Goal: Task Accomplishment & Management: Use online tool/utility

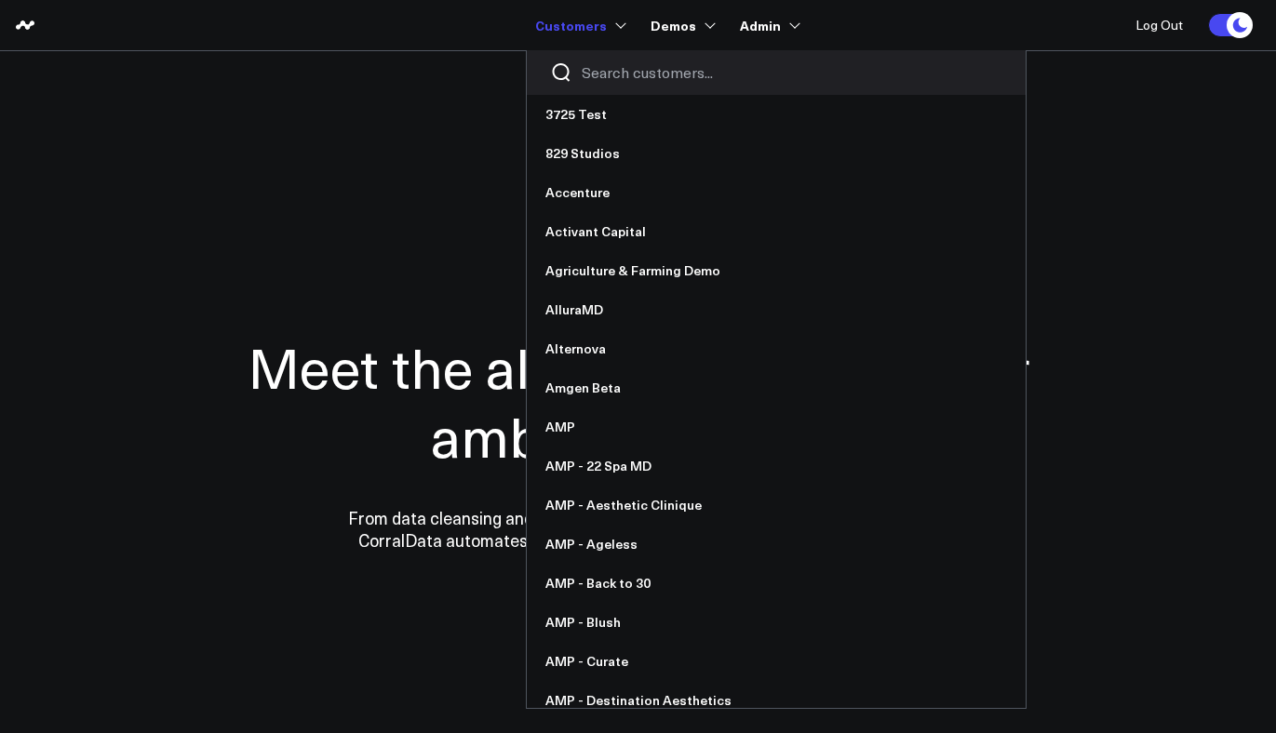
click at [617, 74] on input "Search customers input" at bounding box center [792, 72] width 421 height 20
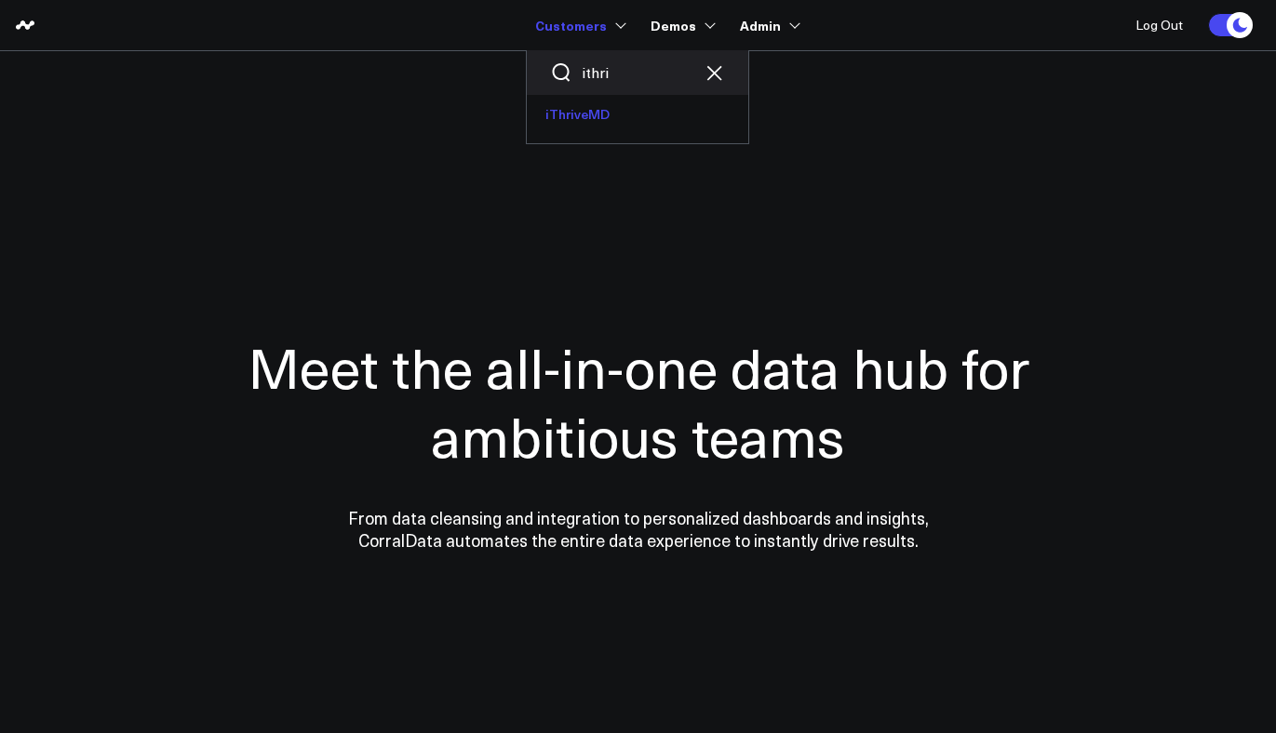
type input "ithri"
click at [590, 122] on link "iThriveMD" at bounding box center [638, 114] width 222 height 39
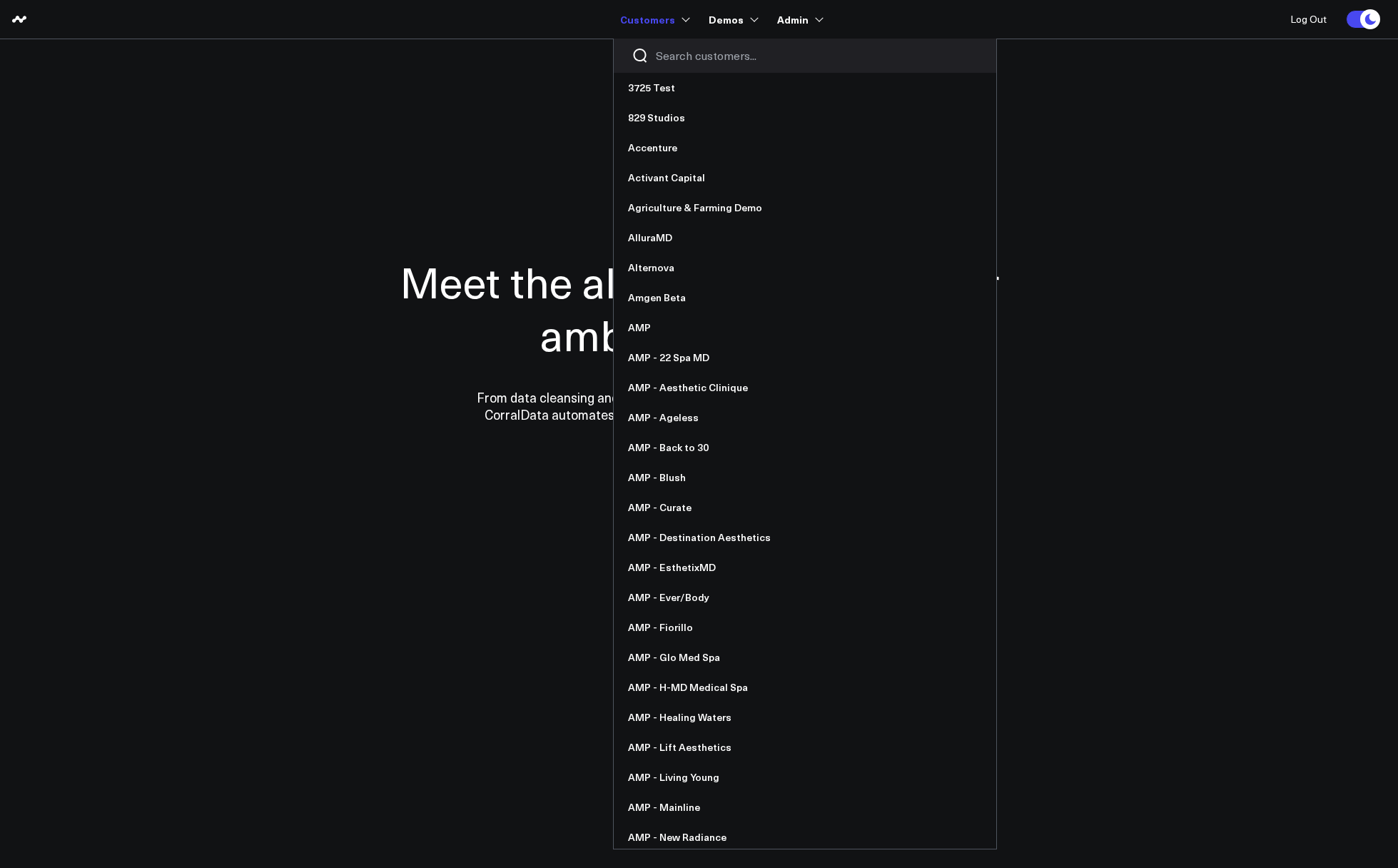
click at [659, 71] on div at bounding box center [804, 55] width 383 height 35
click at [664, 67] on div at bounding box center [804, 55] width 383 height 35
click at [665, 63] on input "Search customers input" at bounding box center [817, 55] width 323 height 15
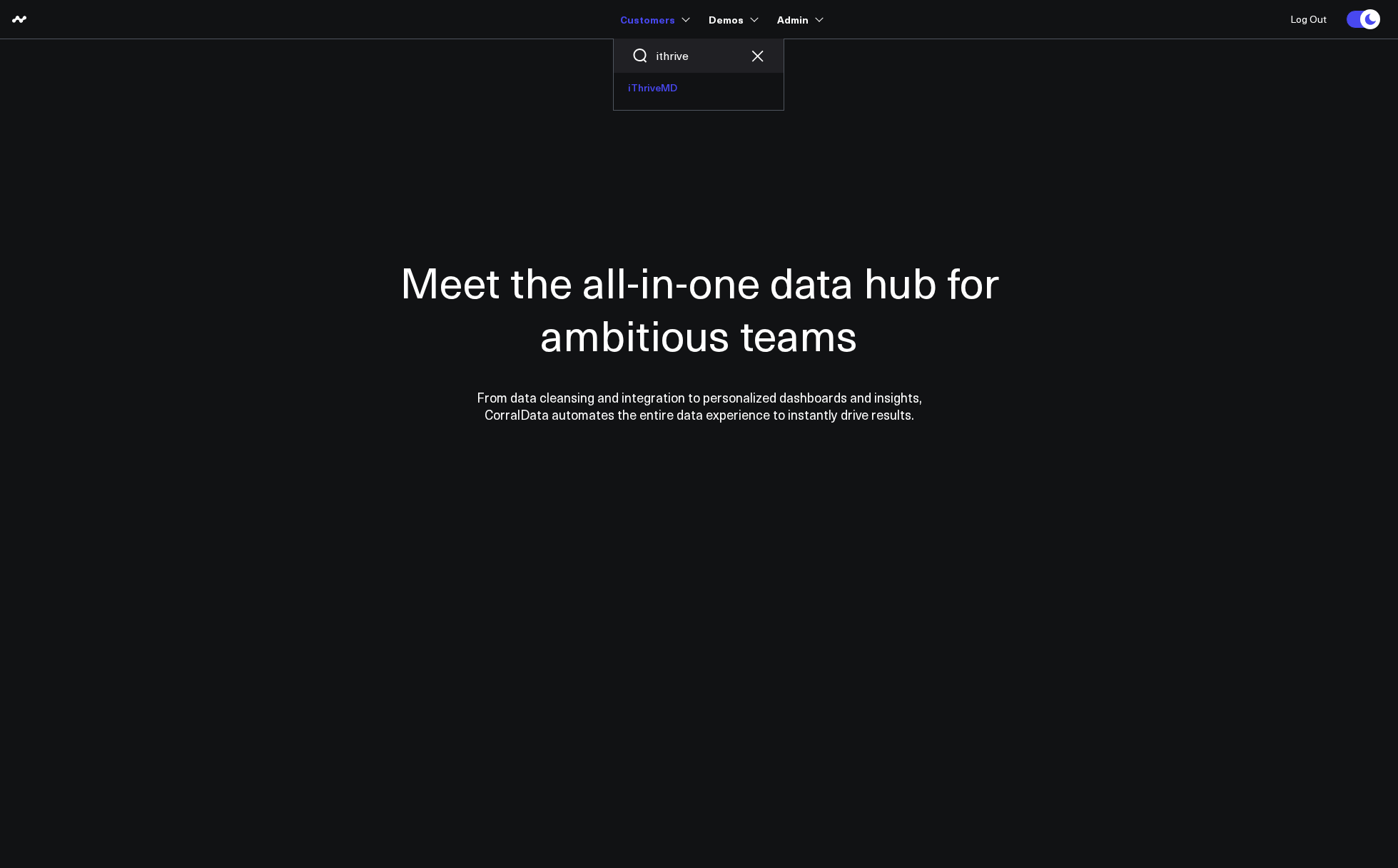
type input "ithrive"
click at [651, 92] on link "iThriveMD" at bounding box center [699, 87] width 170 height 30
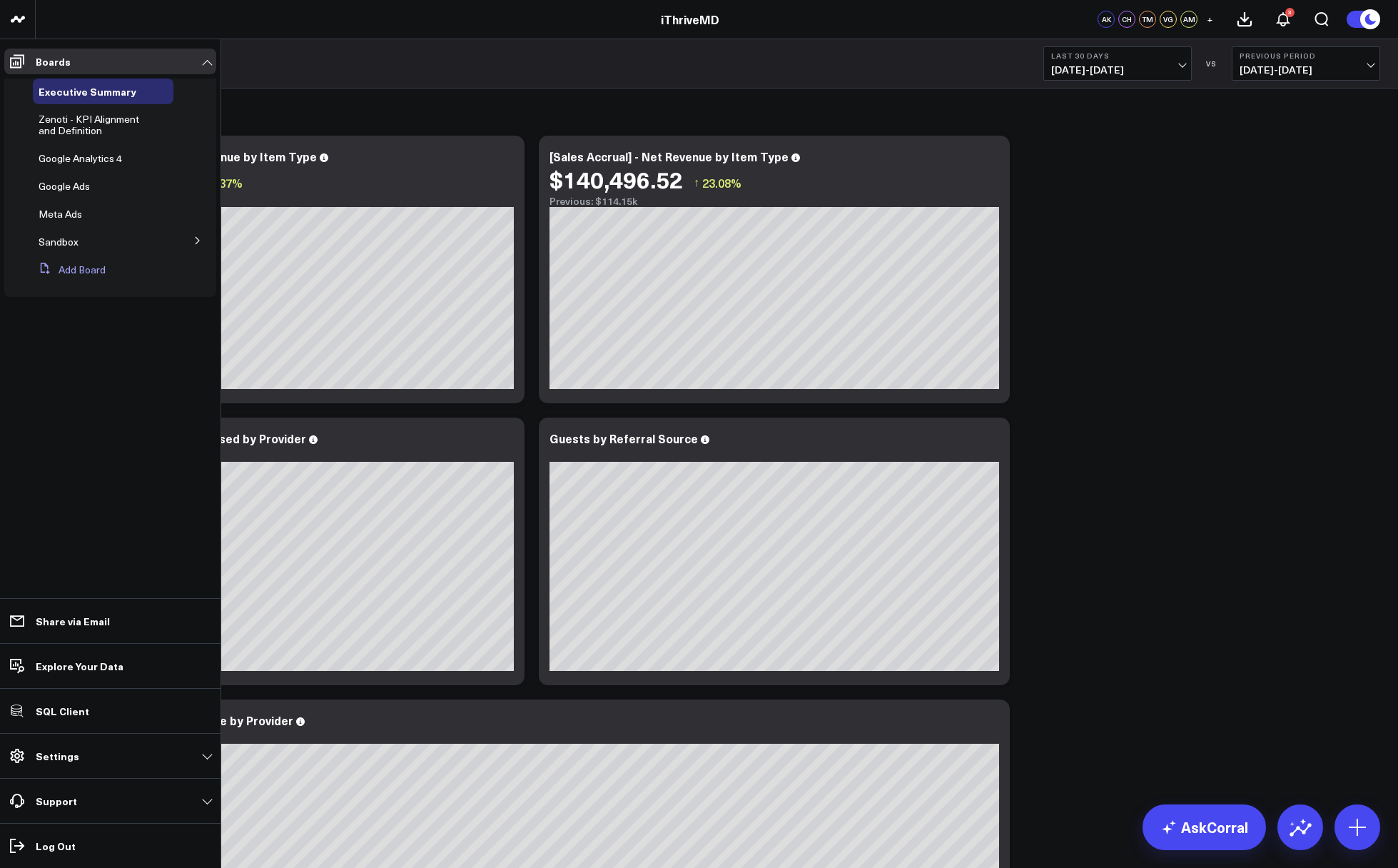
click at [87, 276] on button "Add Board" at bounding box center [69, 270] width 73 height 26
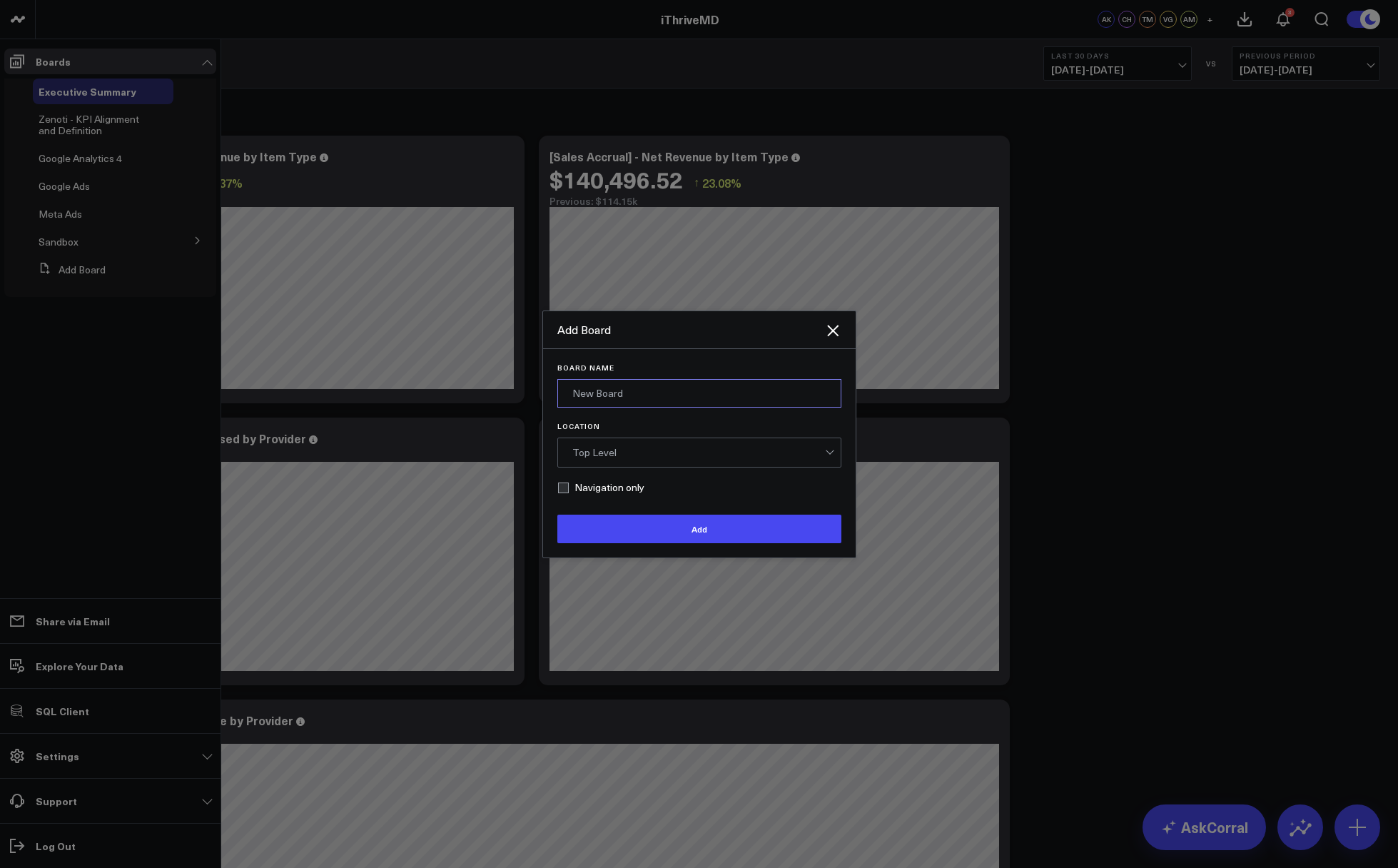
click at [659, 396] on input "Board Name" at bounding box center [699, 393] width 284 height 28
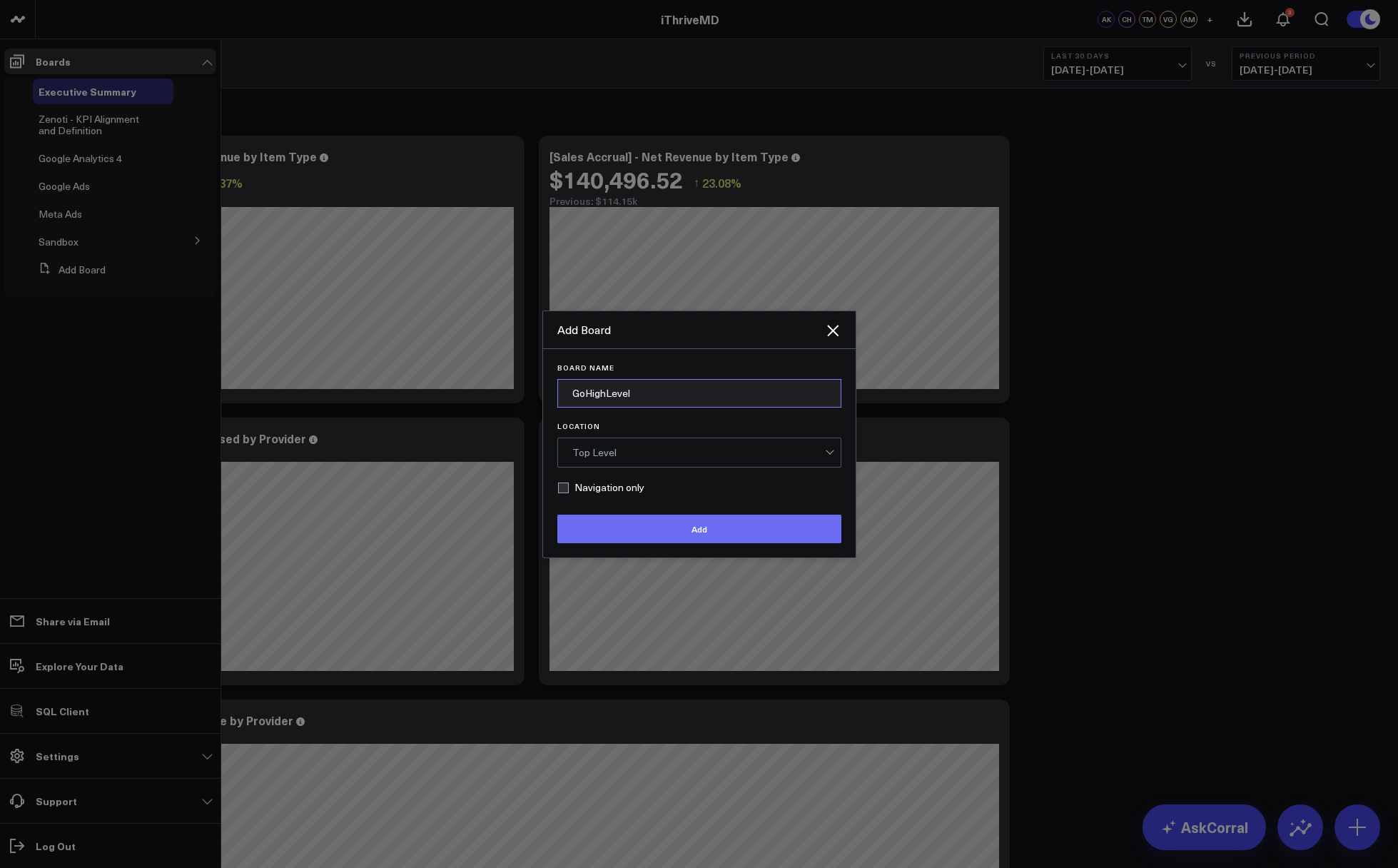
type input "GoHighLevel"
click at [663, 532] on button "Add" at bounding box center [699, 528] width 284 height 28
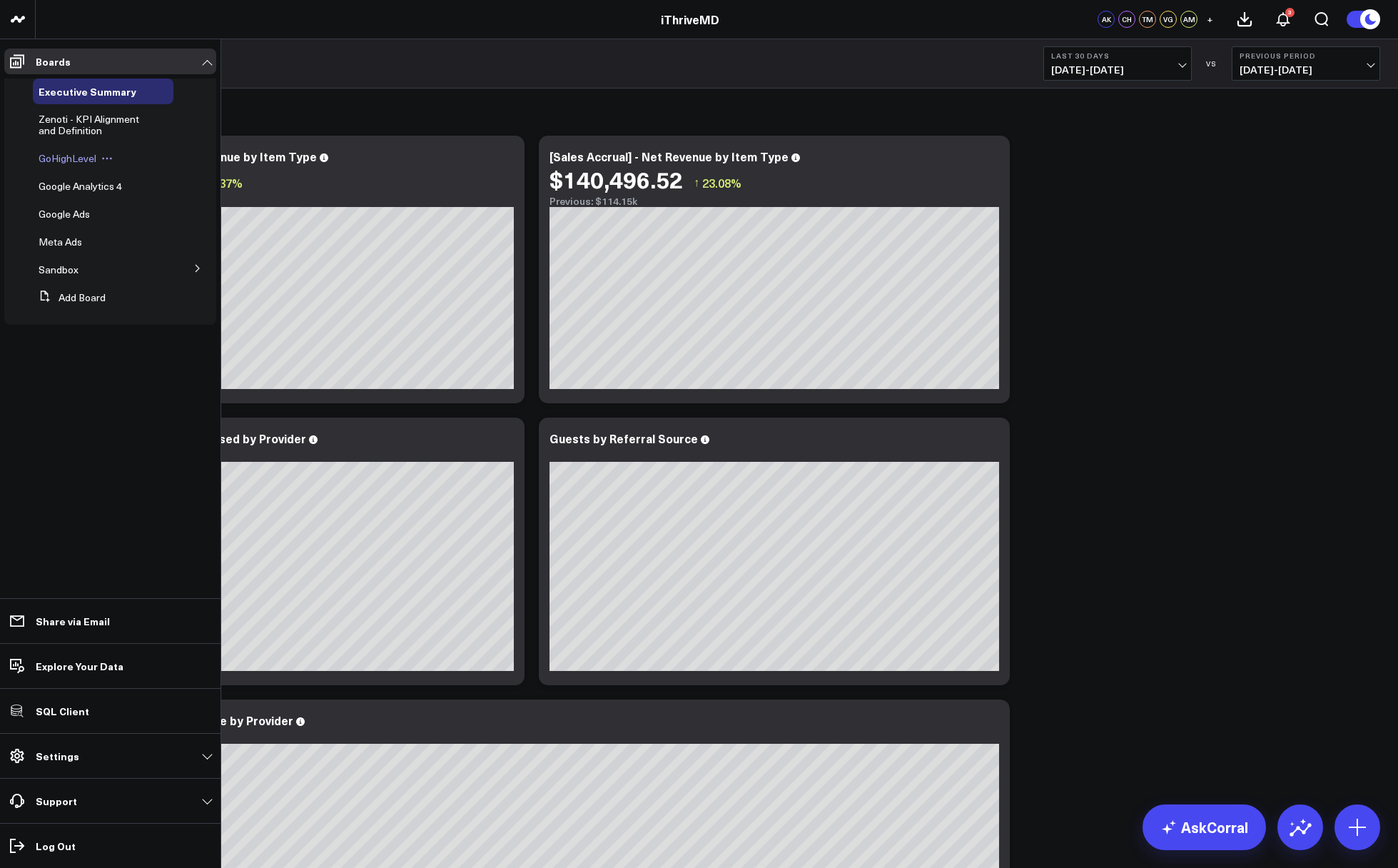
click at [55, 163] on span "GoHighLevel" at bounding box center [67, 158] width 58 height 14
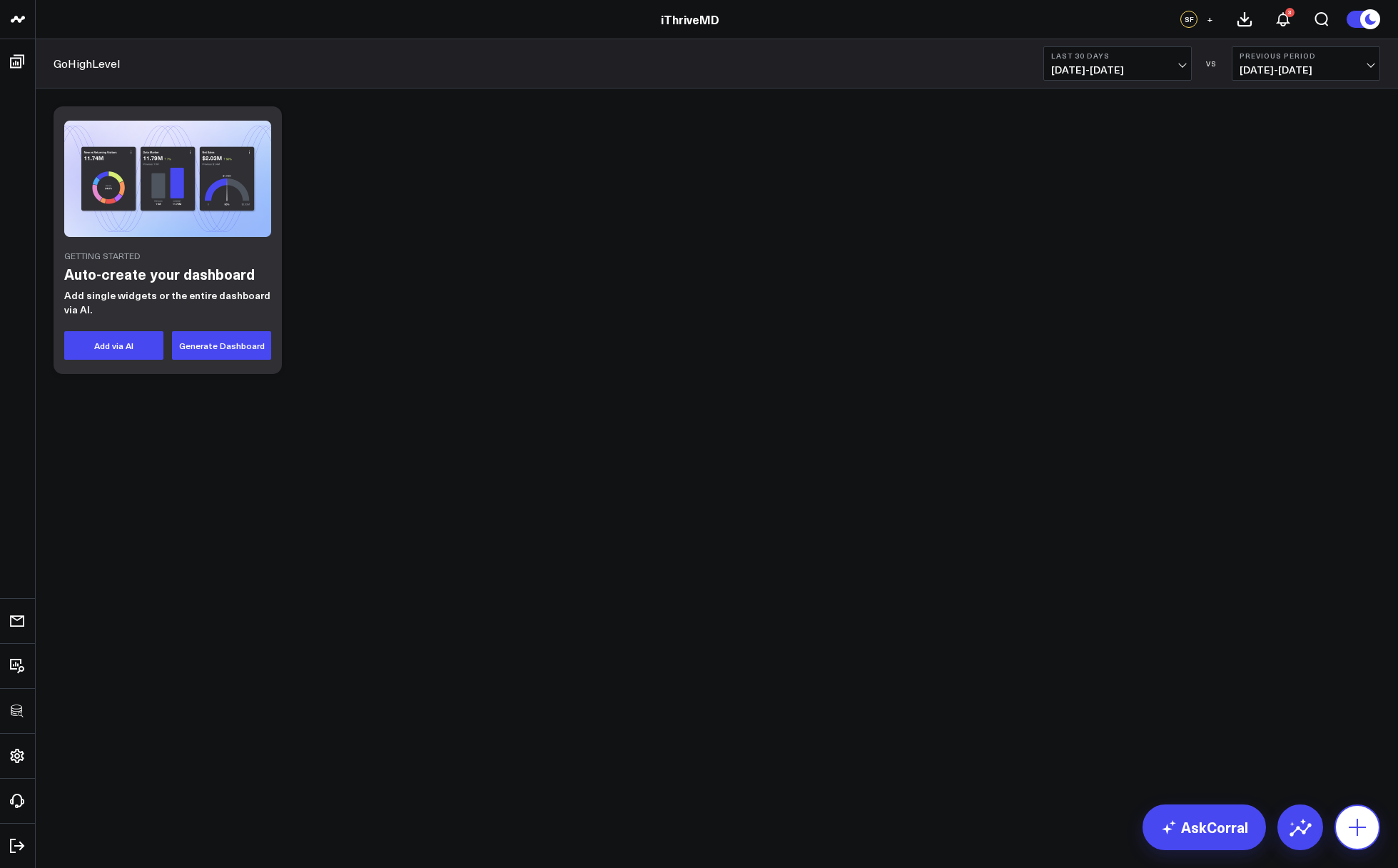
click at [1346, 813] on button at bounding box center [1358, 827] width 46 height 46
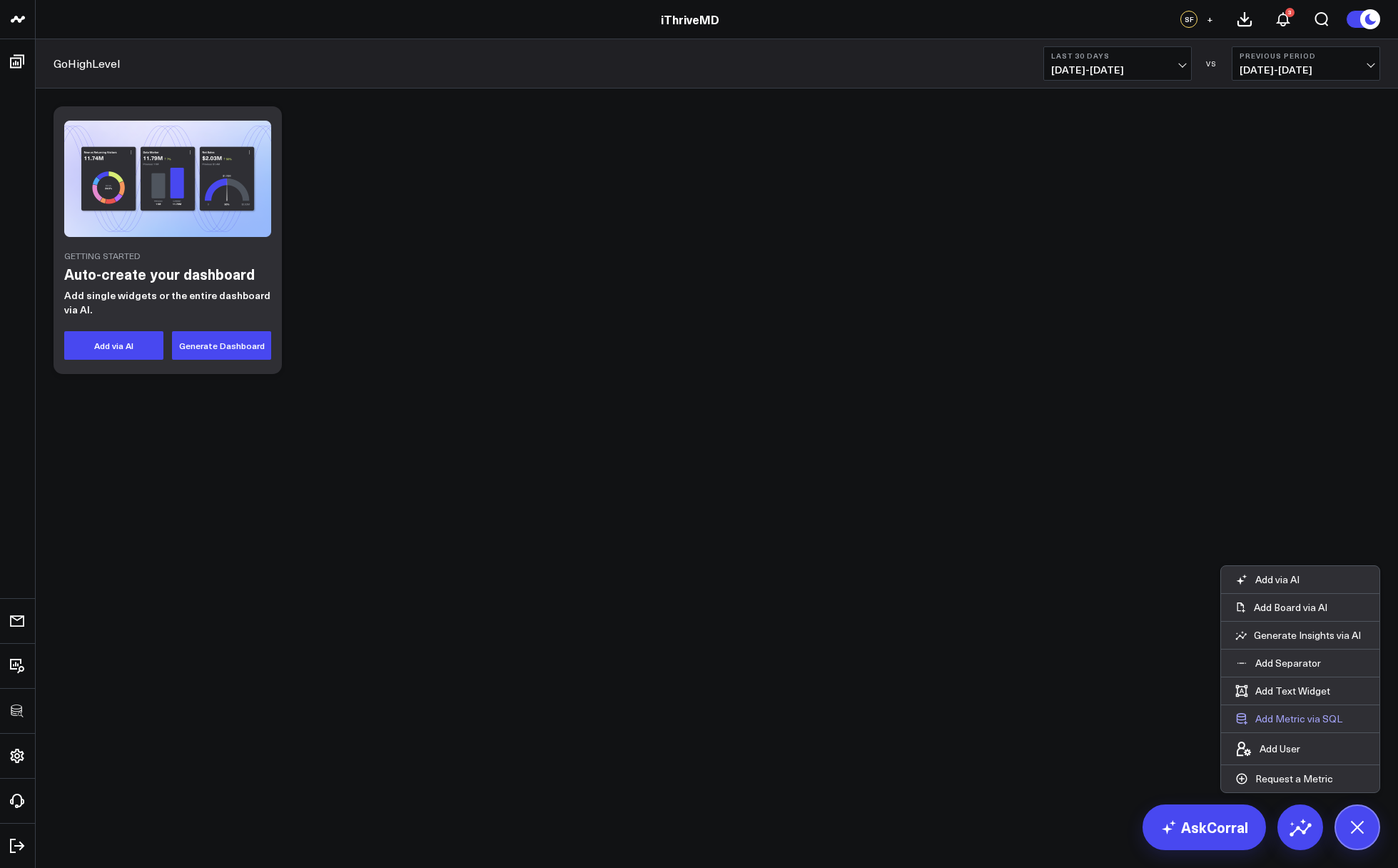
click at [1284, 712] on button "Add Metric via SQL" at bounding box center [1289, 718] width 136 height 27
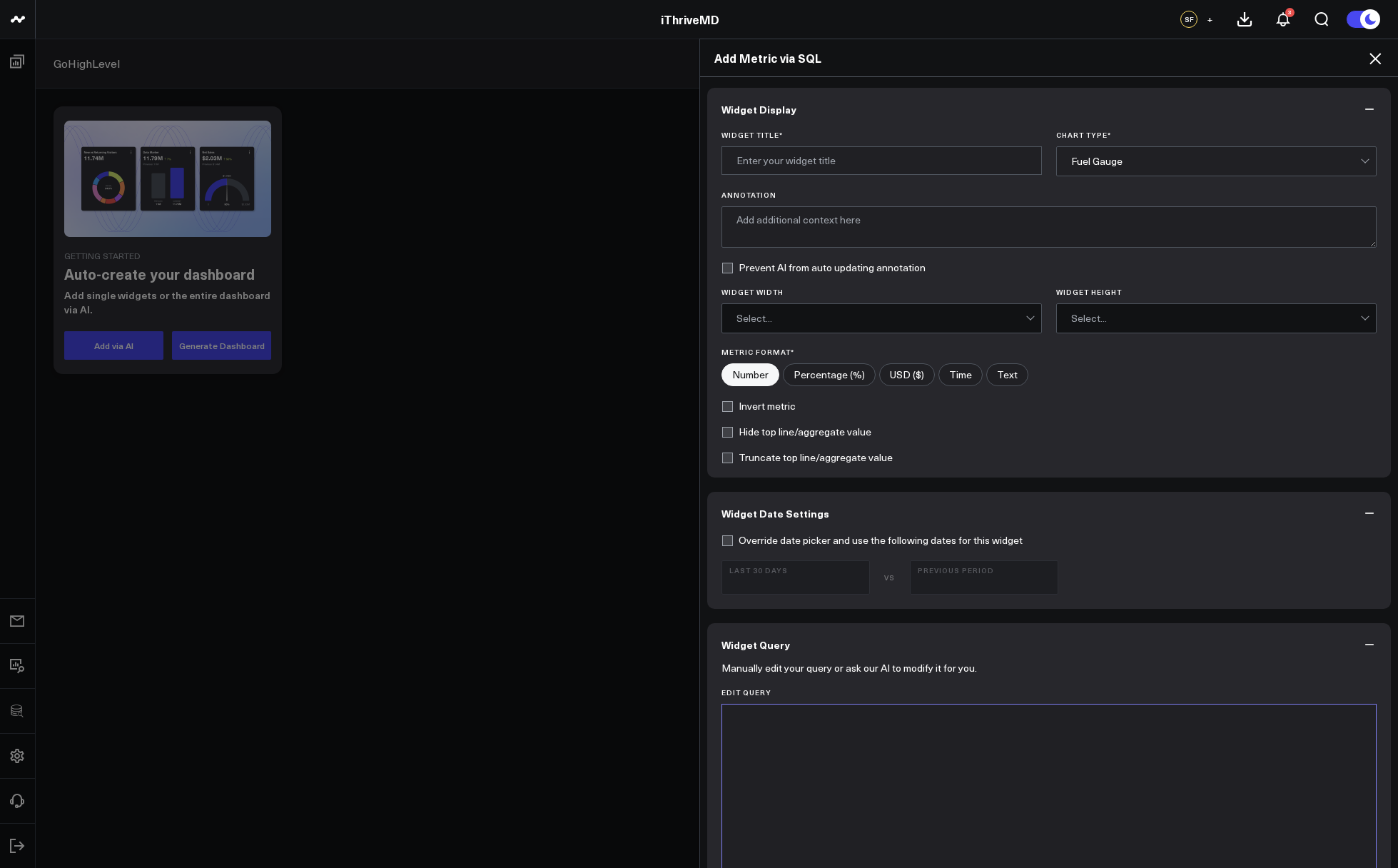
click at [955, 741] on div at bounding box center [1049, 882] width 640 height 341
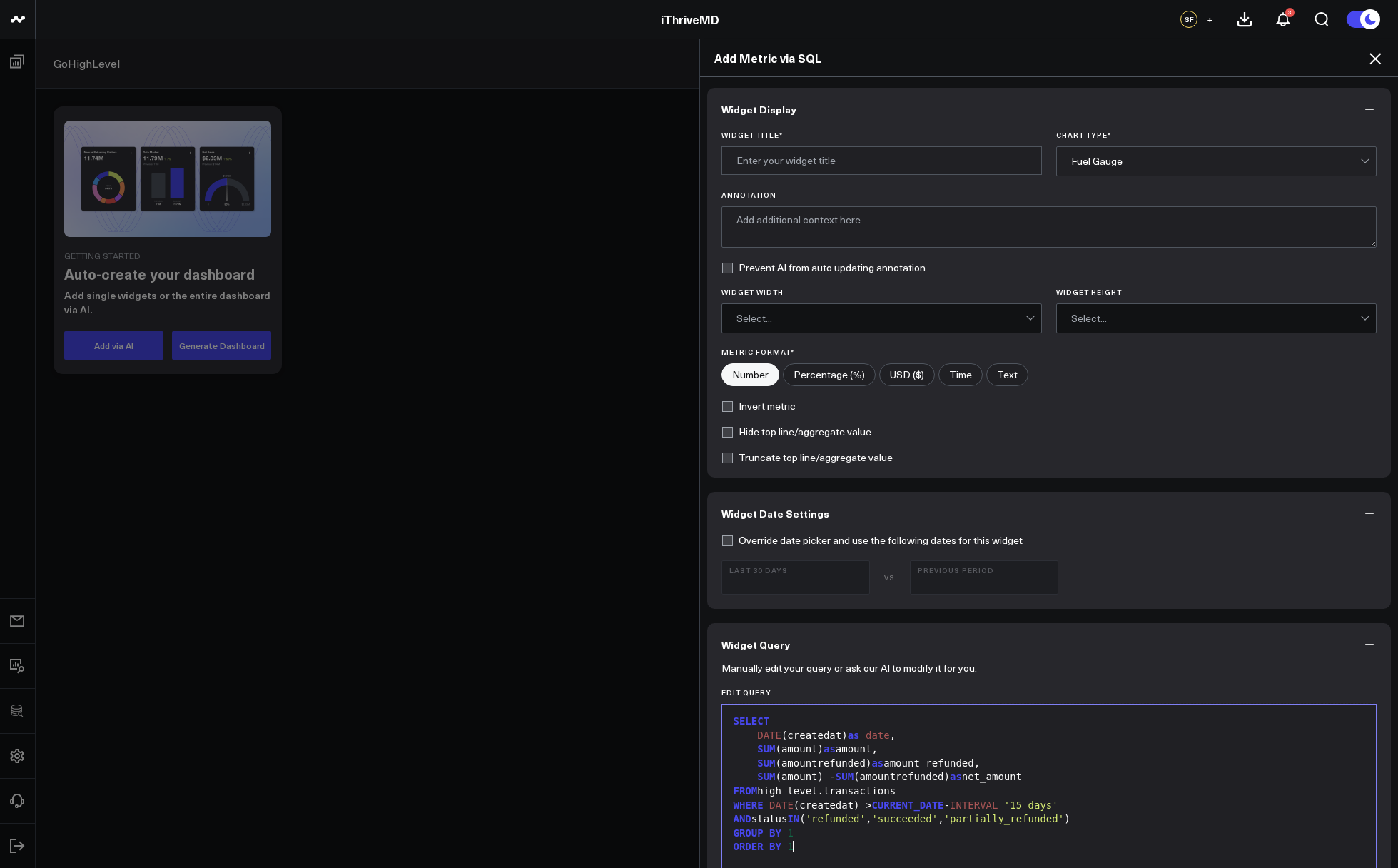
click at [821, 133] on label "Widget Title *" at bounding box center [882, 134] width 321 height 8
click at [821, 146] on input "Widget Title *" at bounding box center [882, 160] width 321 height 28
click at [822, 156] on input "Widget Title *" at bounding box center [882, 160] width 321 height 28
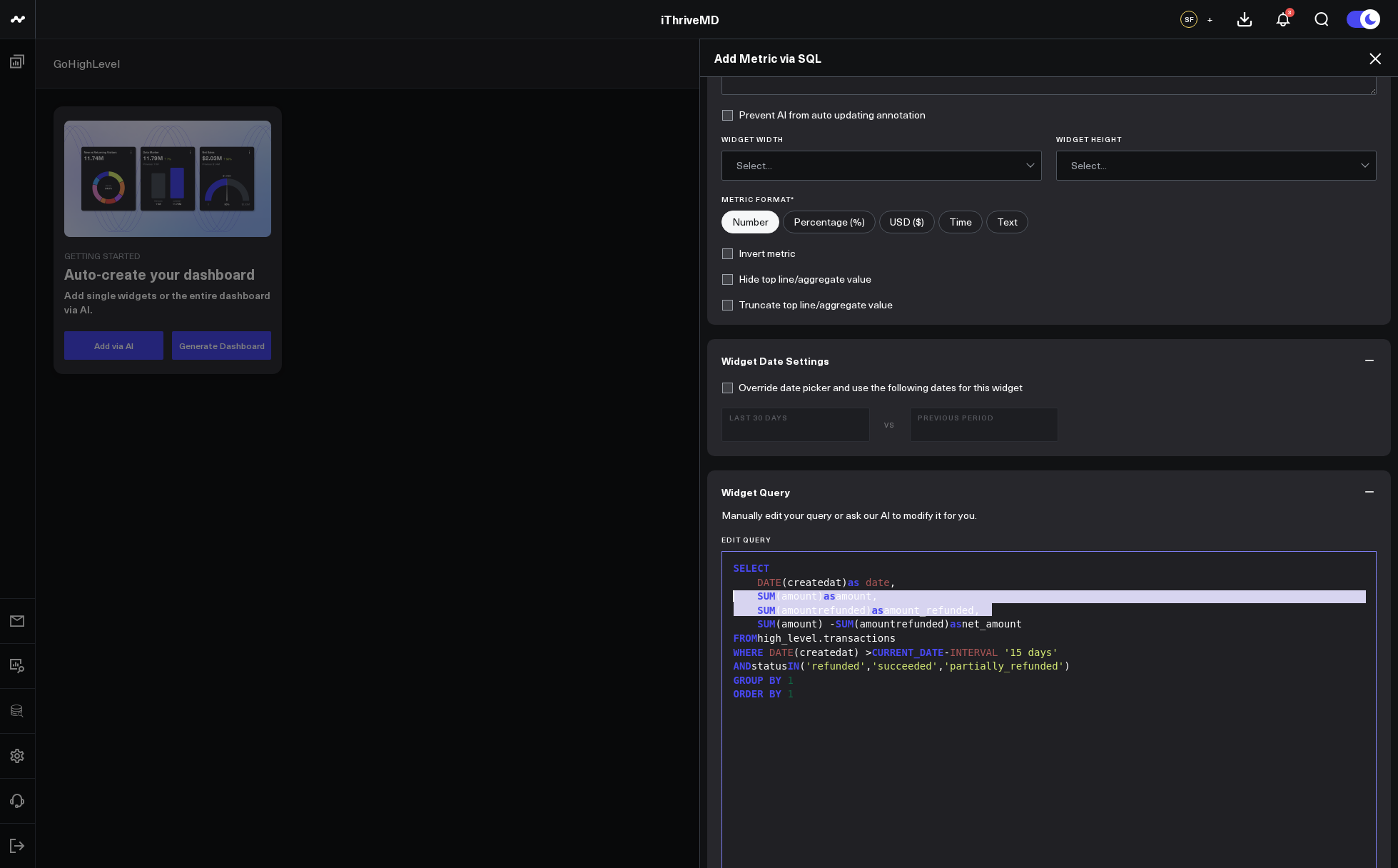
drag, startPoint x: 995, startPoint y: 610, endPoint x: 715, endPoint y: 596, distance: 280.3
click at [722, 596] on div "99 1 2 3 4 5 6 7 8 9 10 › ⌄ SELECT DATE (createdat) as date , SUM (amount) as a…" at bounding box center [1049, 729] width 656 height 357
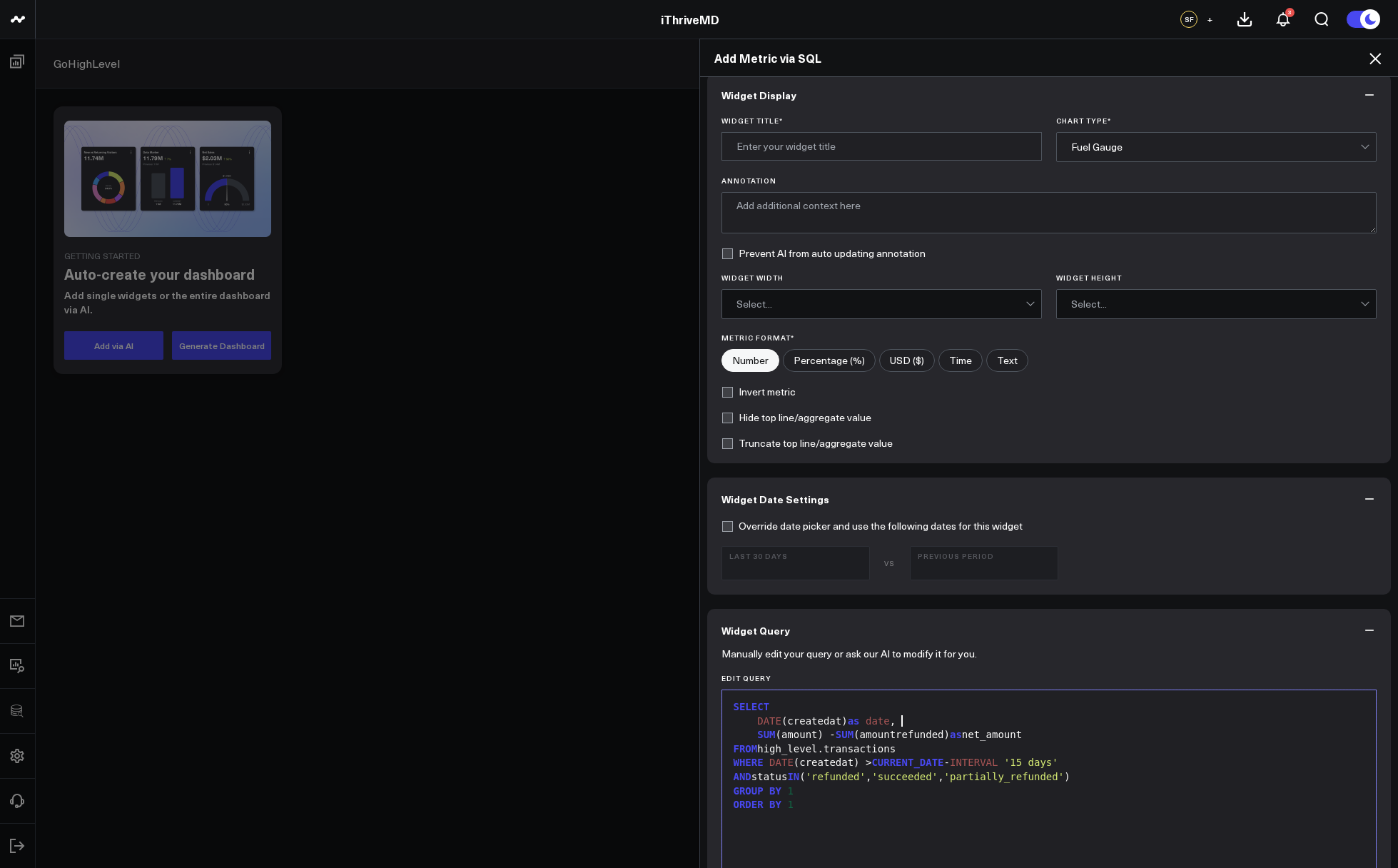
scroll to position [0, 0]
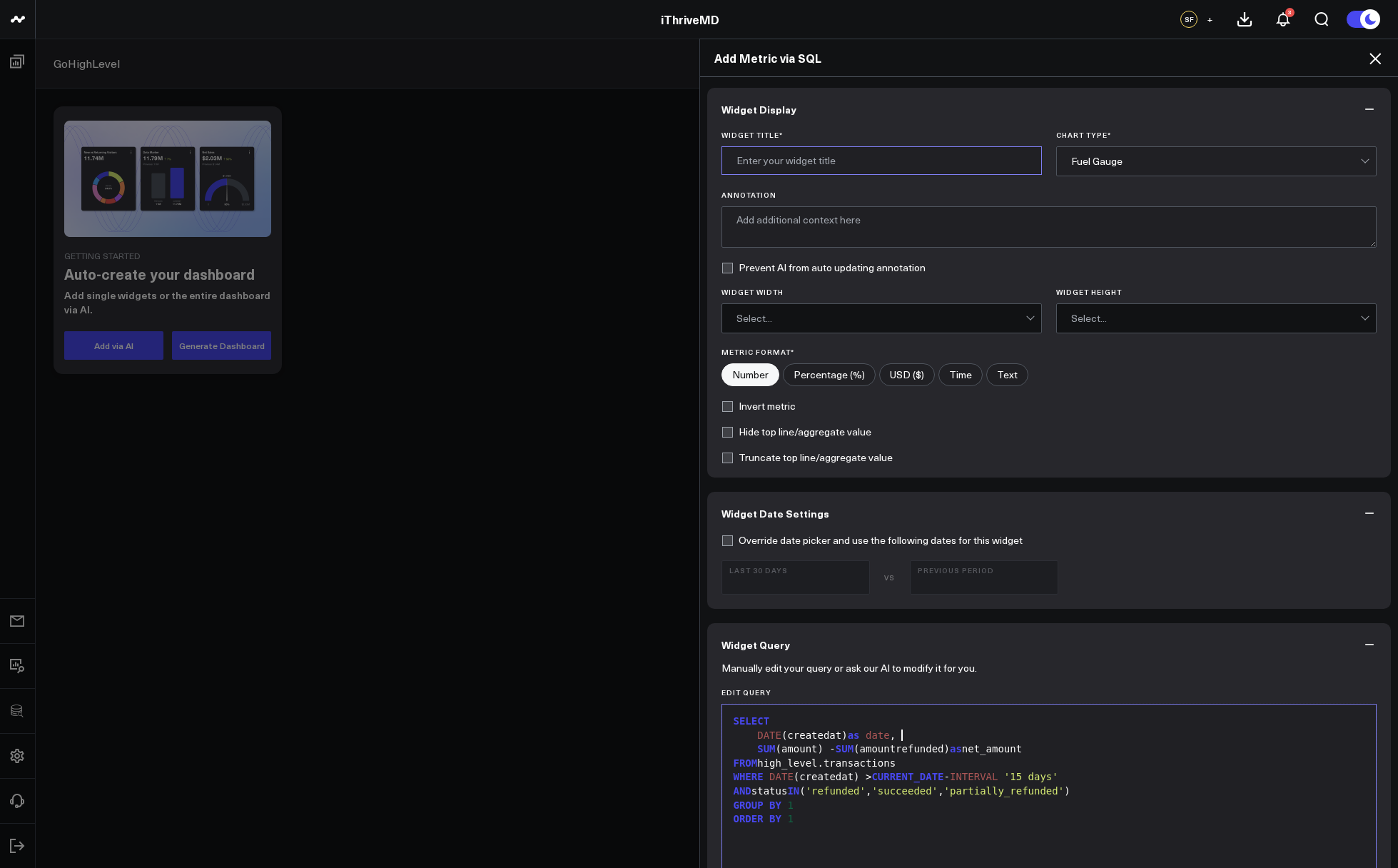
click at [822, 158] on input "Widget Title *" at bounding box center [882, 160] width 321 height 28
type input "Net Revenue"
click at [1199, 169] on div "Fuel Gauge" at bounding box center [1215, 161] width 289 height 28
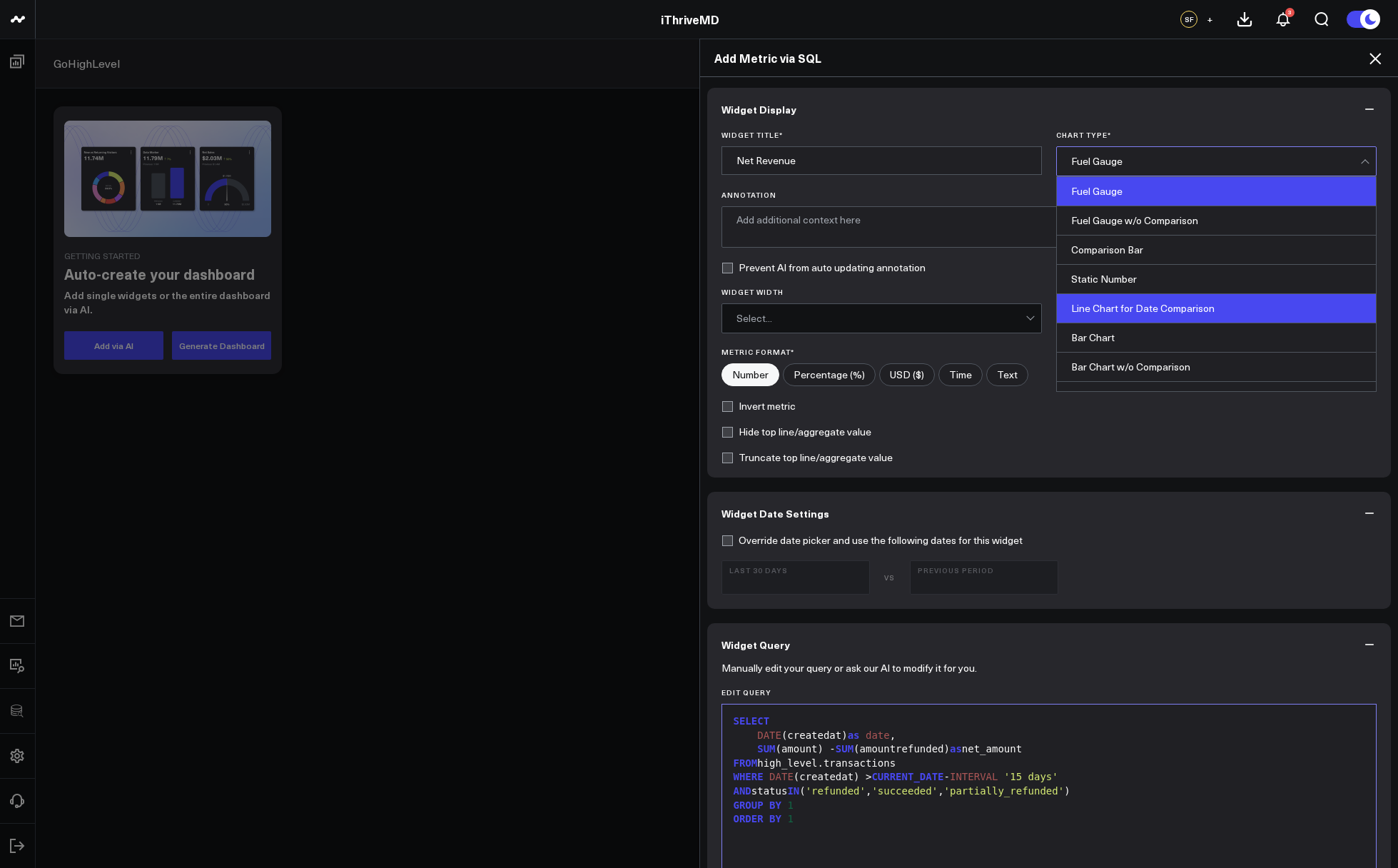
click at [1154, 306] on div "Line Chart for Date Comparison" at bounding box center [1216, 308] width 319 height 29
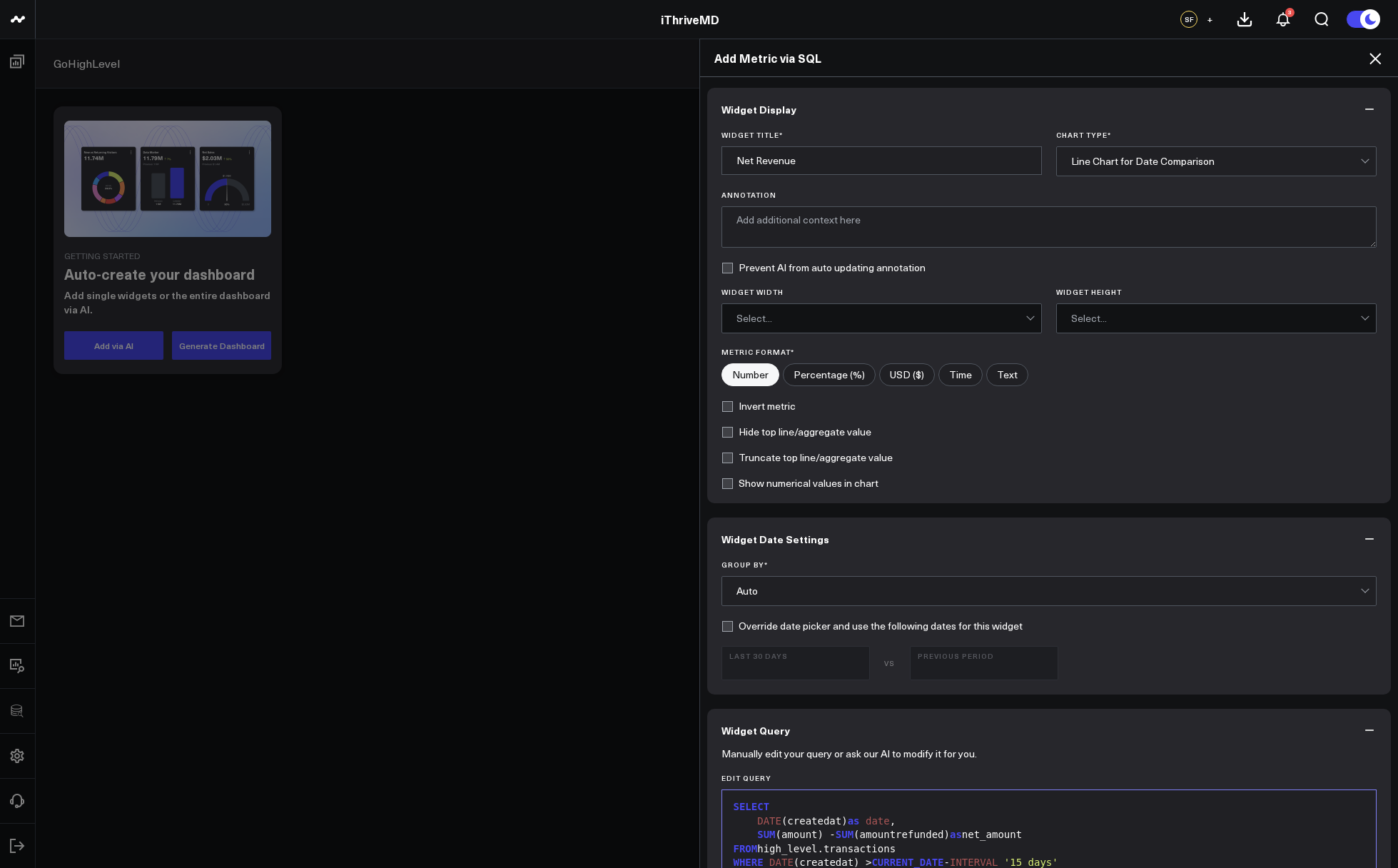
scroll to position [104, 0]
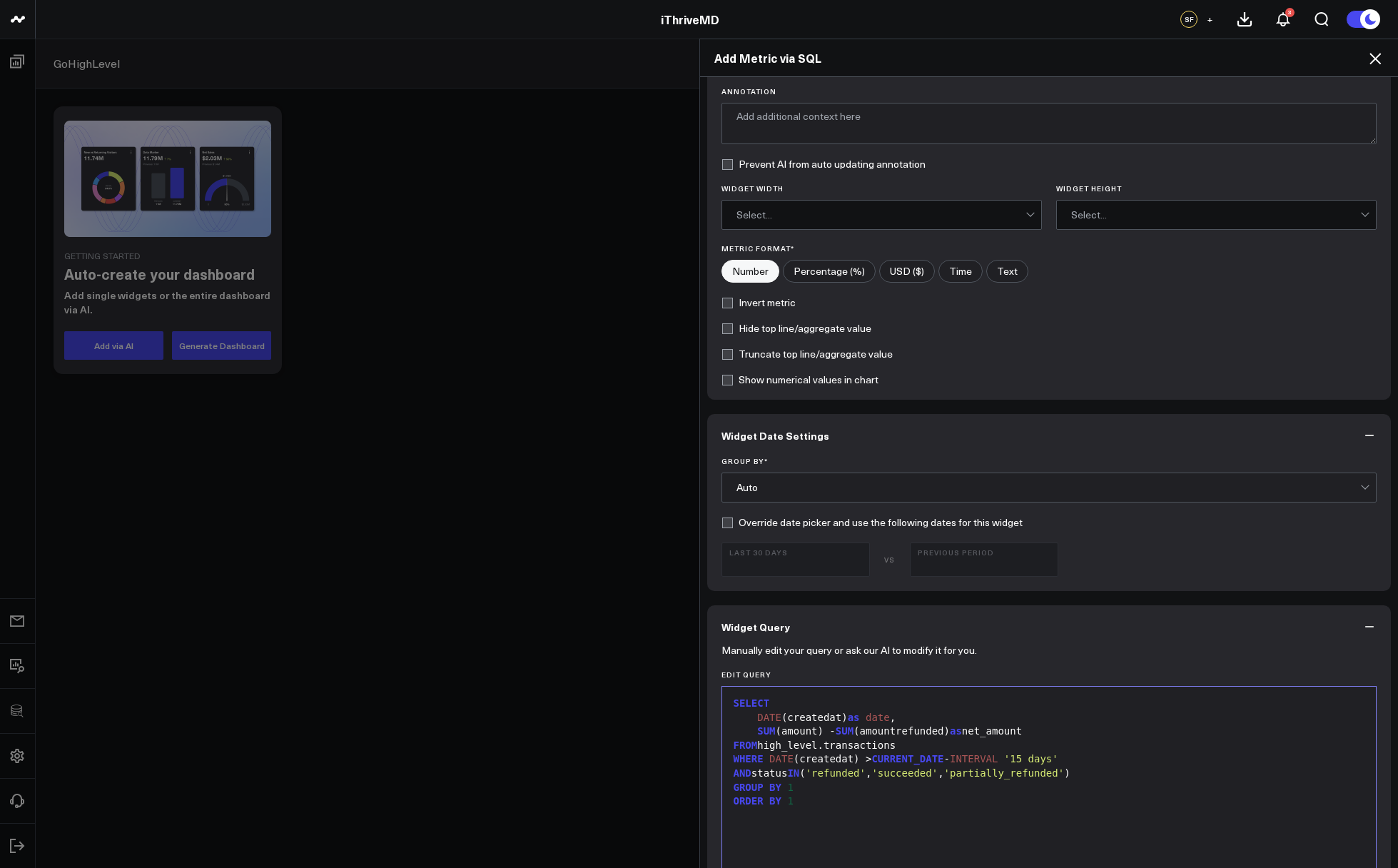
click at [899, 265] on input"] "USD ($)" at bounding box center [907, 271] width 54 height 21
radio input"] "true"
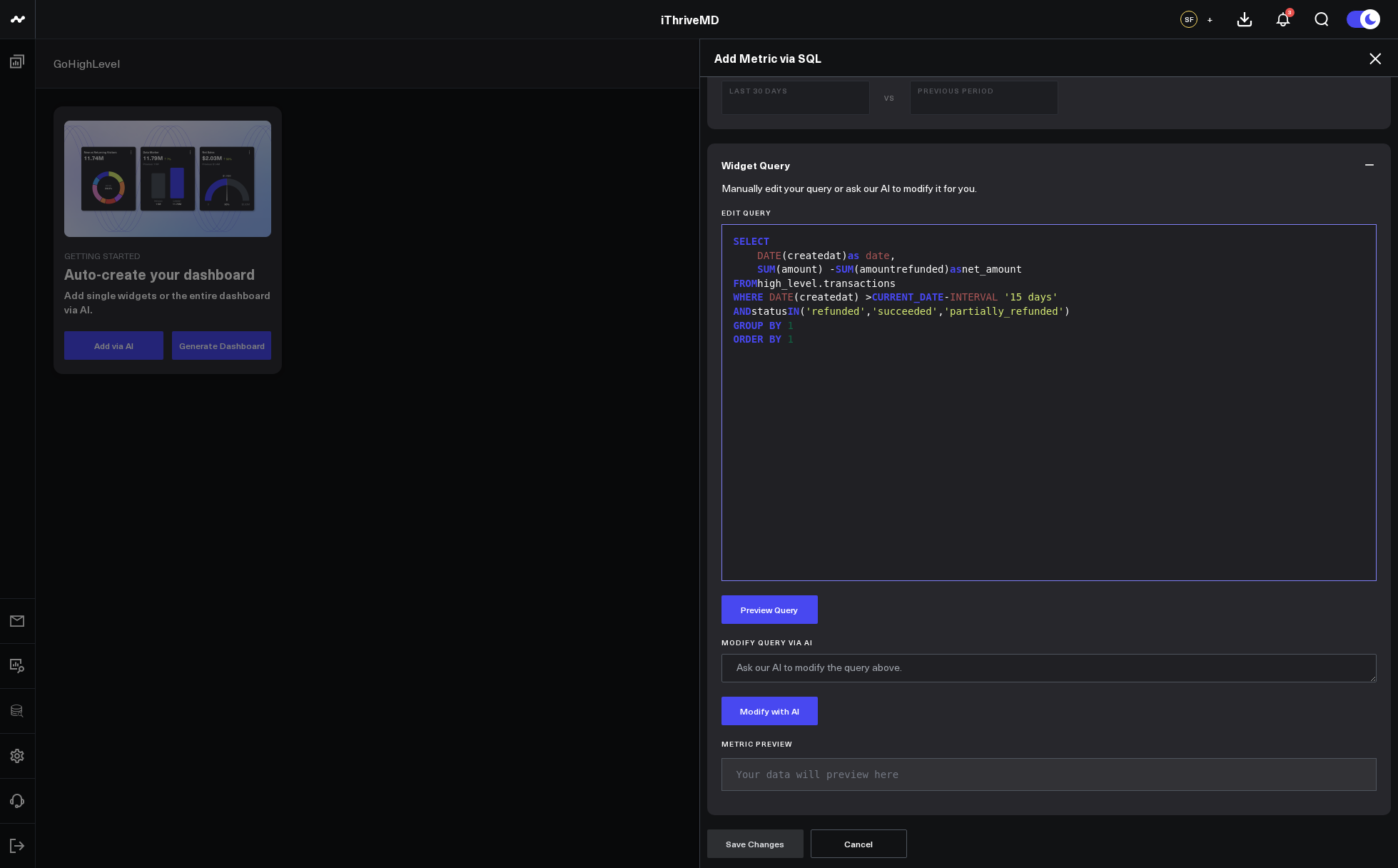
click at [768, 626] on div "Manually edit your query or ask our AI to modify it for you. Edit Query Selecti…" at bounding box center [1049, 501] width 685 height 629
click at [765, 603] on button "Preview Query" at bounding box center [770, 609] width 97 height 28
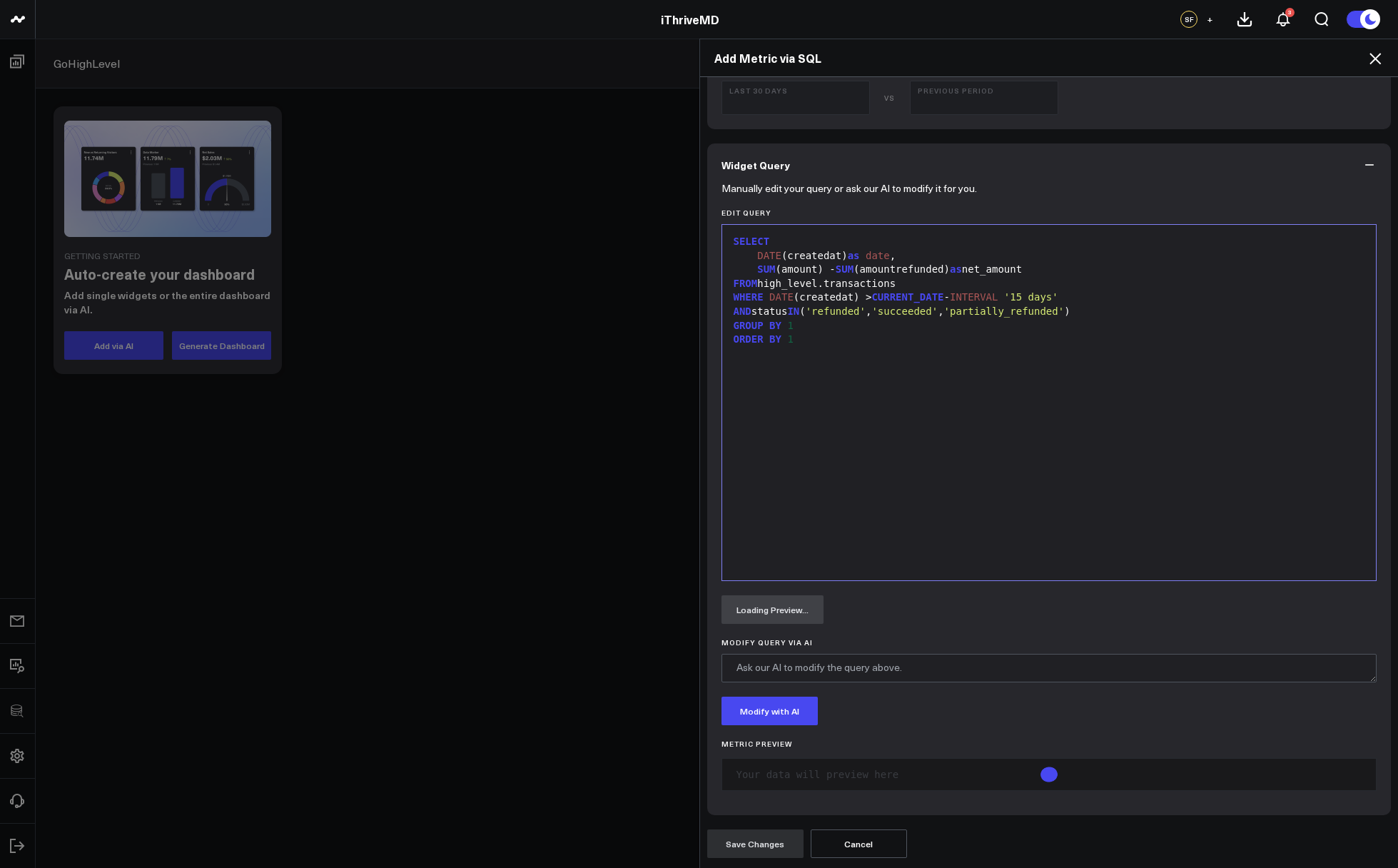
scroll to position [0, 0]
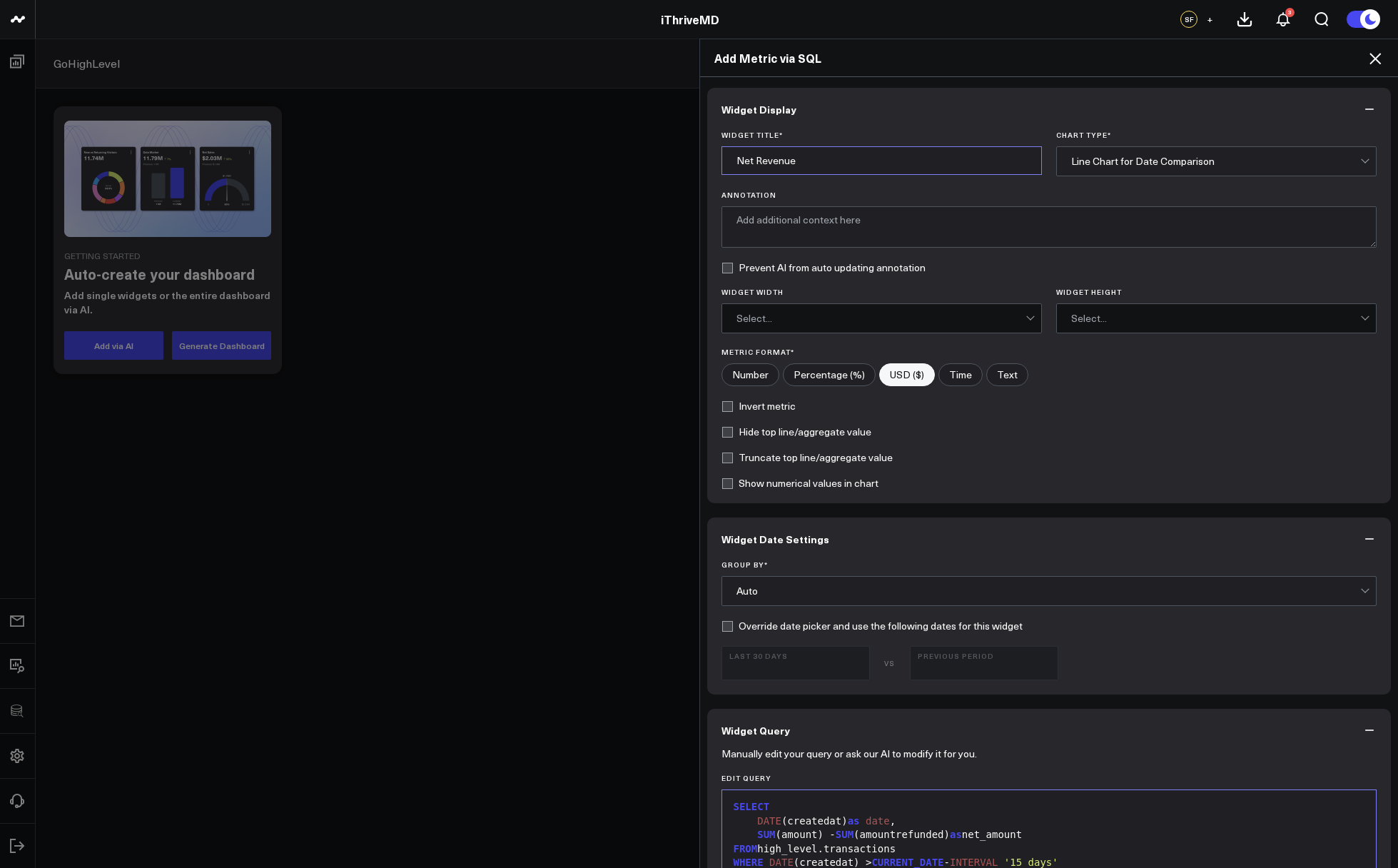
click at [830, 156] on input "Net Revenue" at bounding box center [882, 160] width 321 height 28
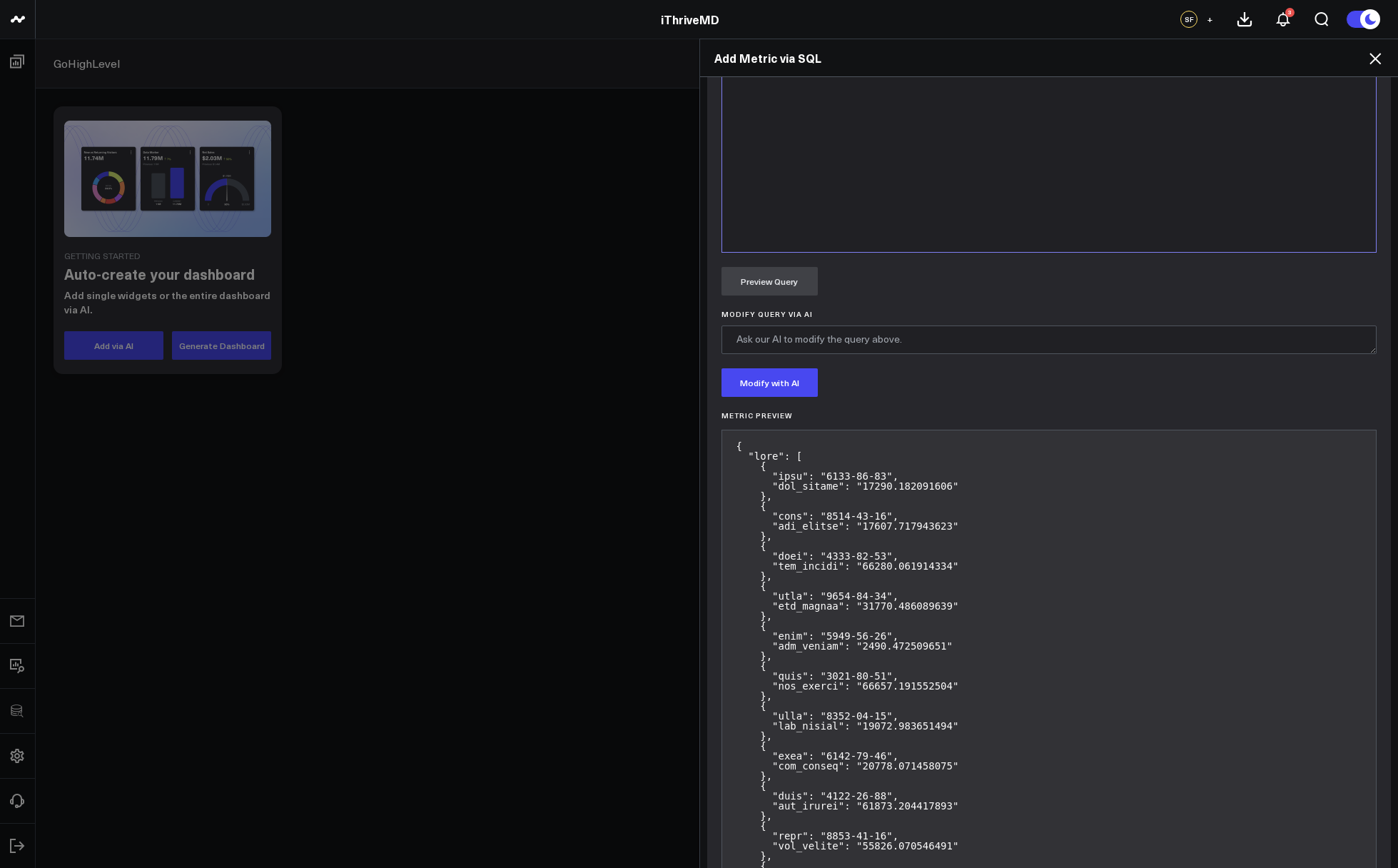
scroll to position [1195, 0]
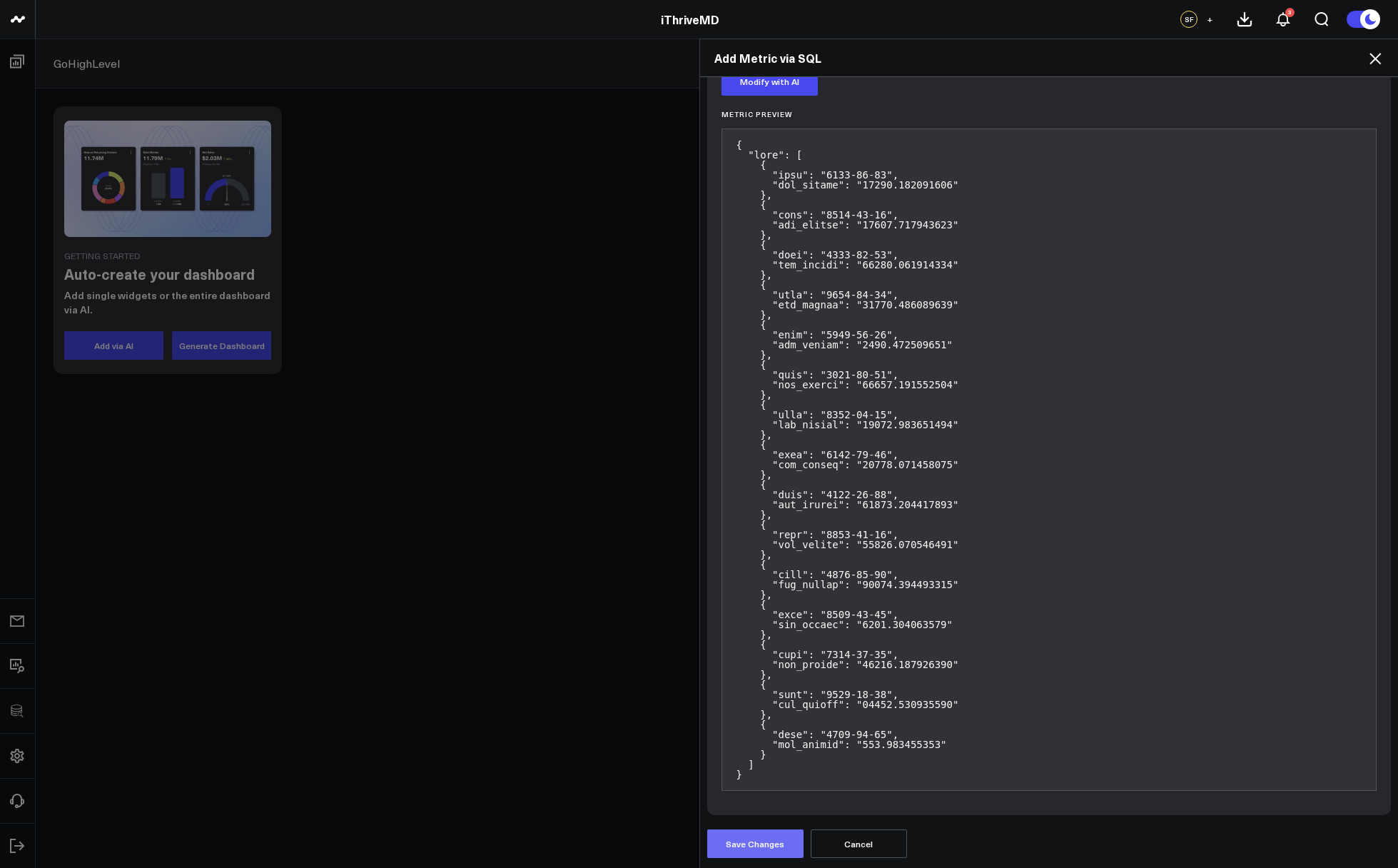
type input "Net Revenue [Transactions]"
click at [781, 837] on button "Save Changes" at bounding box center [755, 843] width 97 height 28
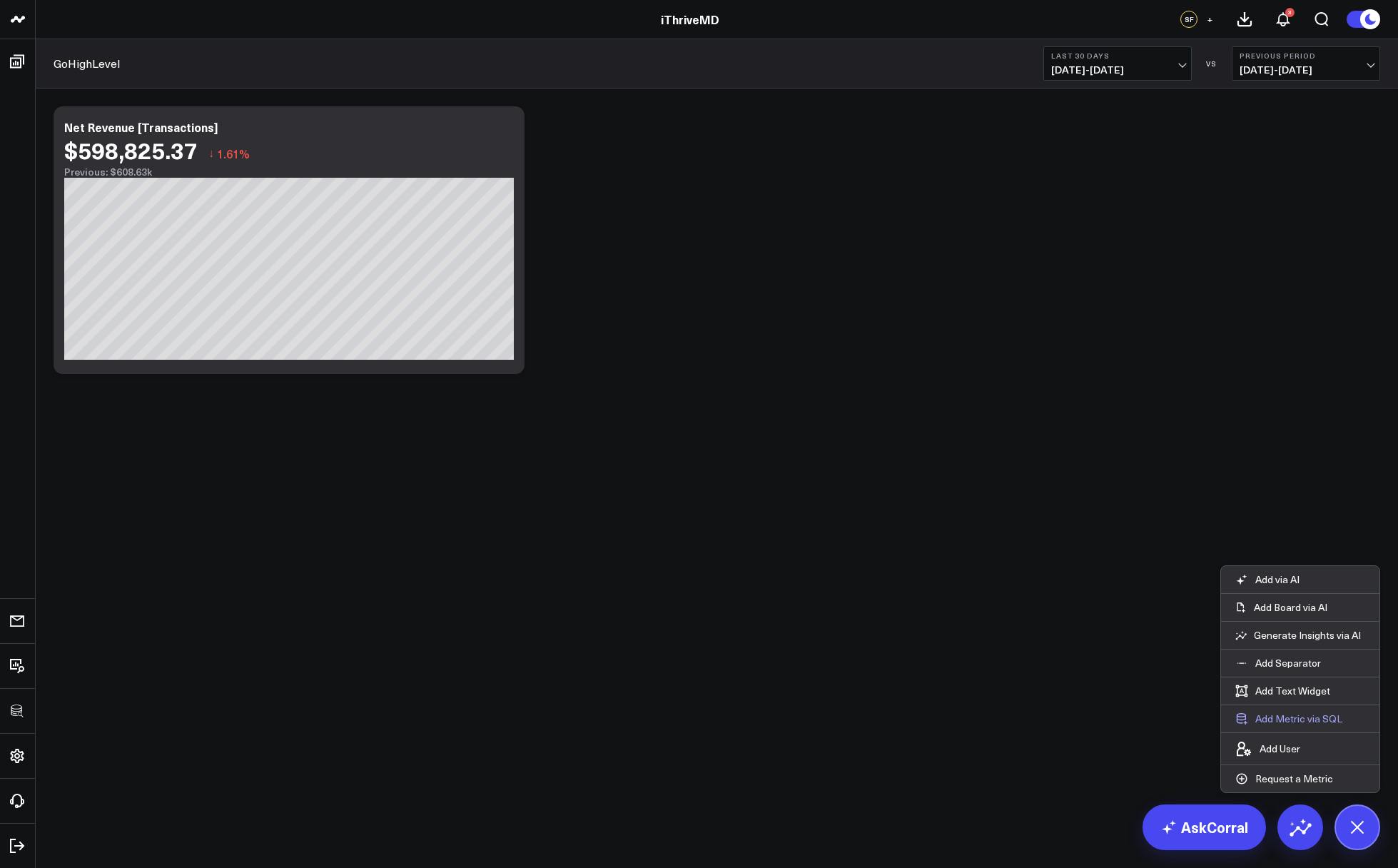
click at [1281, 718] on button "Add Metric via SQL" at bounding box center [1289, 718] width 136 height 27
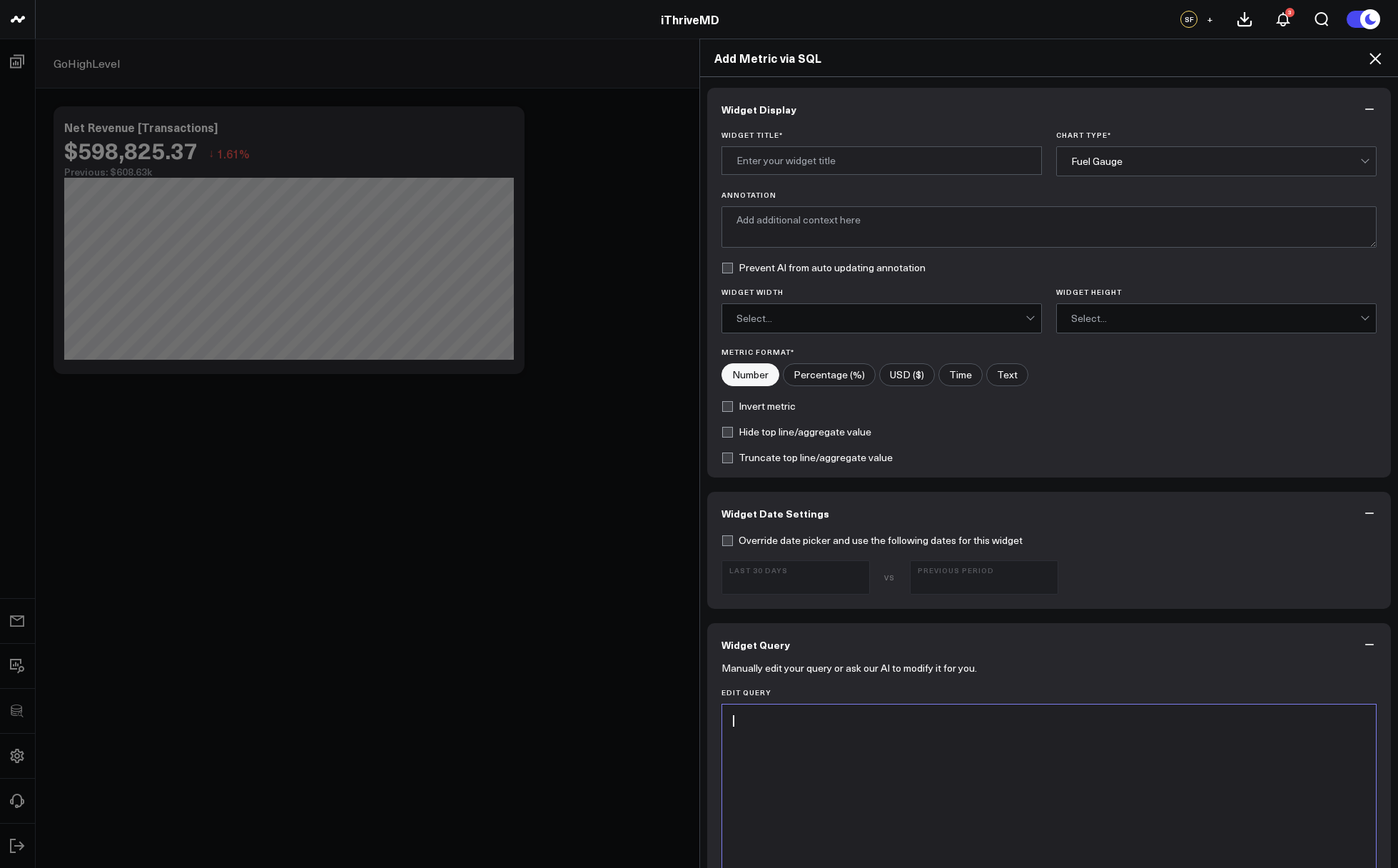
drag, startPoint x: 894, startPoint y: 771, endPoint x: 877, endPoint y: 568, distance: 203.7
click at [894, 771] on div at bounding box center [1049, 882] width 640 height 341
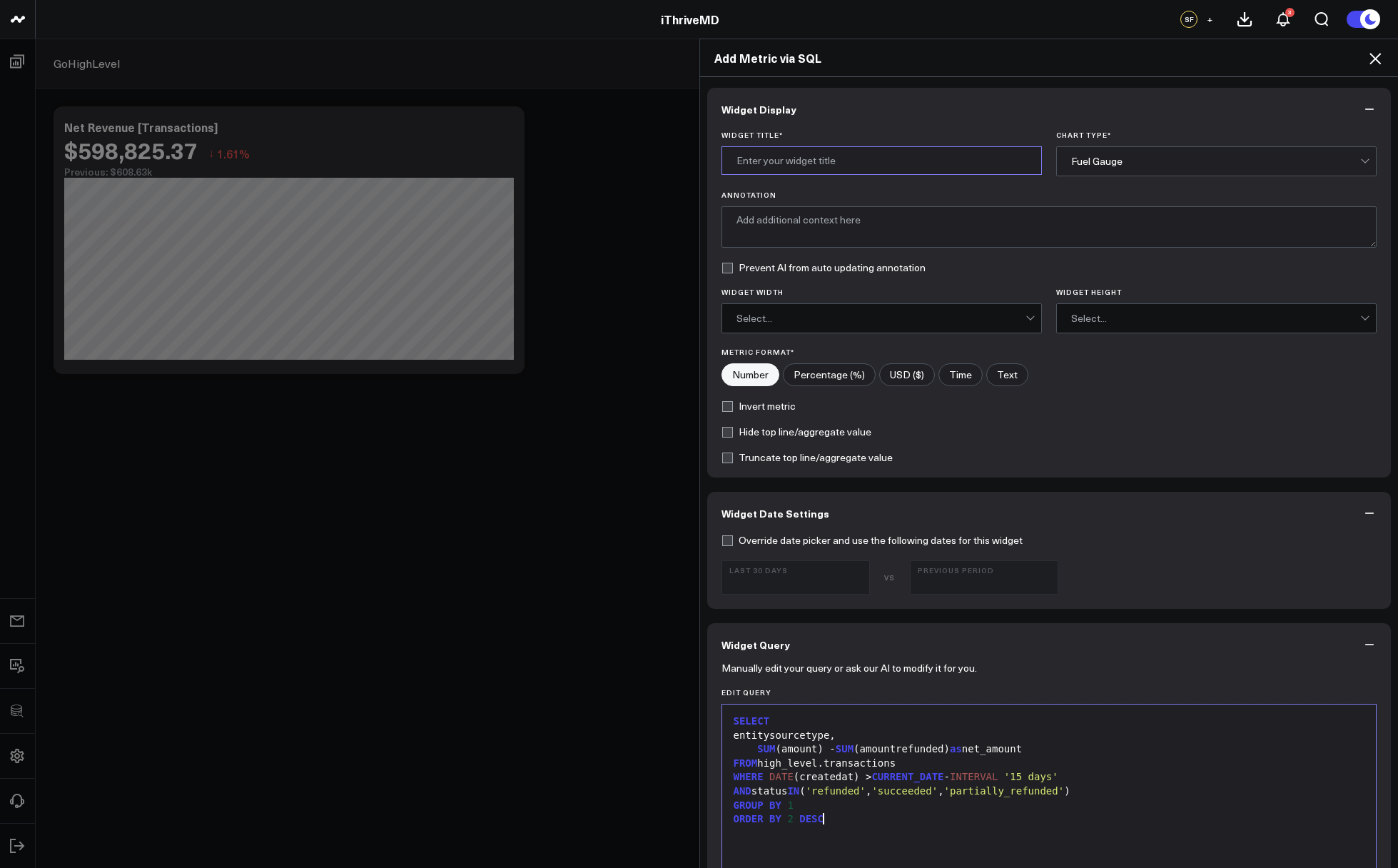
click at [854, 148] on input "Widget Title *" at bounding box center [882, 160] width 321 height 28
type input "Revenue by Source [Transactions]"
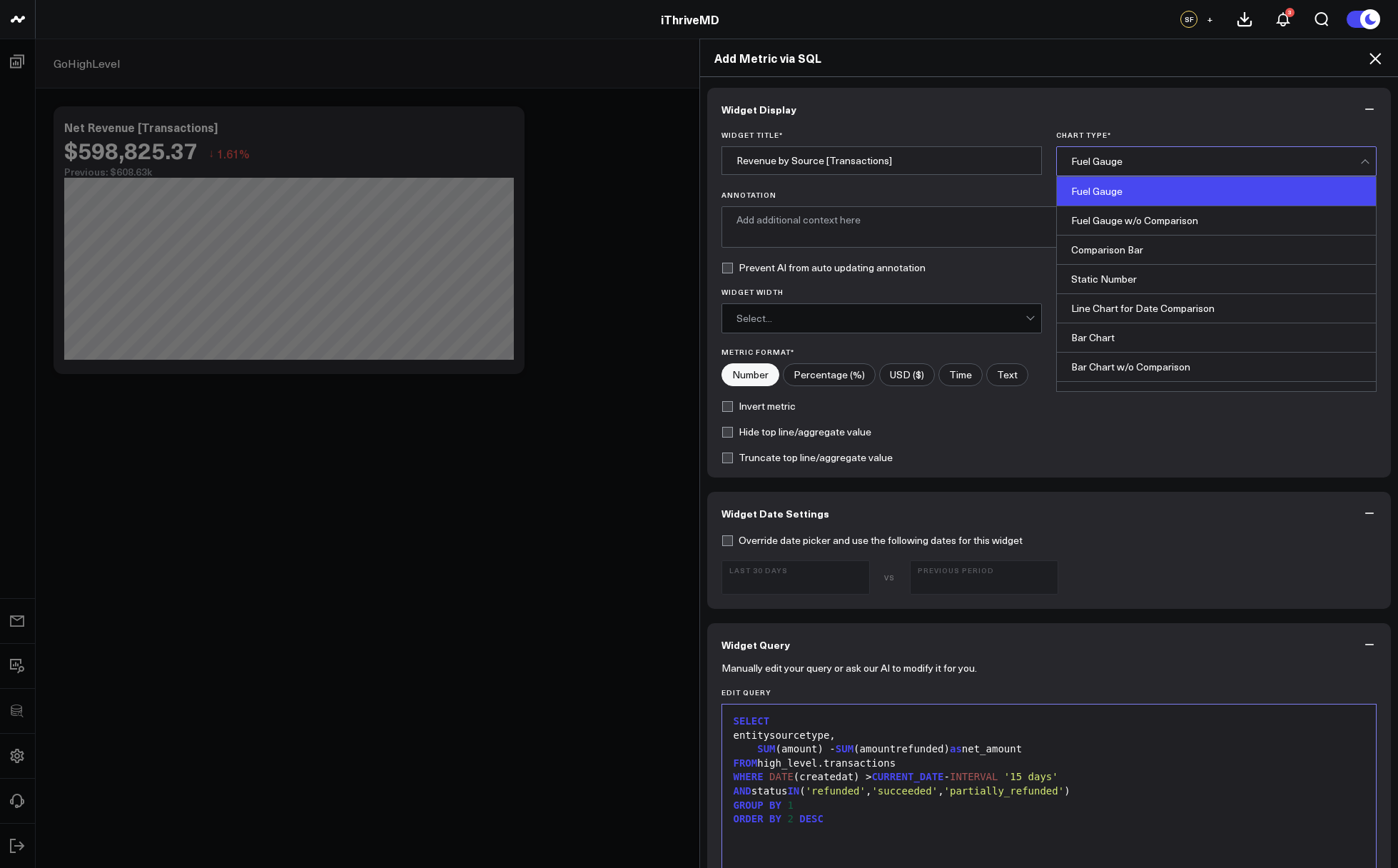
click at [1258, 159] on div "Fuel Gauge" at bounding box center [1215, 161] width 289 height 12
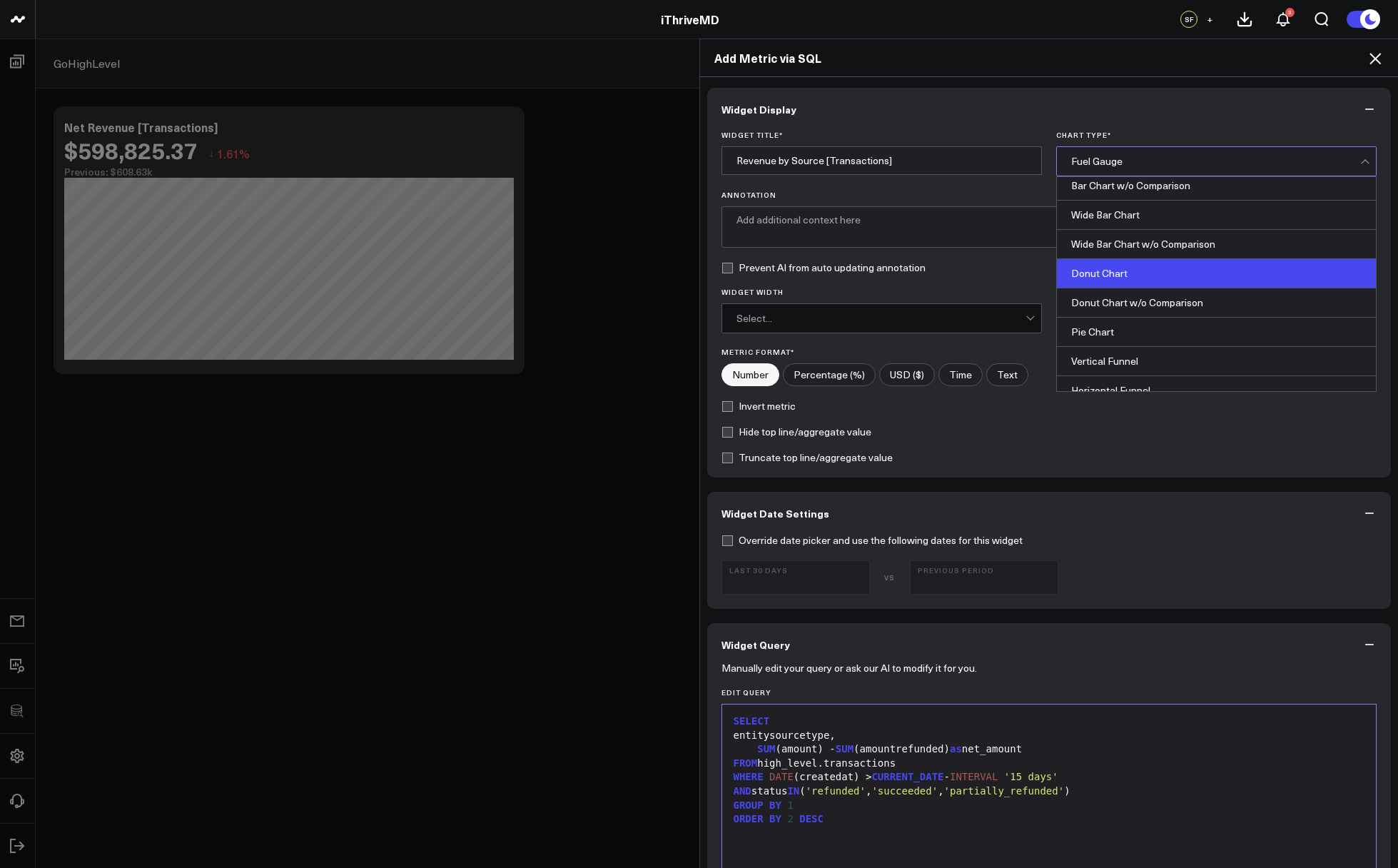
click at [1102, 265] on div "Donut Chart" at bounding box center [1216, 274] width 319 height 29
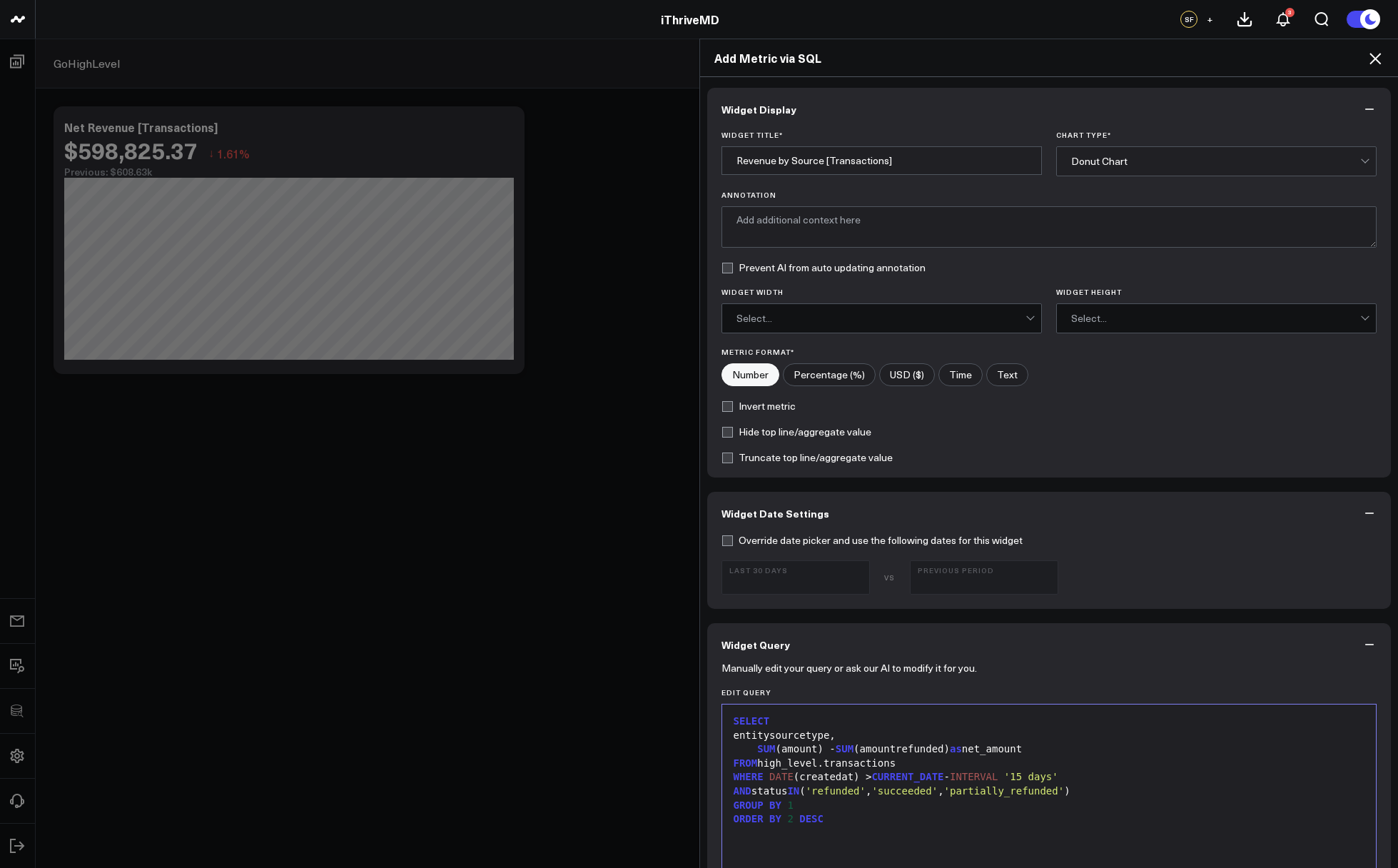
click at [896, 371] on input"] "USD ($)" at bounding box center [907, 375] width 54 height 21
radio input"] "true"
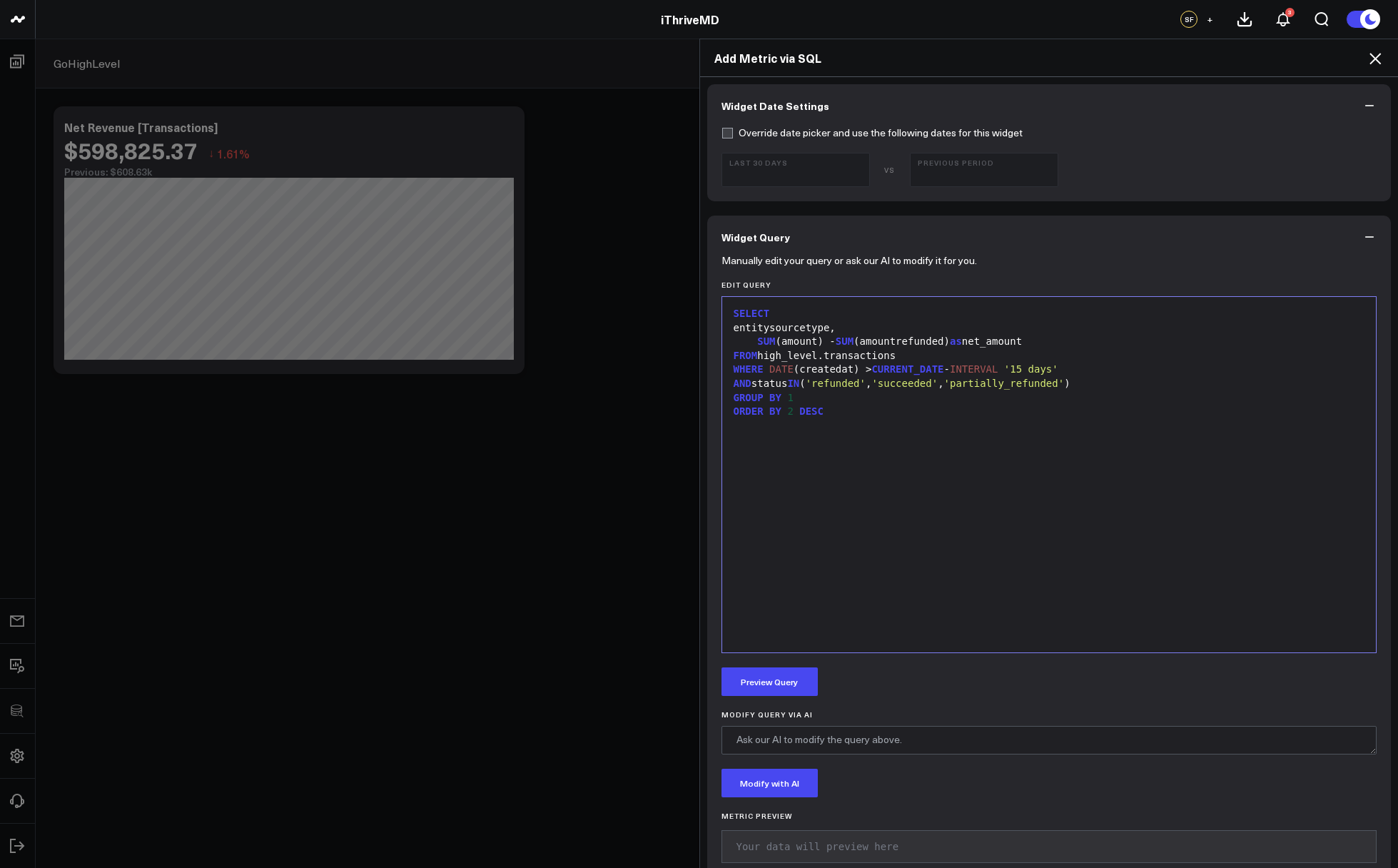
scroll to position [479, 0]
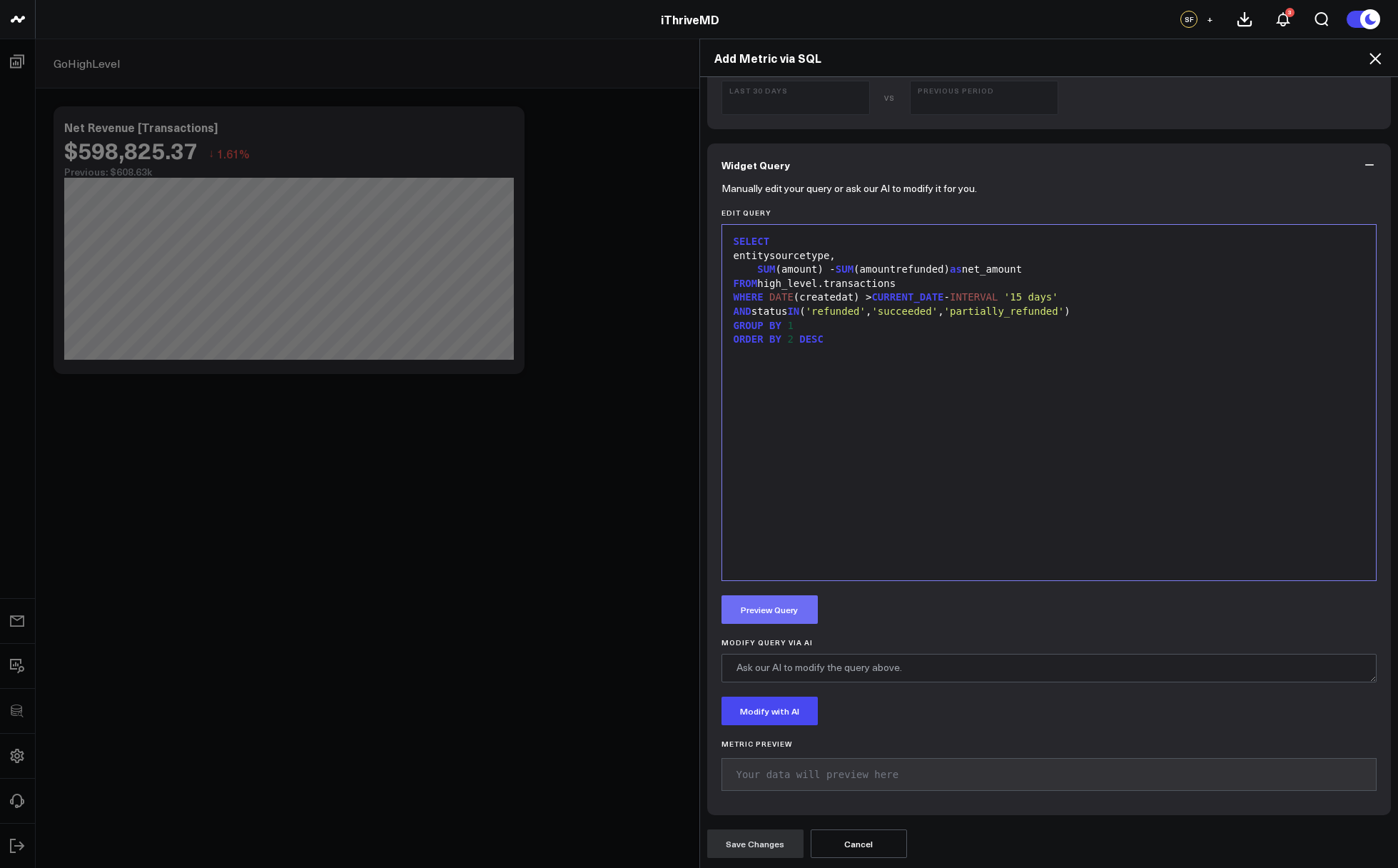
click at [772, 613] on button "Preview Query" at bounding box center [770, 609] width 97 height 28
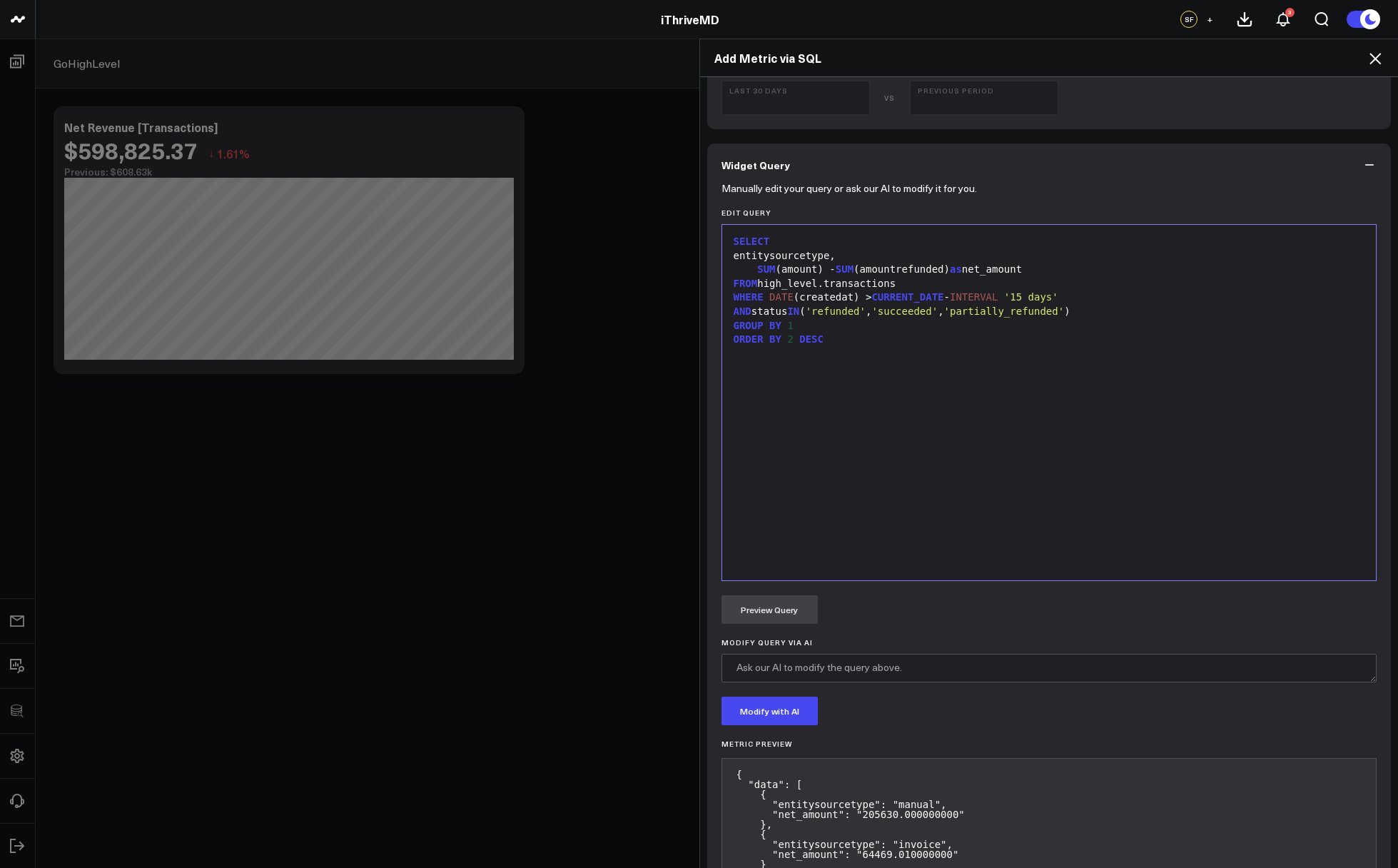
scroll to position [590, 0]
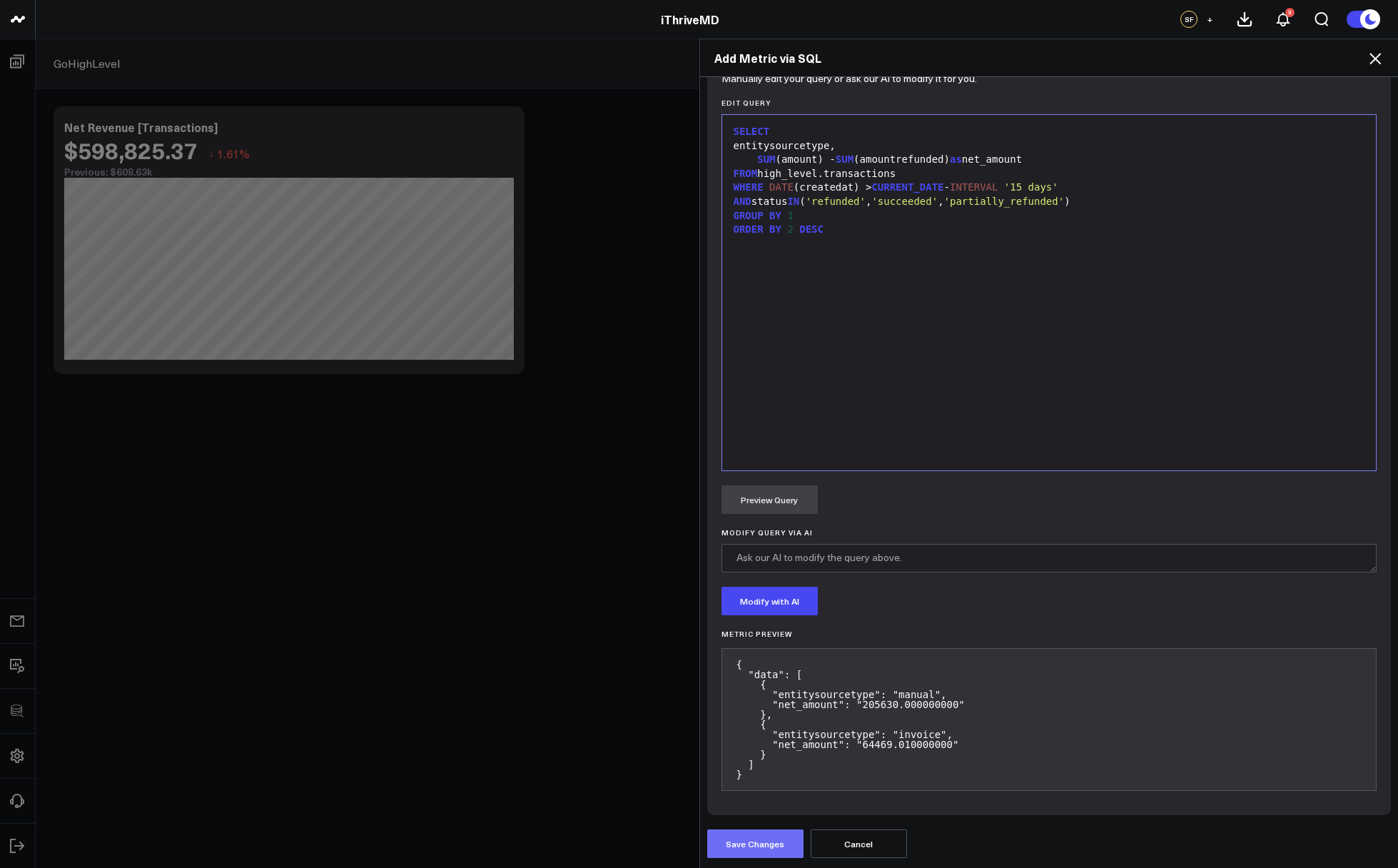
click at [763, 843] on button "Save Changes" at bounding box center [755, 843] width 97 height 28
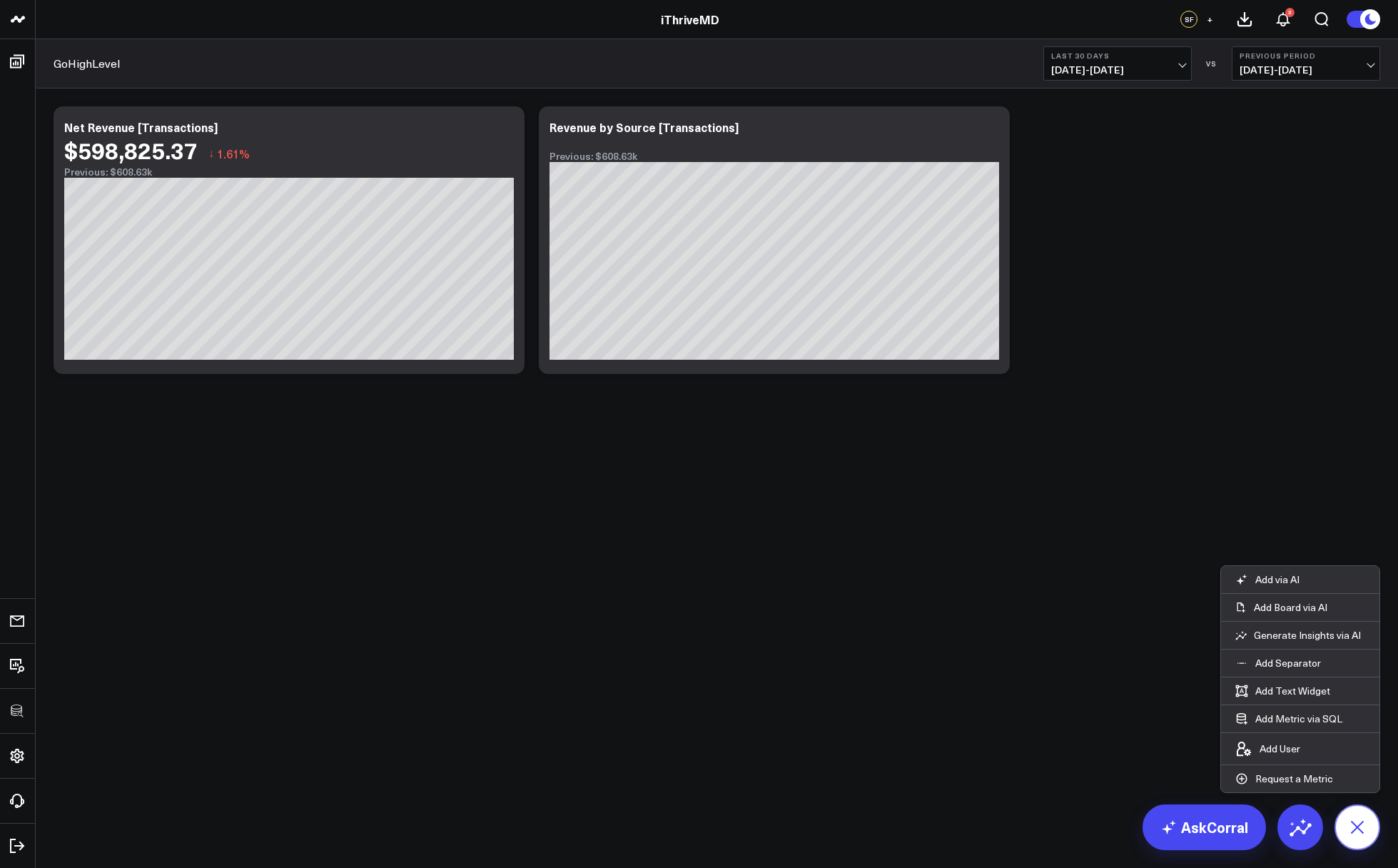
click at [1346, 826] on icon at bounding box center [1357, 827] width 32 height 32
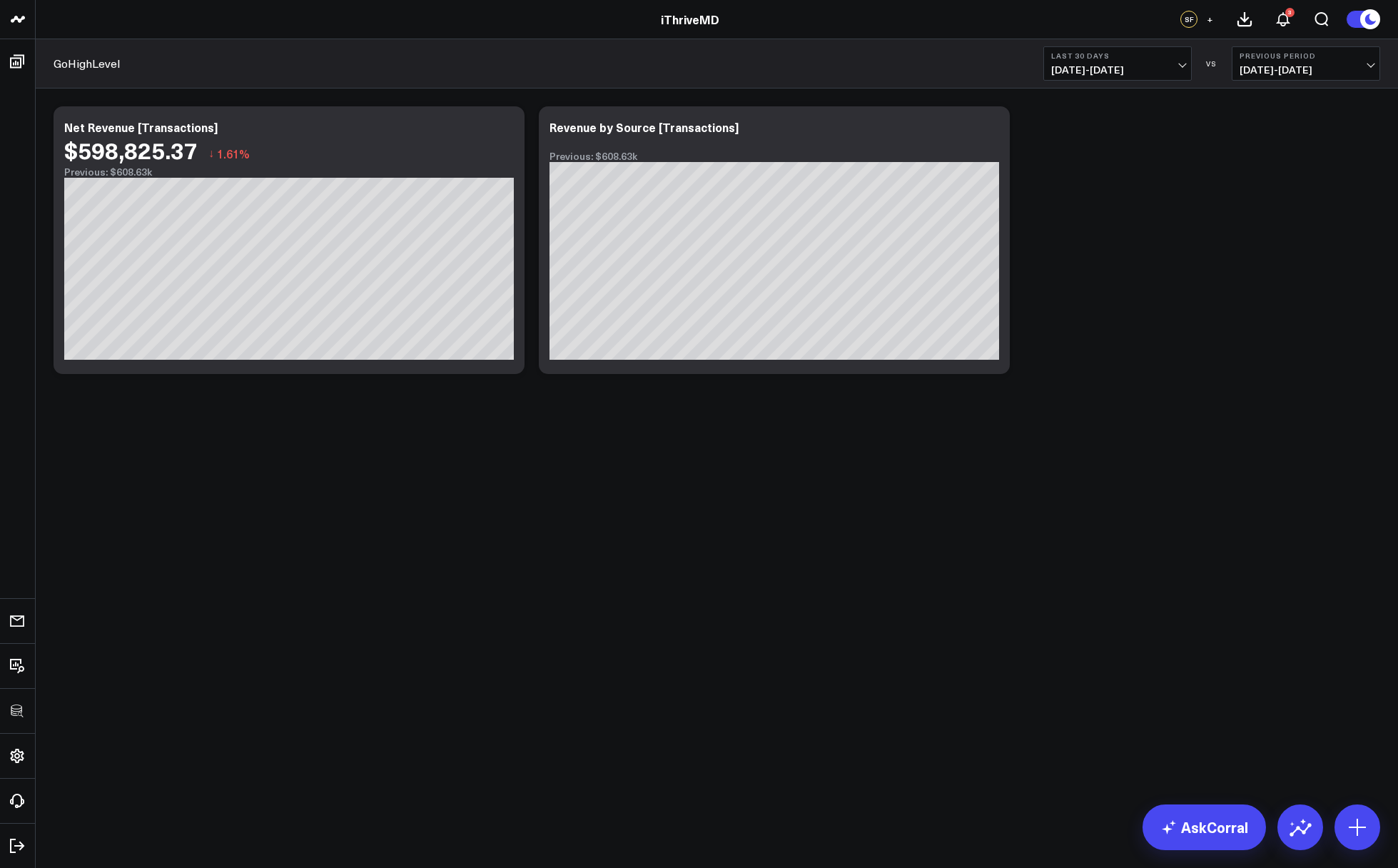
click at [1087, 66] on span "[DATE] - [DATE]" at bounding box center [1117, 70] width 133 height 12
click at [1129, 209] on link "Last 90 Days" at bounding box center [1118, 205] width 147 height 27
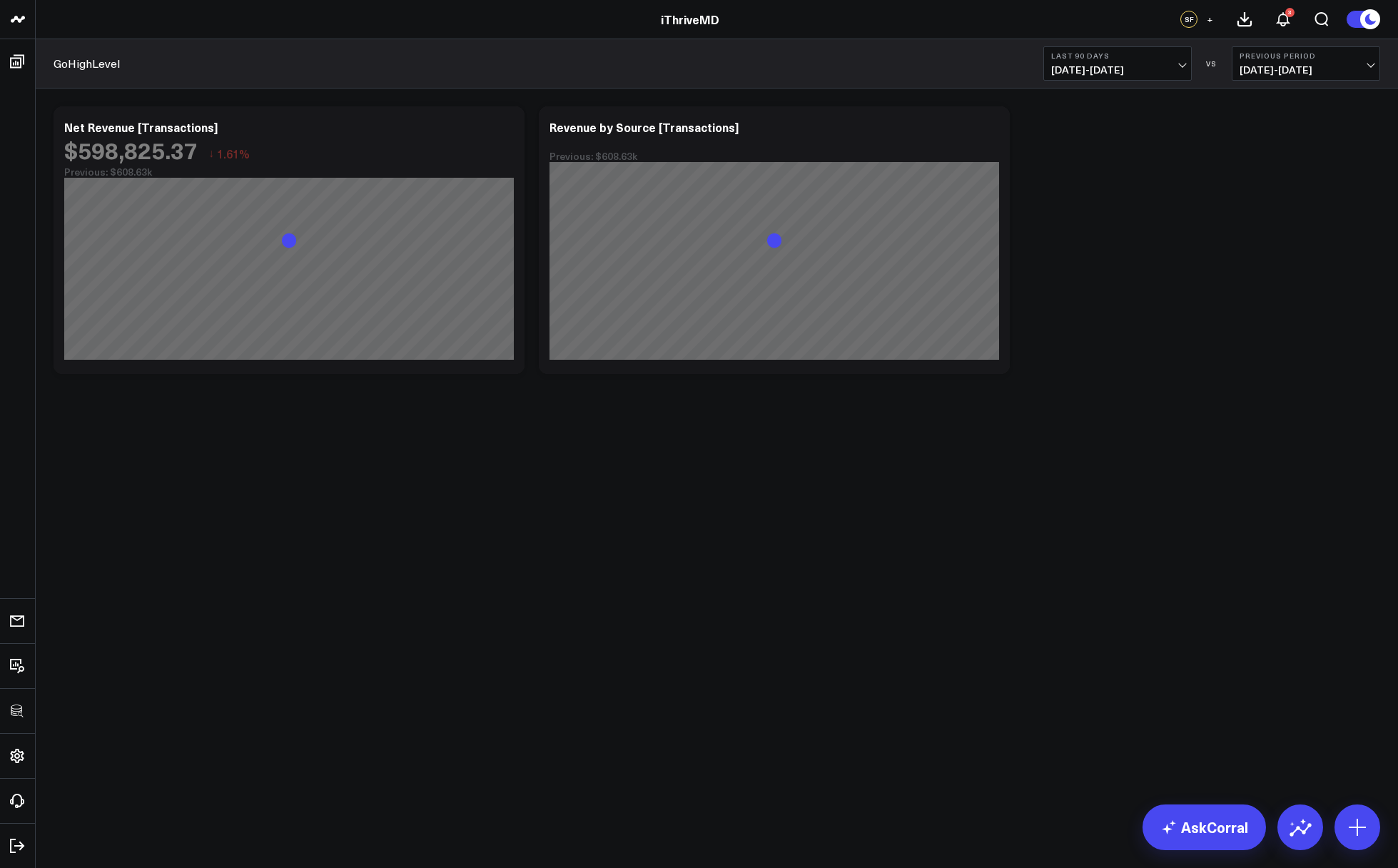
click at [1061, 365] on div "Modify via AI Copy link to widget Ask support Remove Create linked copy Executi…" at bounding box center [717, 240] width 1341 height 282
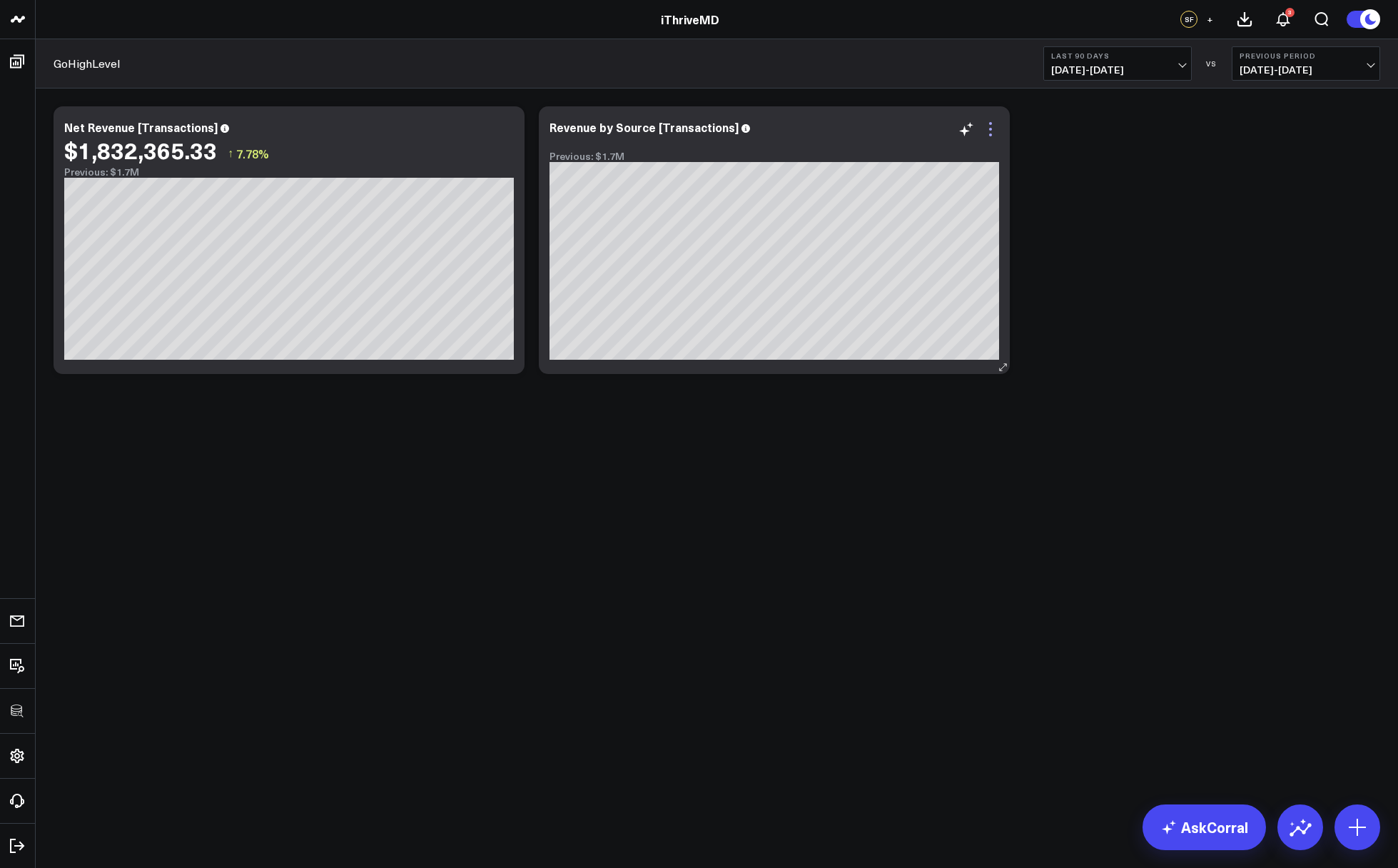
click at [993, 125] on icon at bounding box center [991, 129] width 17 height 17
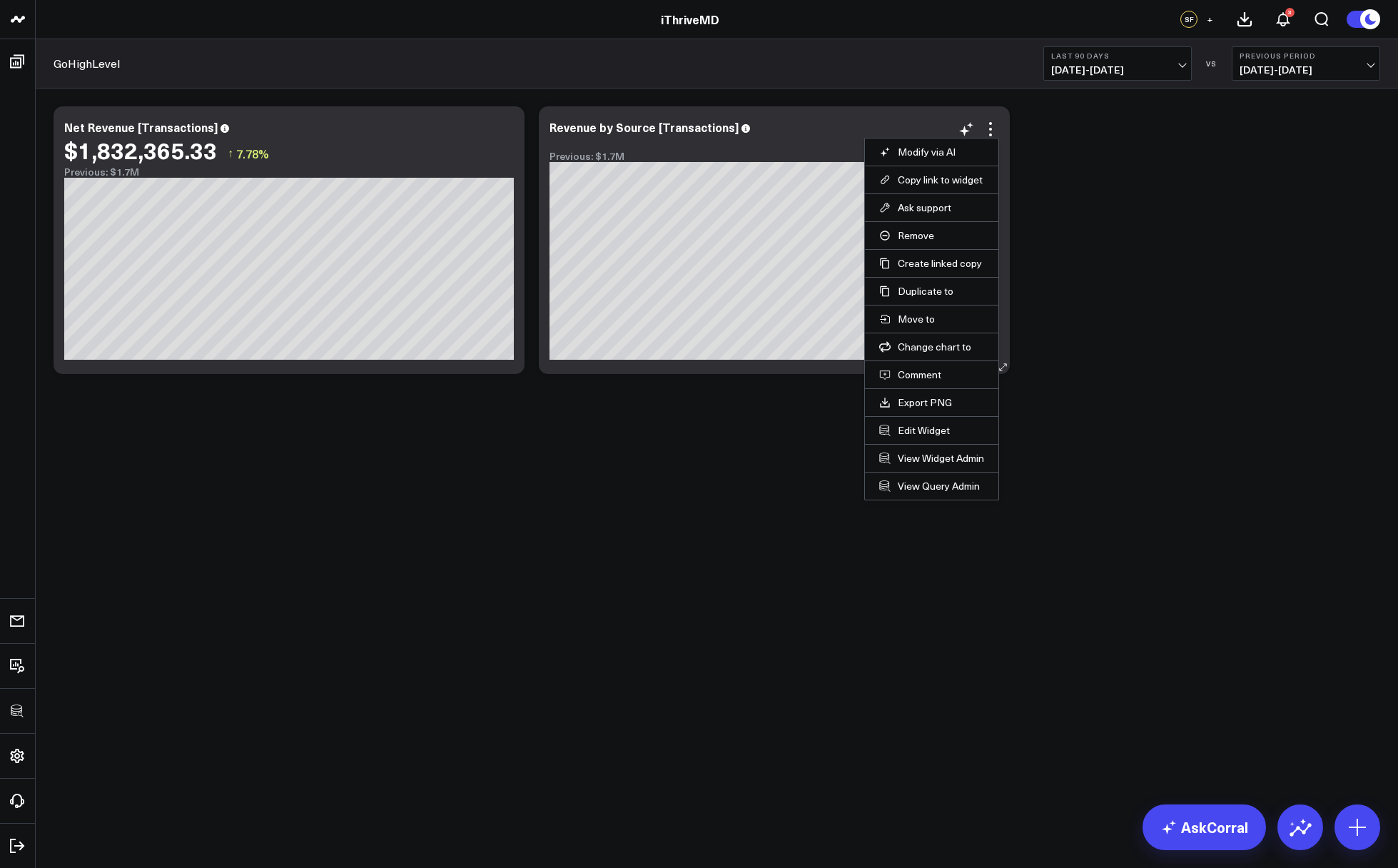
click at [910, 422] on li "Edit Widget" at bounding box center [932, 430] width 133 height 28
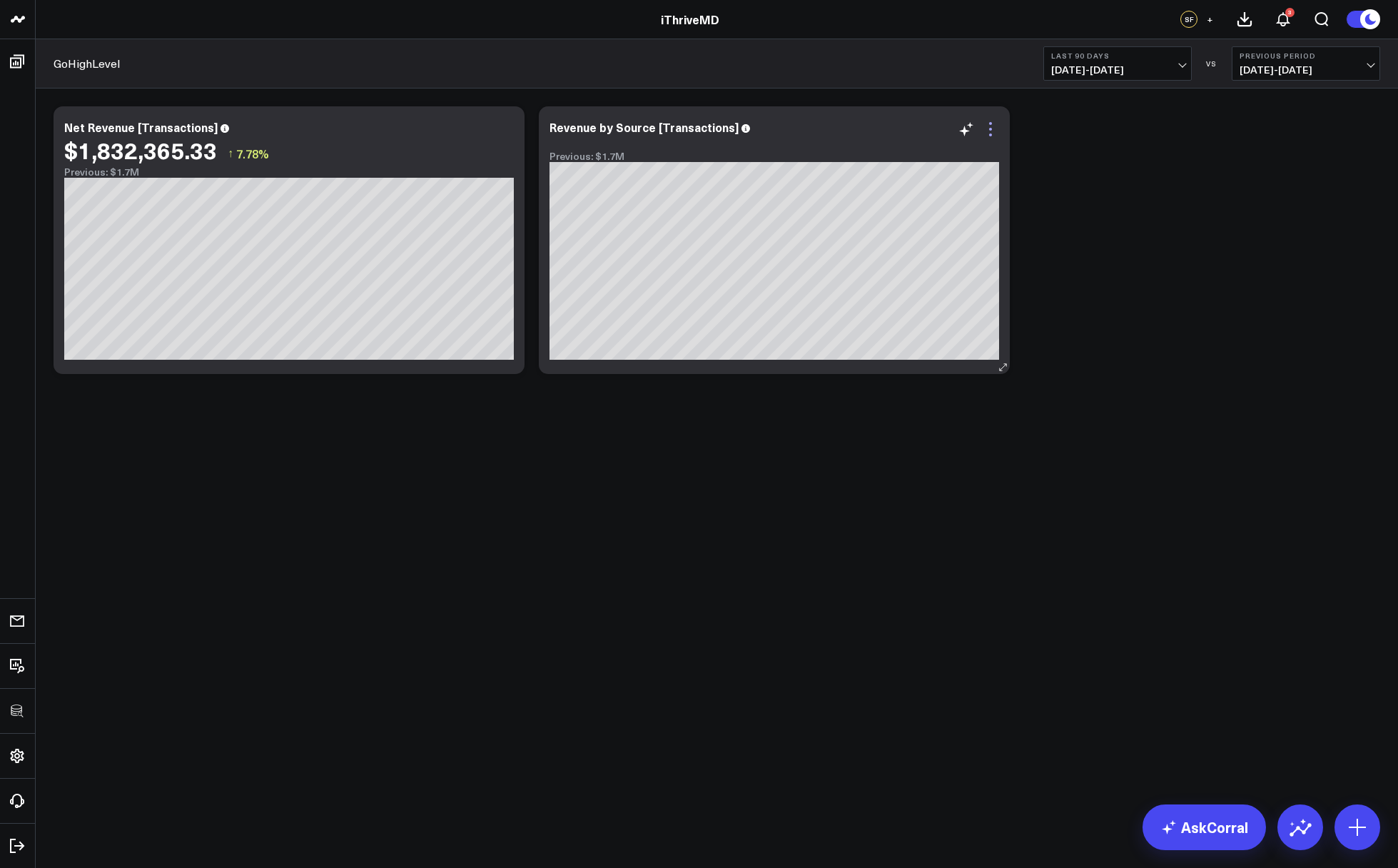
click at [995, 130] on icon at bounding box center [991, 129] width 17 height 17
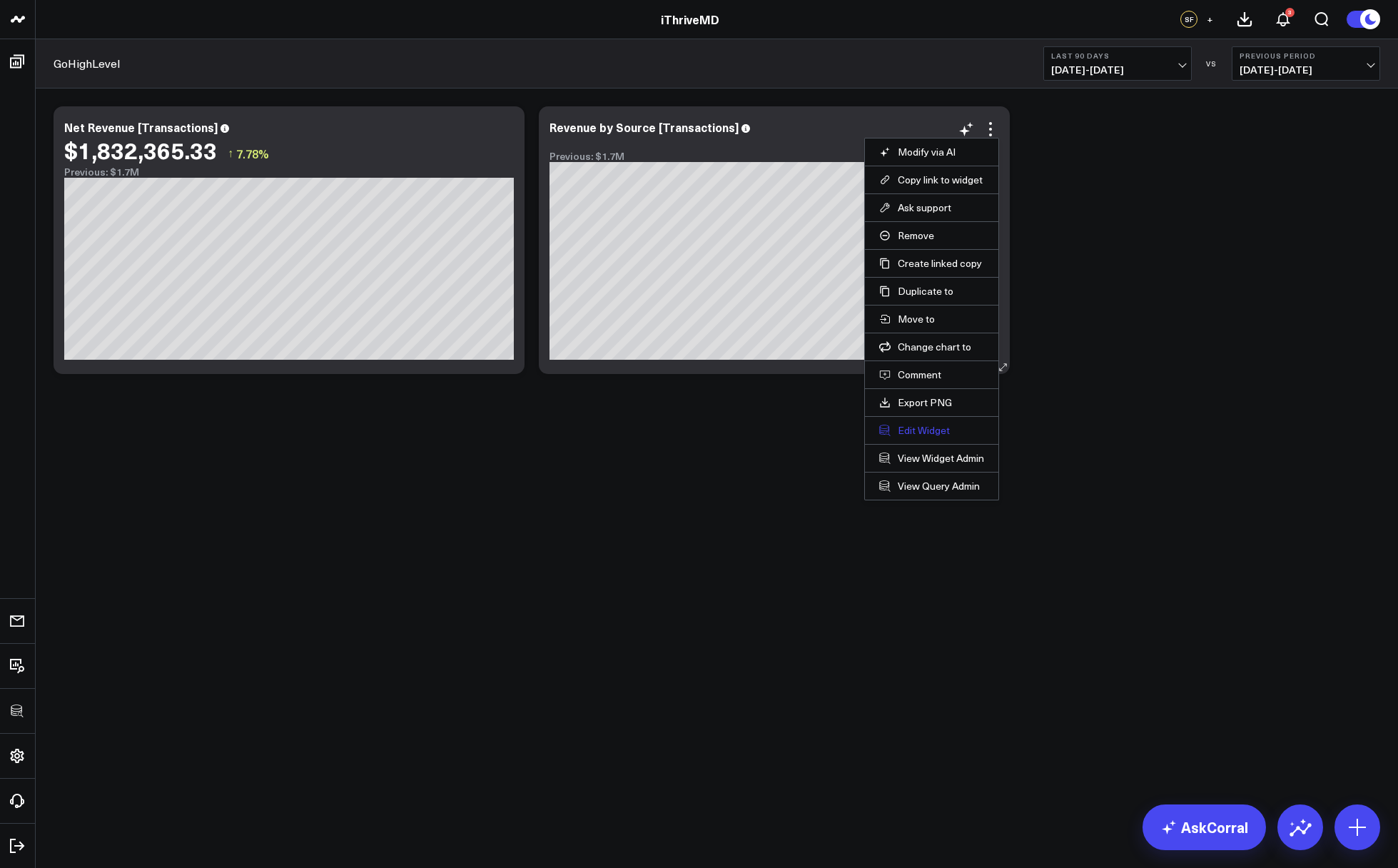
click at [923, 424] on button "Edit Widget" at bounding box center [932, 430] width 105 height 13
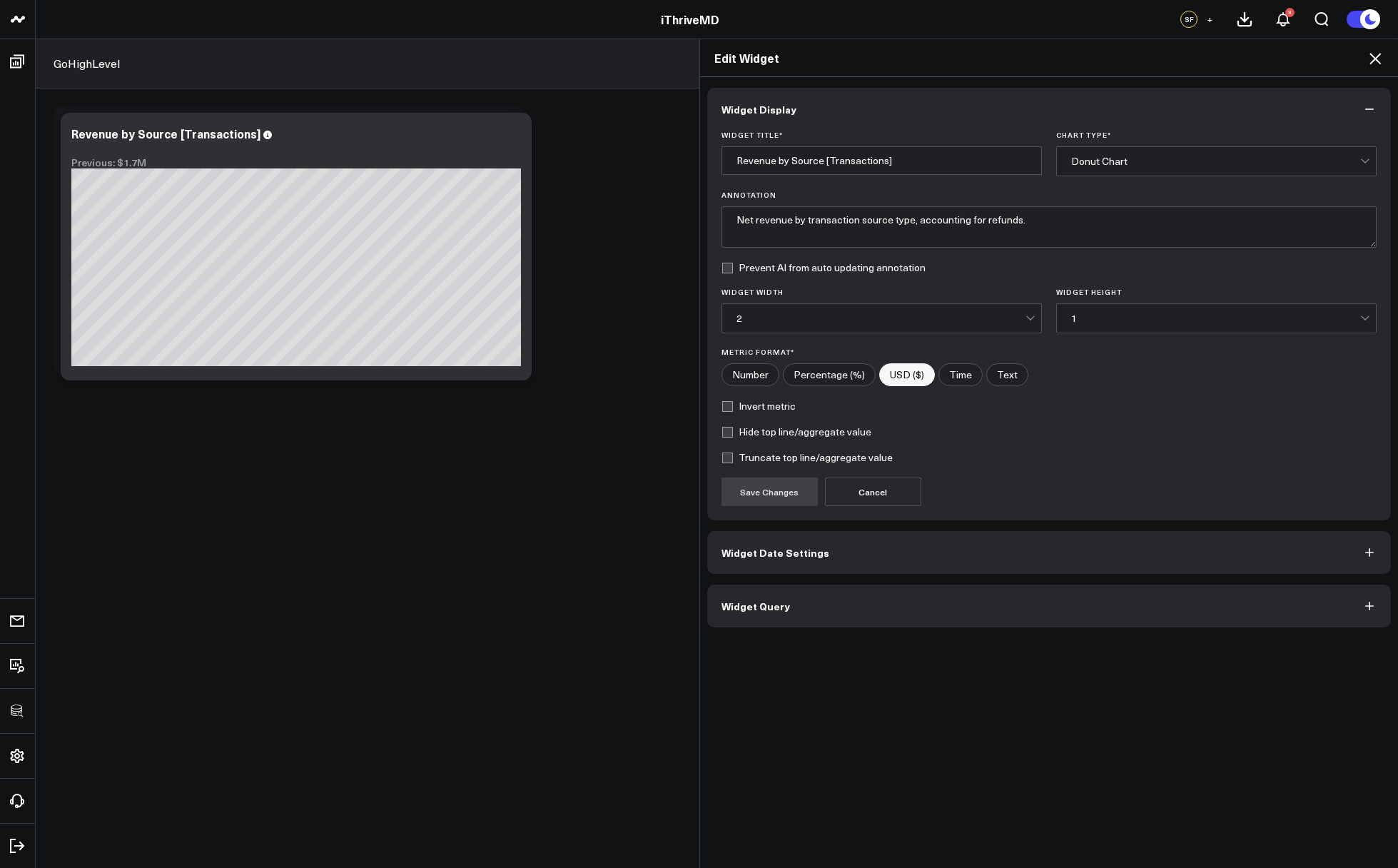
click at [834, 618] on button "Widget Query" at bounding box center [1049, 606] width 685 height 43
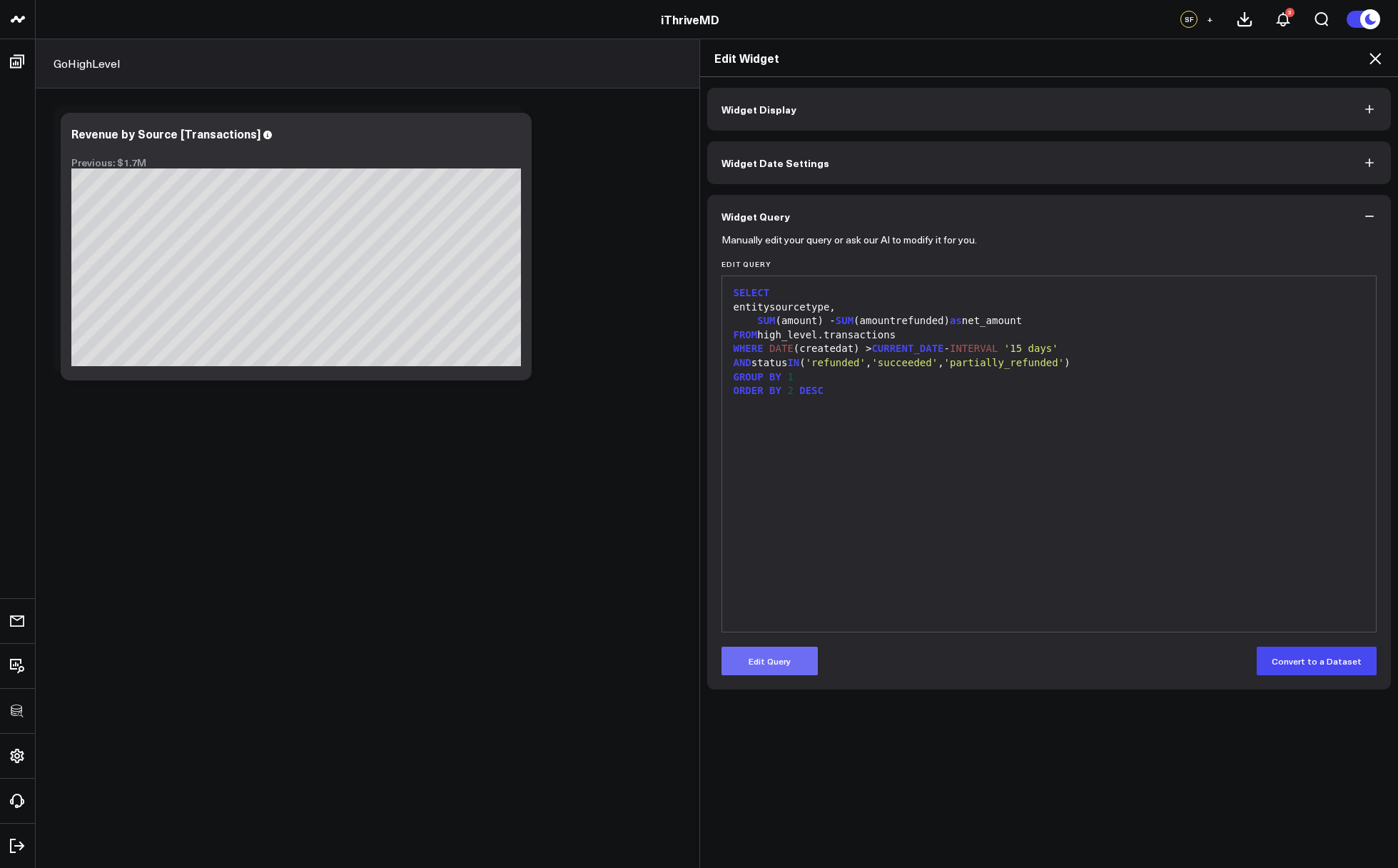
click at [768, 653] on button "Edit Query" at bounding box center [770, 660] width 97 height 28
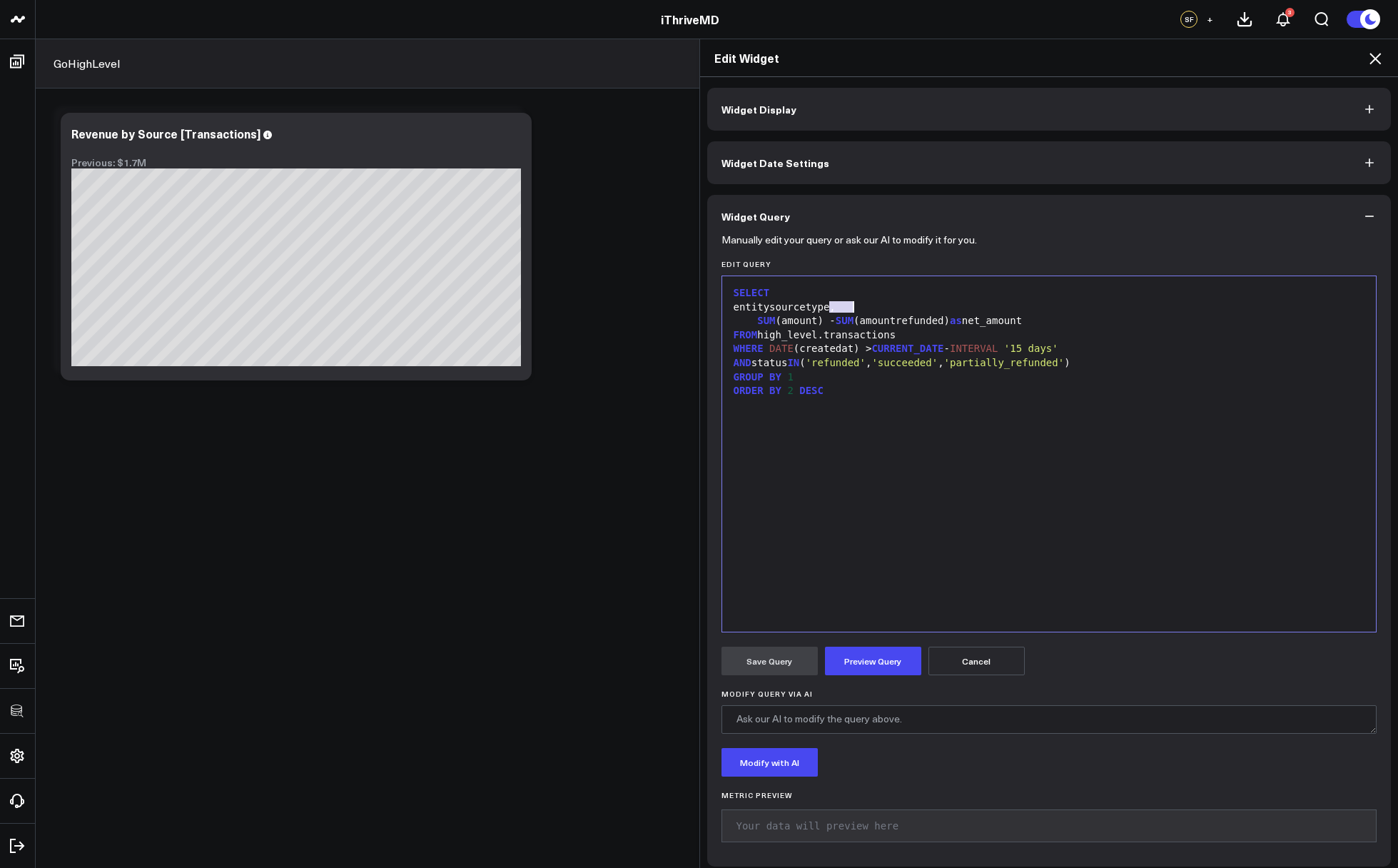
drag, startPoint x: 821, startPoint y: 308, endPoint x: 848, endPoint y: 305, distance: 27.2
click at [847, 306] on div "entitysourcetype," at bounding box center [1049, 307] width 640 height 15
click at [867, 680] on form "Manually edit your query or ask our AI to modify it for you. Edit Query Selecti…" at bounding box center [1049, 544] width 656 height 614
click at [860, 666] on button "Preview Query" at bounding box center [873, 660] width 97 height 28
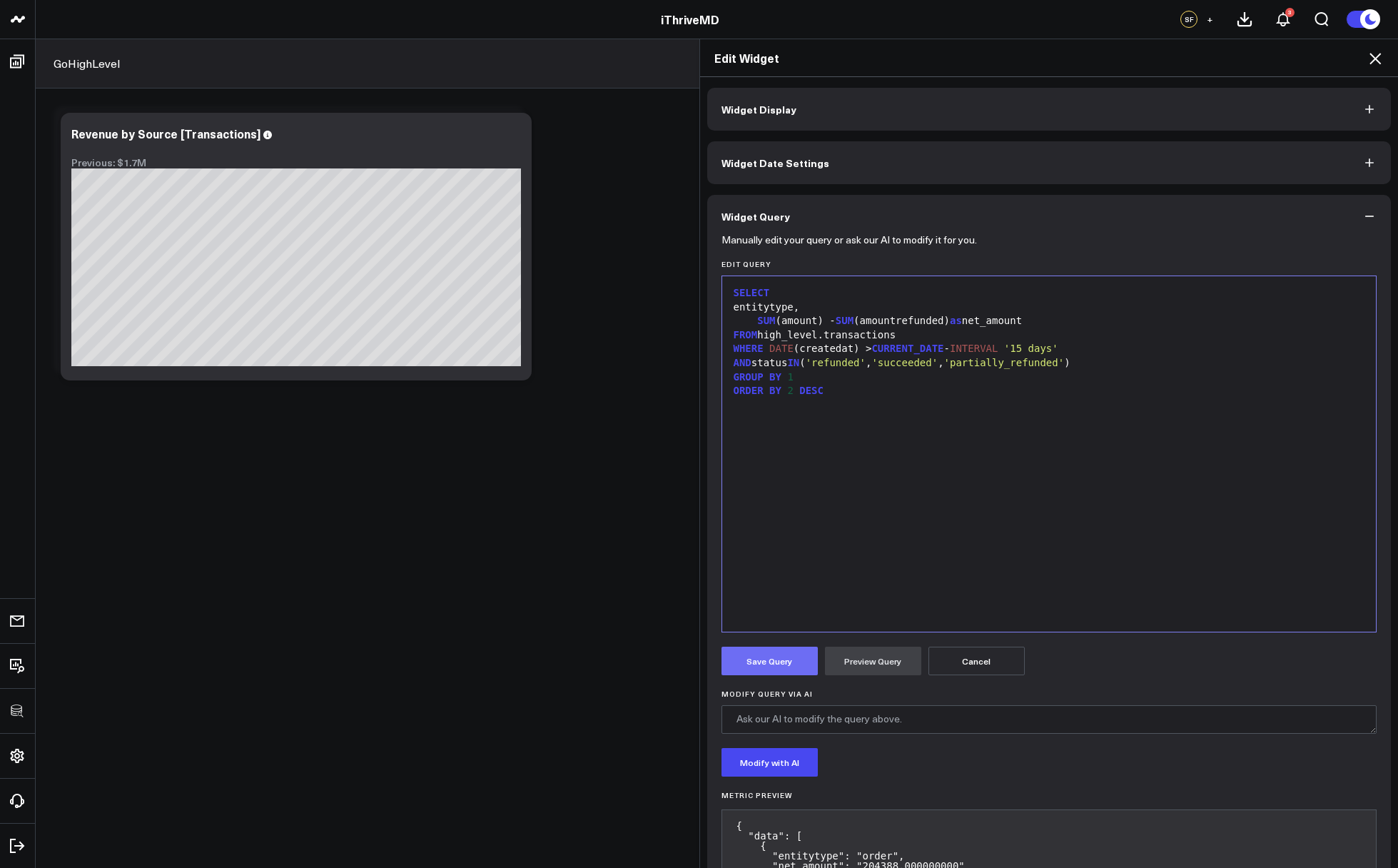
click at [781, 659] on button "Save Query" at bounding box center [770, 660] width 97 height 28
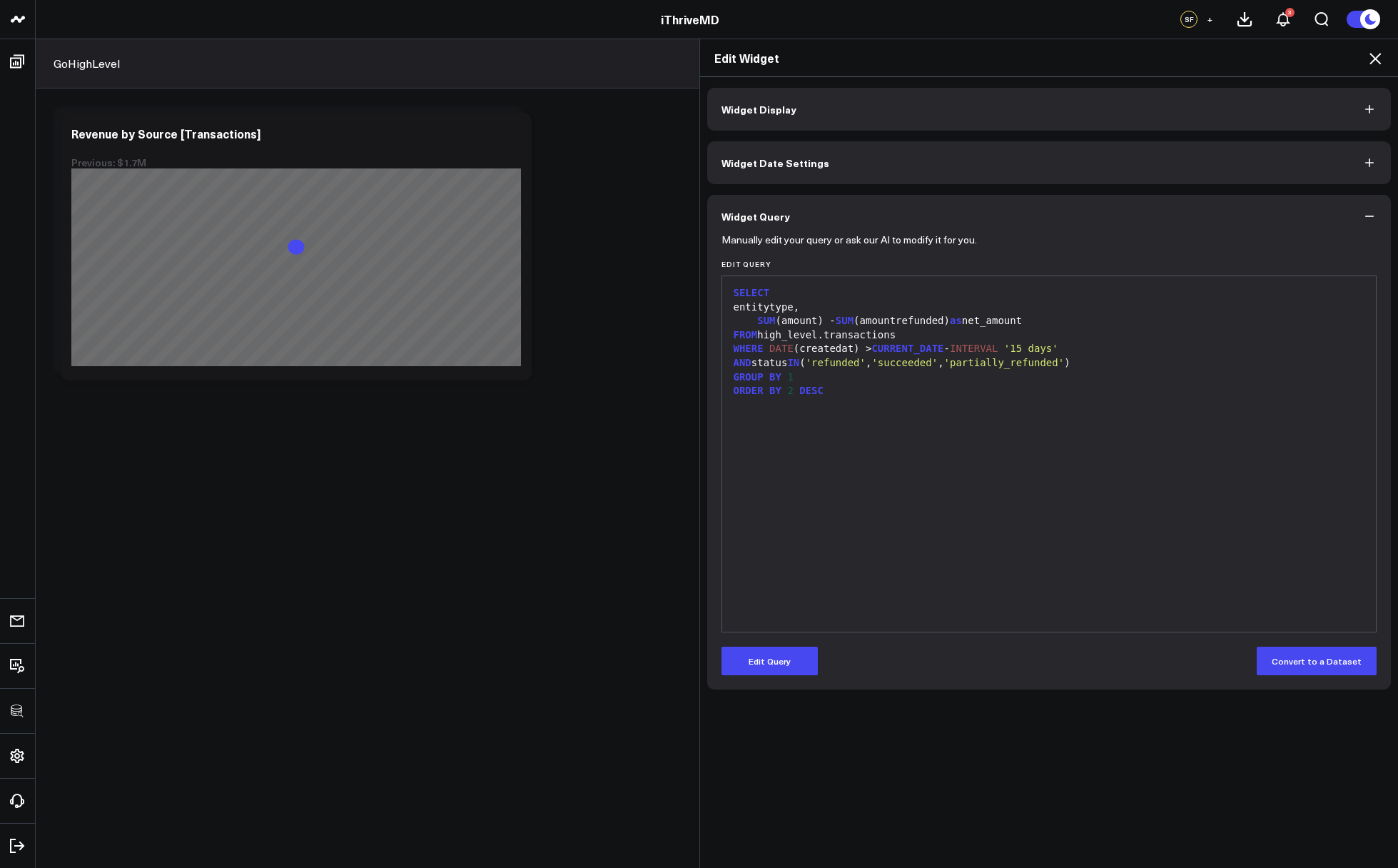
click at [1377, 58] on icon at bounding box center [1375, 58] width 12 height 12
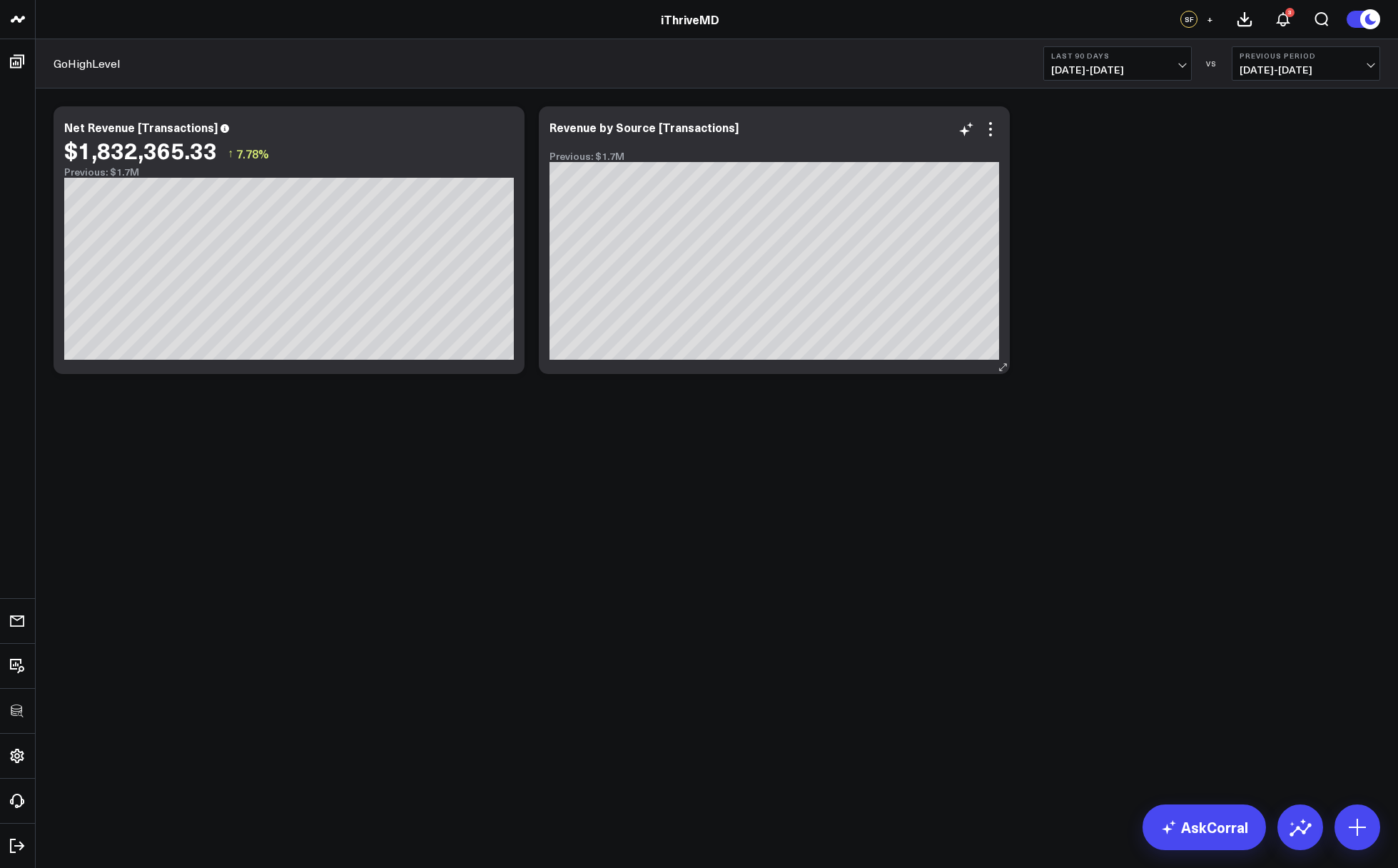
click at [595, 140] on div at bounding box center [775, 142] width 449 height 10
click at [564, 133] on div "Revenue by Source [Transactions]" at bounding box center [650, 127] width 201 height 15
click at [550, 130] on div "Revenue by Source [Transactions]" at bounding box center [650, 127] width 201 height 15
drag, startPoint x: 634, startPoint y: 129, endPoint x: 670, endPoint y: 127, distance: 36.1
click at [670, 127] on div "Net Revenue by Source [Transactions]" at bounding box center [662, 127] width 225 height 15
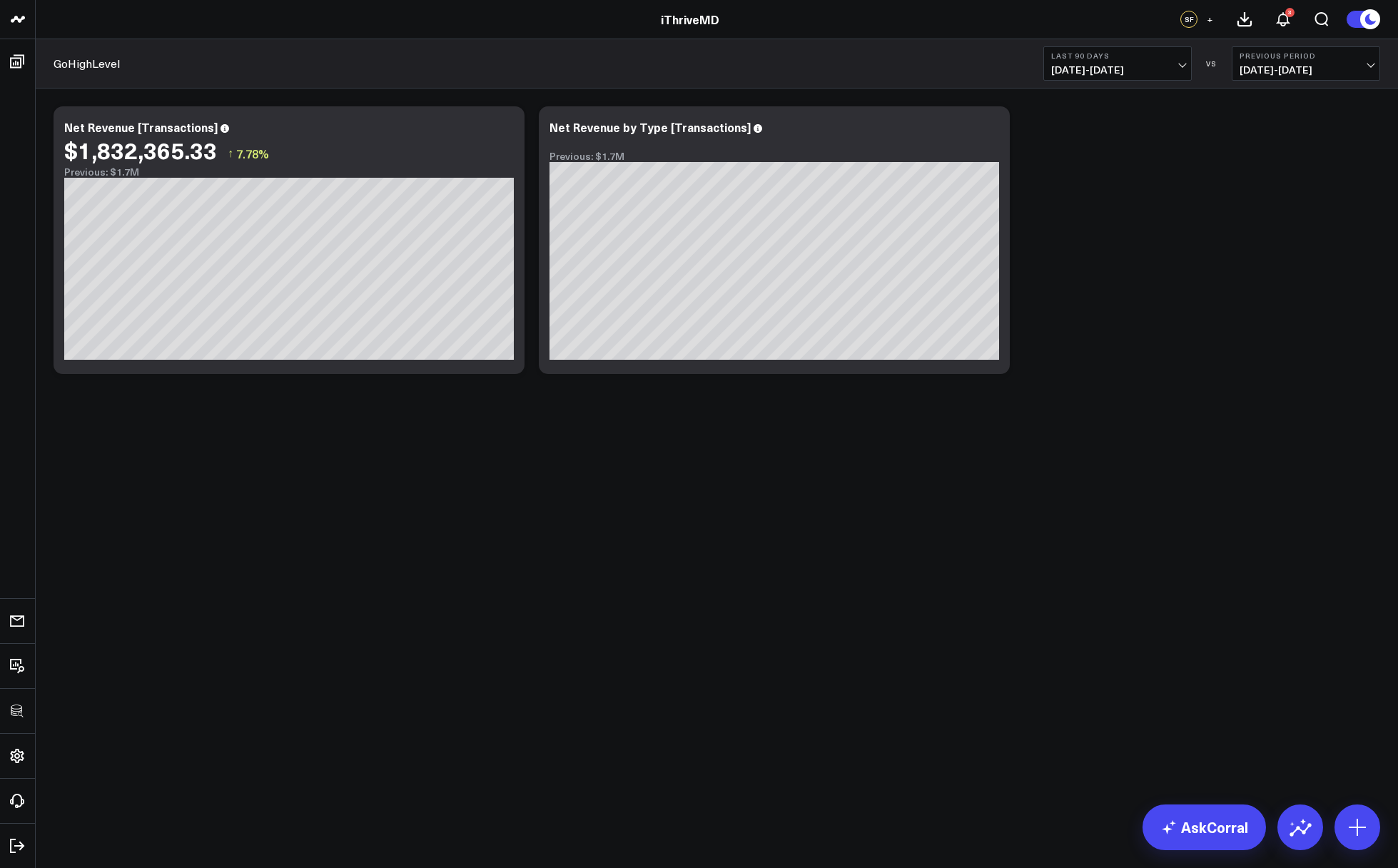
click at [704, 639] on body "3725 Test 829 Studios Accenture Activant Capital Agriculture & Farming Demo All…" at bounding box center [699, 434] width 1398 height 868
click at [985, 127] on icon at bounding box center [991, 129] width 17 height 17
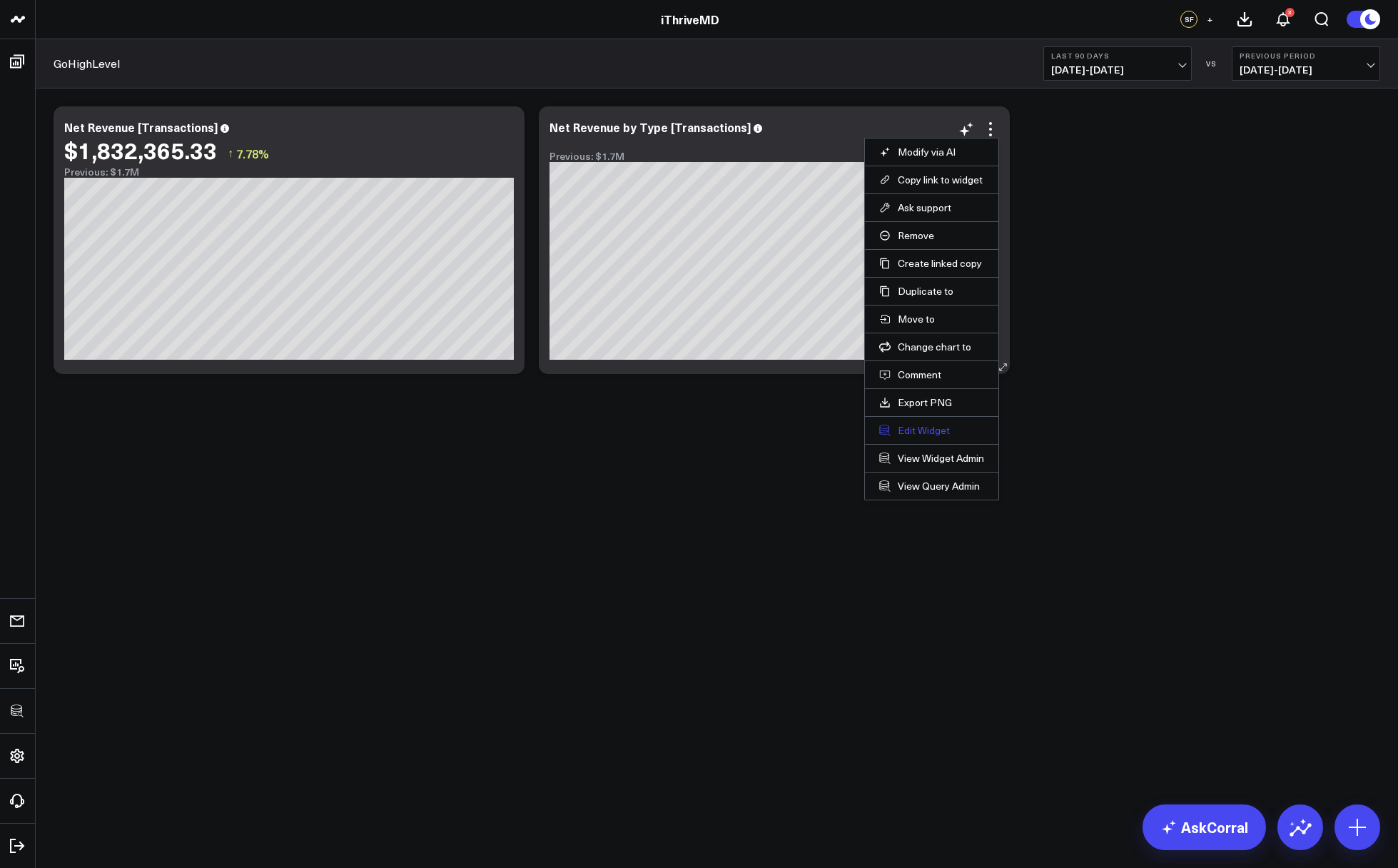
click at [912, 433] on button "Edit Widget" at bounding box center [932, 430] width 105 height 13
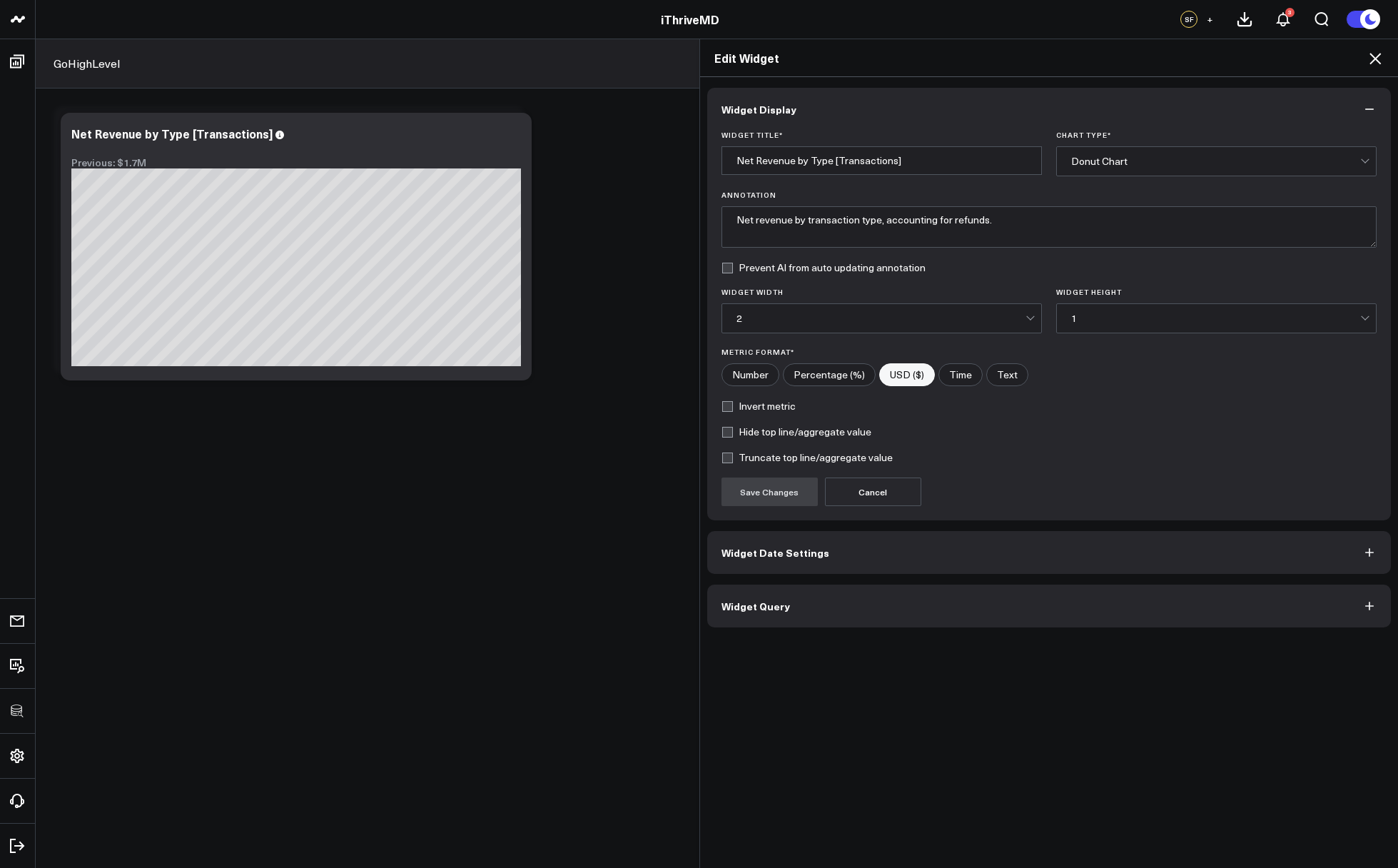
click at [831, 611] on button "Widget Query" at bounding box center [1049, 606] width 685 height 43
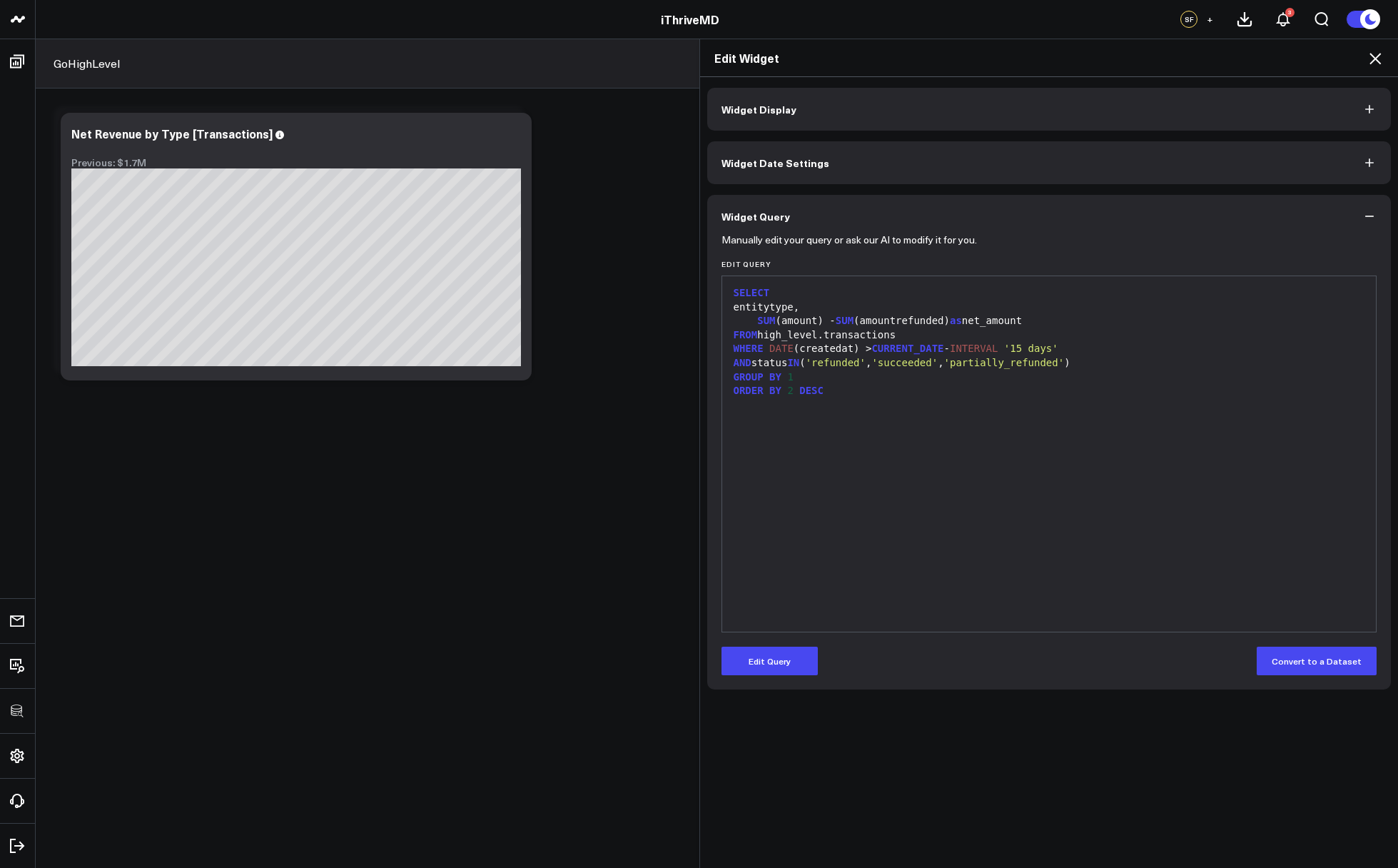
click at [889, 313] on div "entitytype," at bounding box center [1049, 307] width 640 height 15
click at [887, 325] on div "SUM (amount) - SUM (amountrefunded) as net_amount" at bounding box center [1049, 321] width 640 height 15
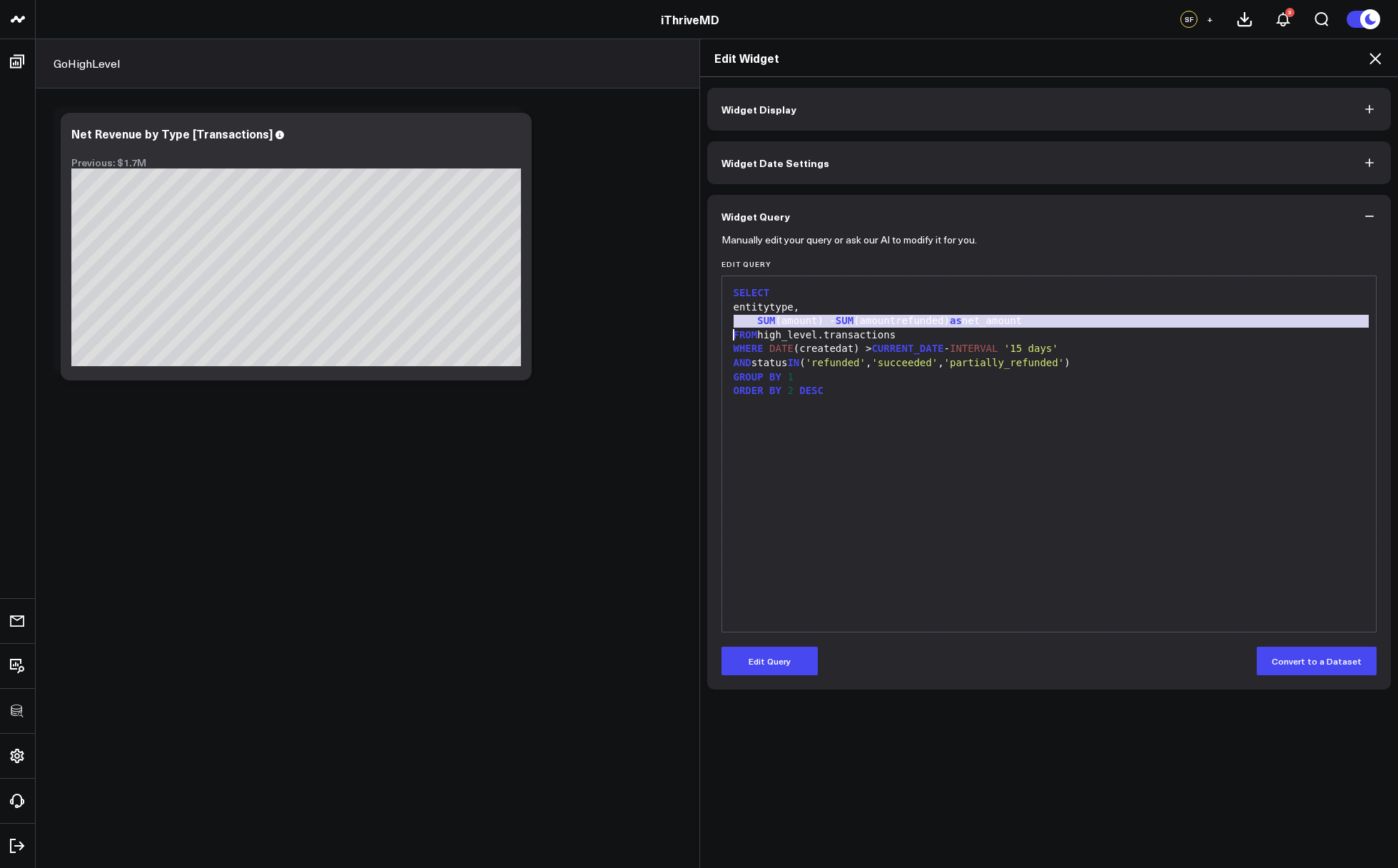
copy div "SUM (amount) - SUM (amountrefunded) as net_amount"
click at [1364, 59] on h2 "Edit Widget" at bounding box center [1050, 58] width 670 height 15
click at [1367, 59] on icon at bounding box center [1375, 58] width 17 height 17
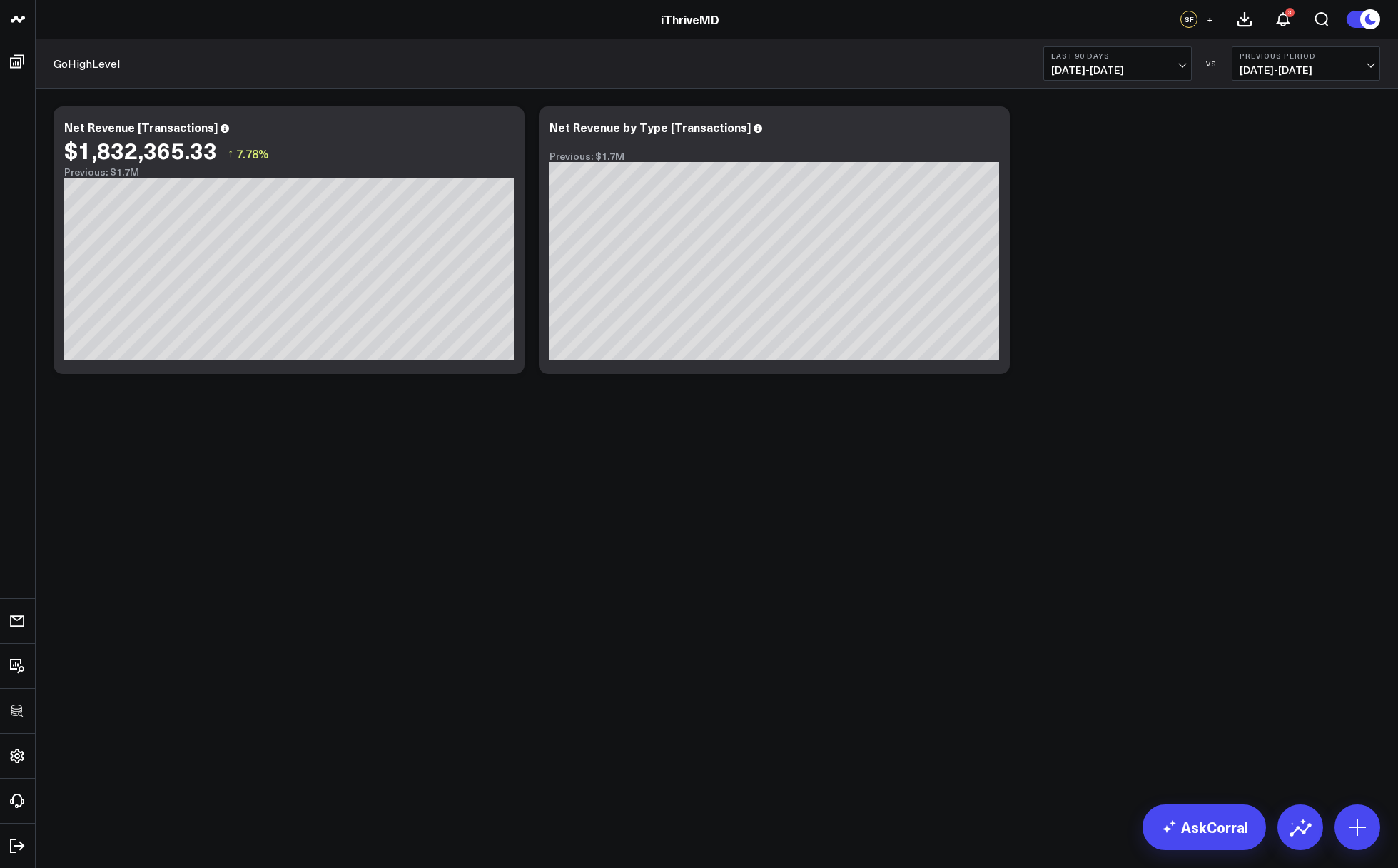
drag, startPoint x: 1354, startPoint y: 829, endPoint x: 1334, endPoint y: 801, distance: 34.4
click at [1354, 829] on icon at bounding box center [1357, 827] width 23 height 23
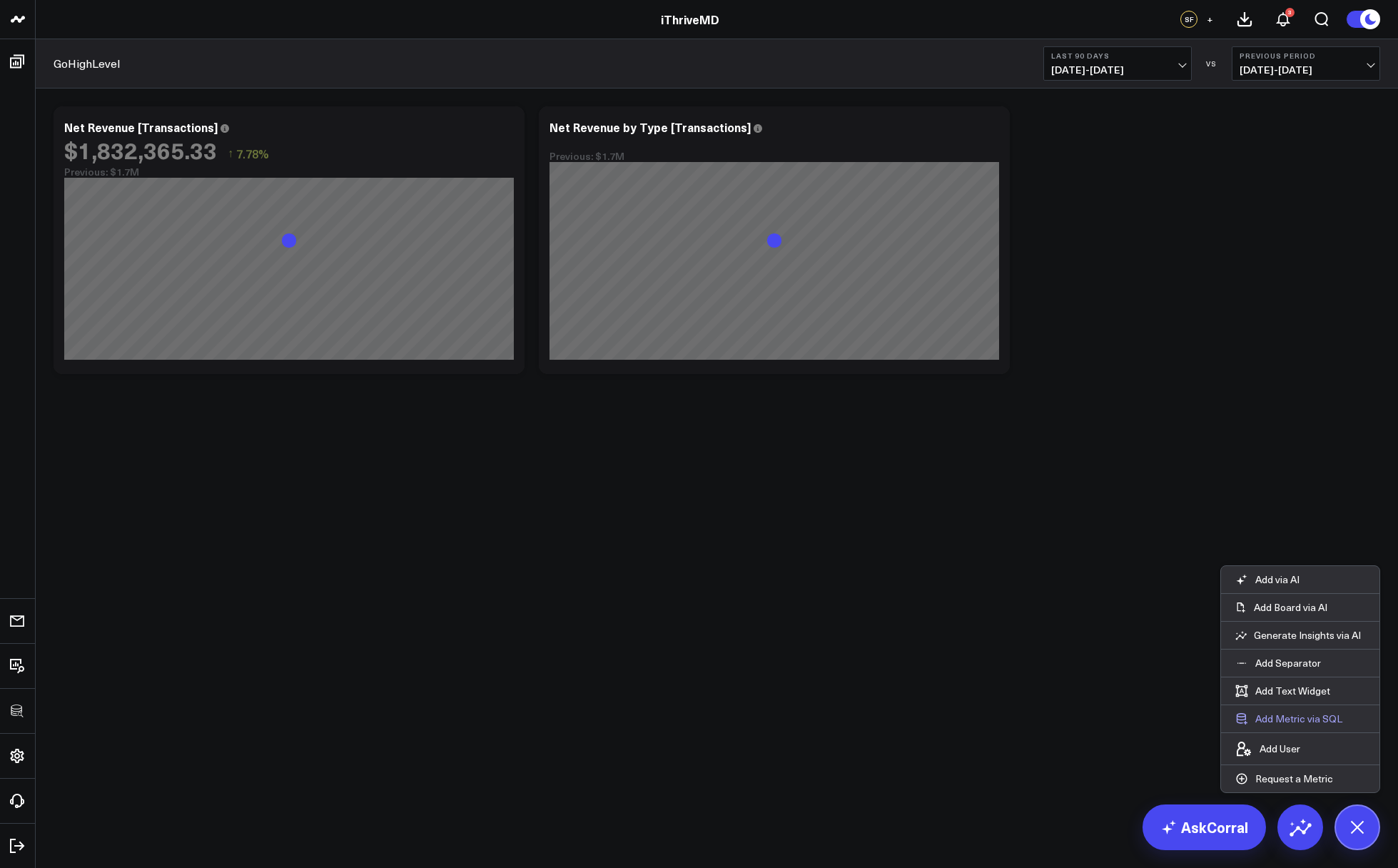
click at [1283, 720] on button "Add Metric via SQL" at bounding box center [1289, 718] width 136 height 27
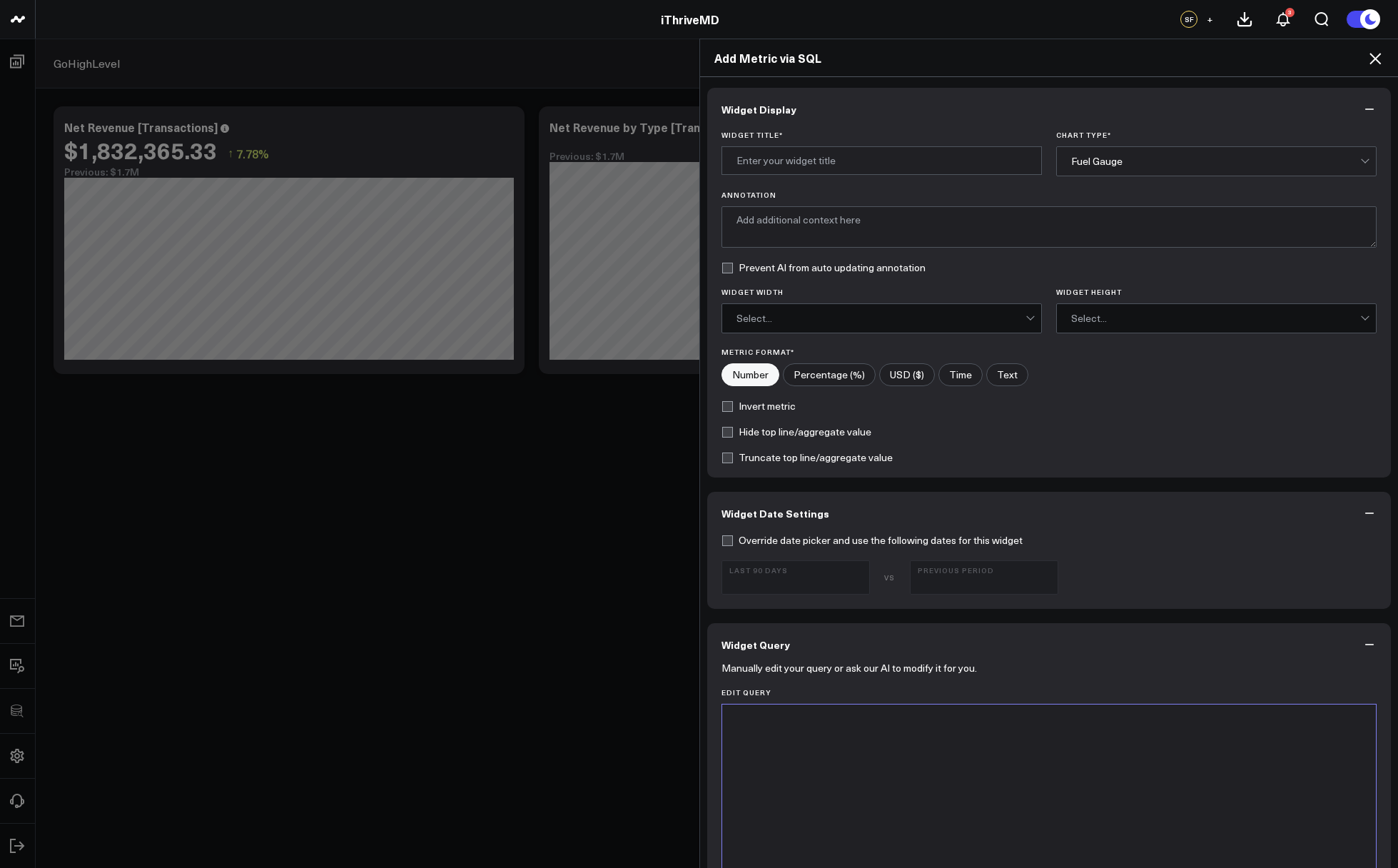
drag, startPoint x: 1044, startPoint y: 755, endPoint x: 899, endPoint y: 485, distance: 306.5
click at [1044, 755] on div at bounding box center [1049, 882] width 640 height 341
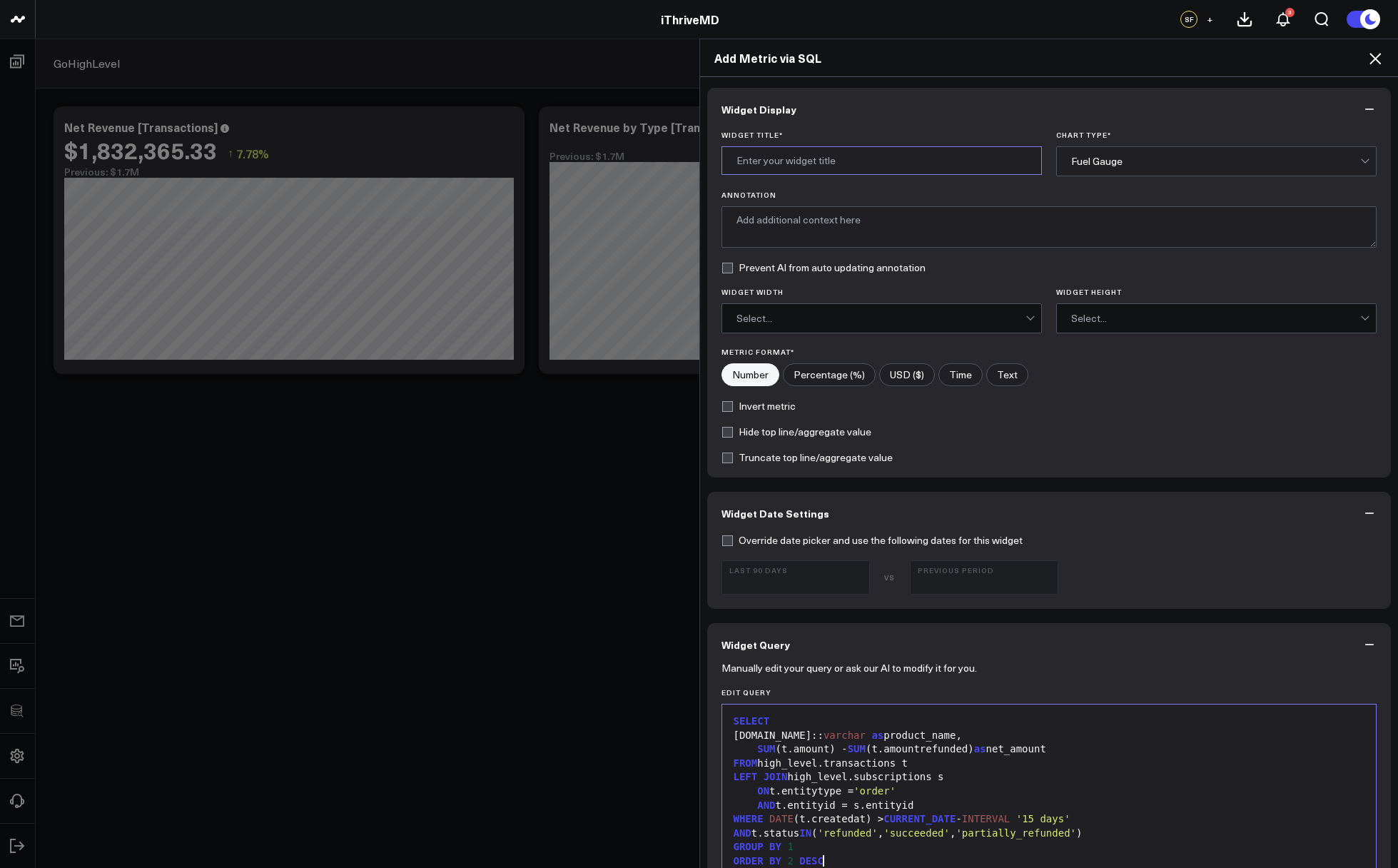
click at [787, 158] on input "Widget Title *" at bounding box center [882, 160] width 321 height 28
click at [990, 759] on div "FROM high_level.transactions t" at bounding box center [1049, 764] width 640 height 15
drag, startPoint x: 761, startPoint y: 125, endPoint x: 767, endPoint y: 138, distance: 14.3
click at [765, 133] on div "Widget Display Widget Title * Subscription Chart Type * Fuel Gauge Annotation P…" at bounding box center [1049, 282] width 685 height 390
click at [778, 163] on input "Subscription" at bounding box center [882, 160] width 321 height 28
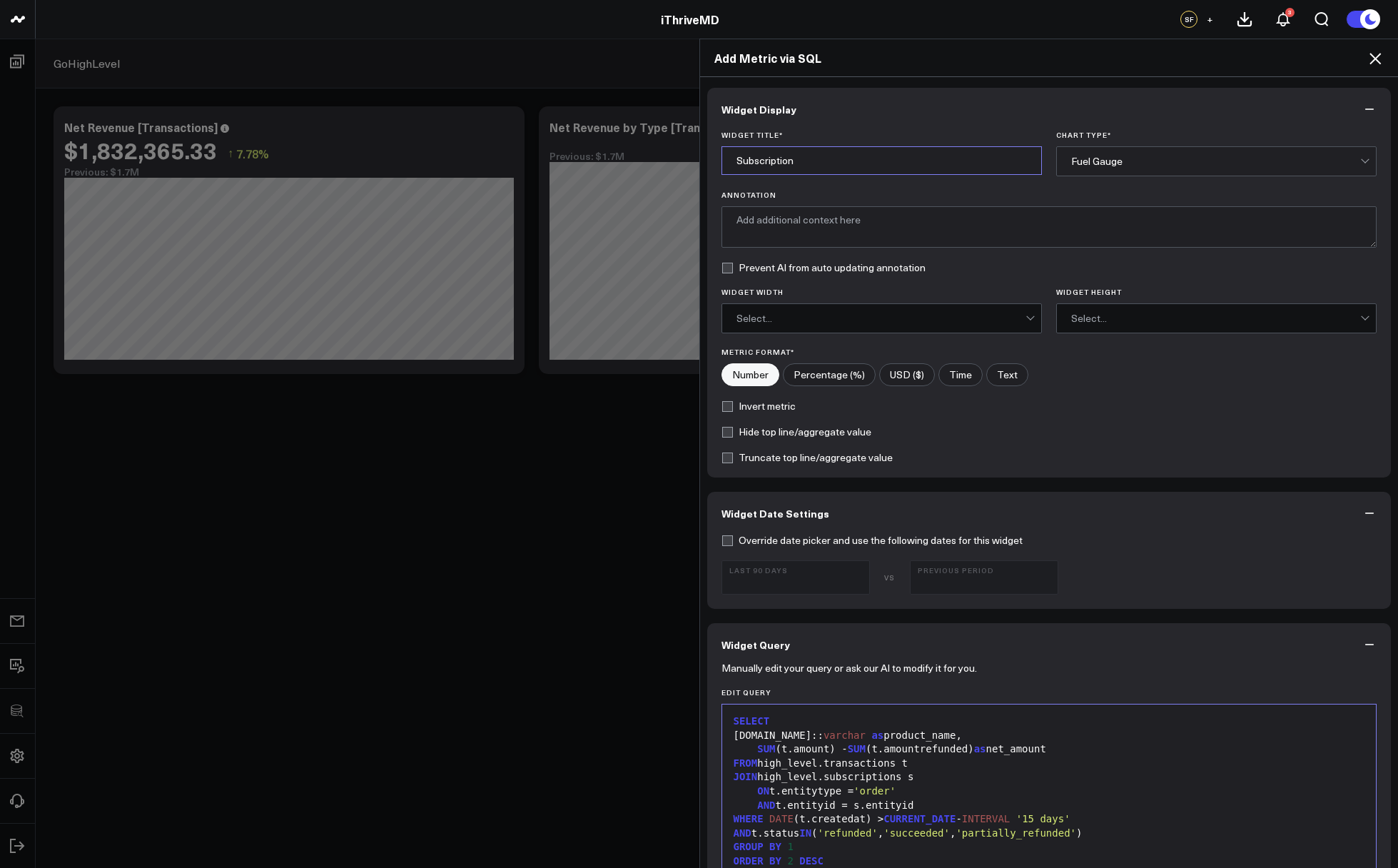
click at [778, 163] on input "Subscription" at bounding box center [882, 160] width 321 height 28
type input "Net Subscription Revenue by Product Name"
click at [1108, 162] on div "Fuel Gauge" at bounding box center [1215, 161] width 289 height 12
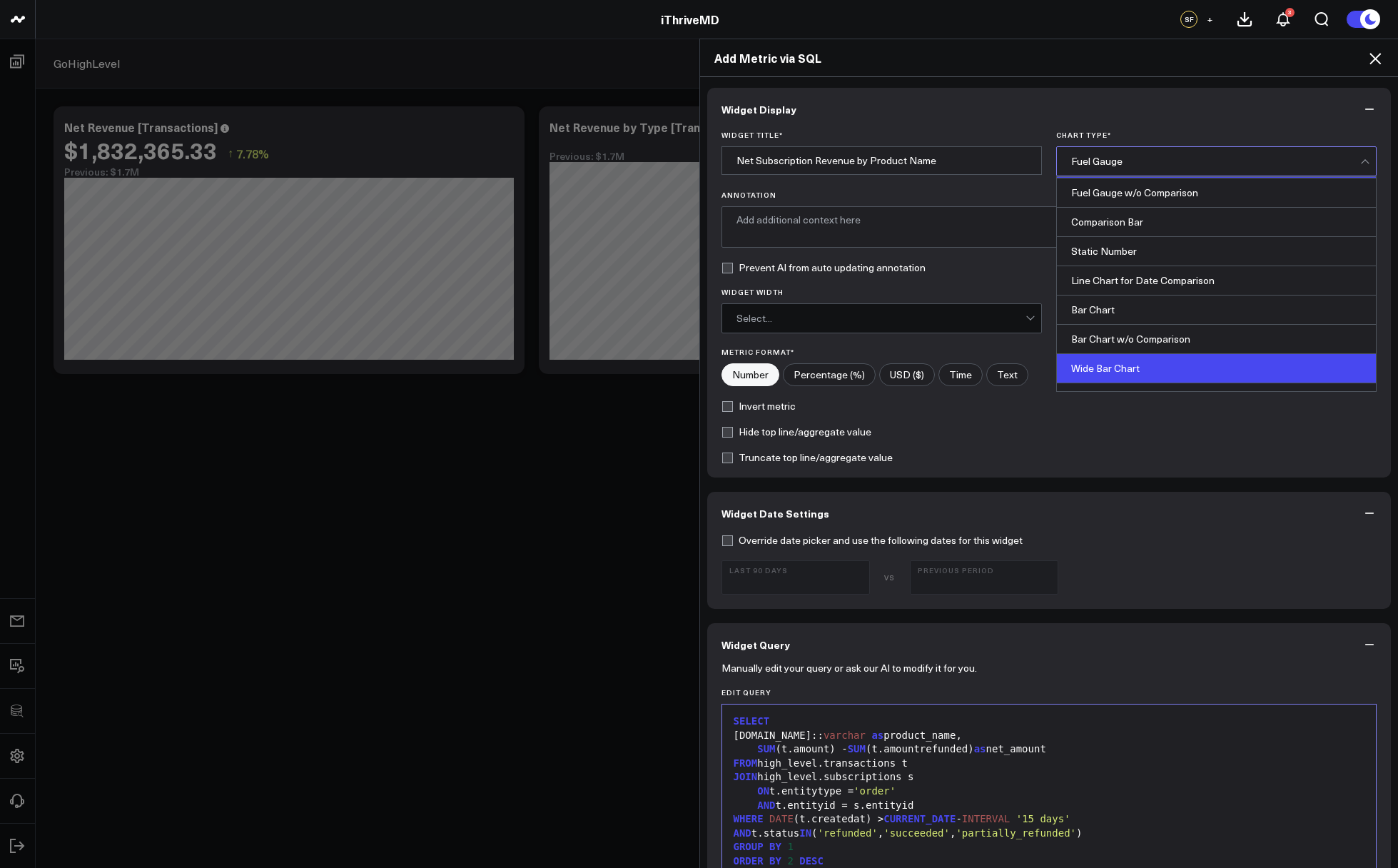
scroll to position [190, 0]
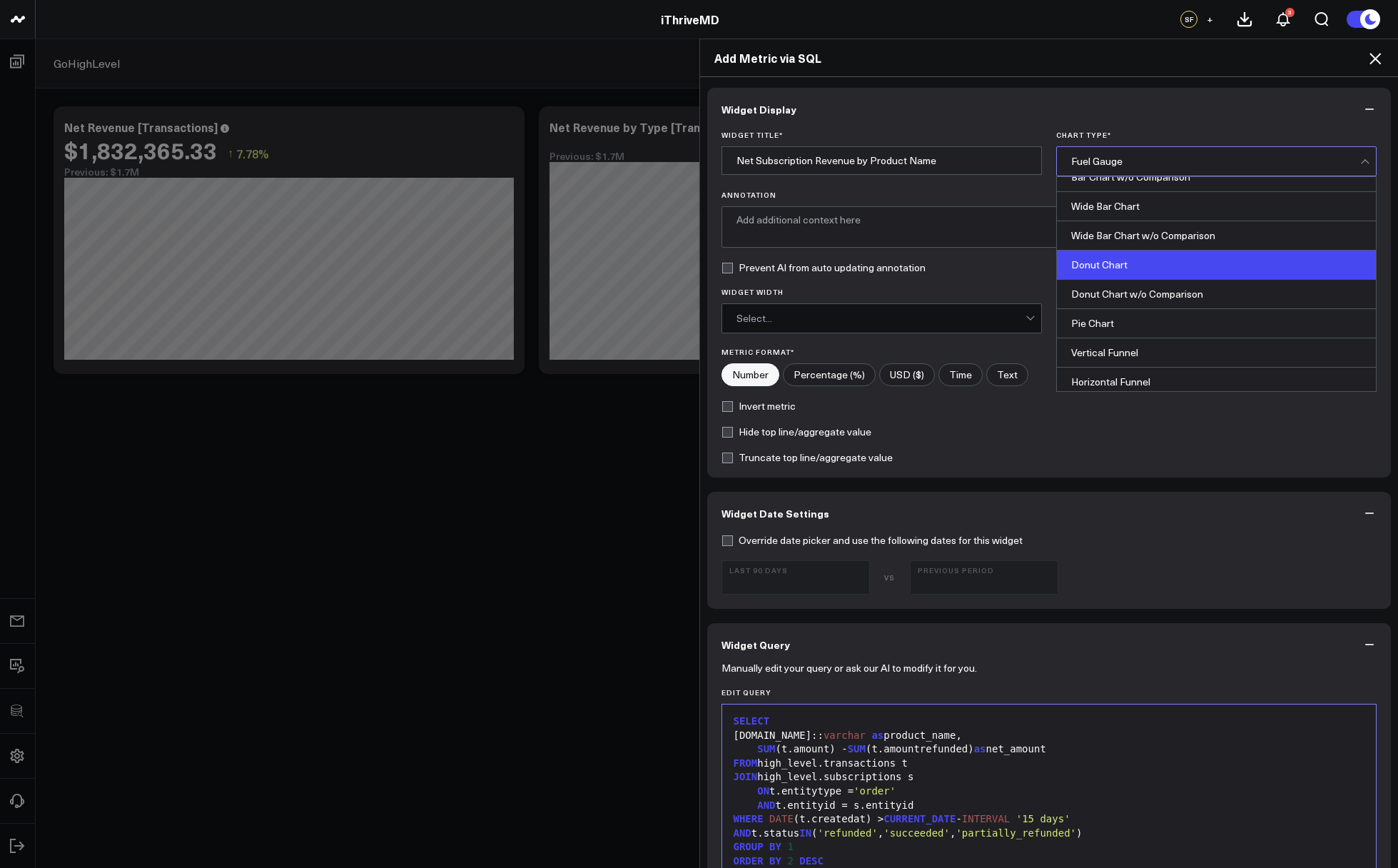
click at [1127, 268] on div "Donut Chart" at bounding box center [1216, 265] width 319 height 29
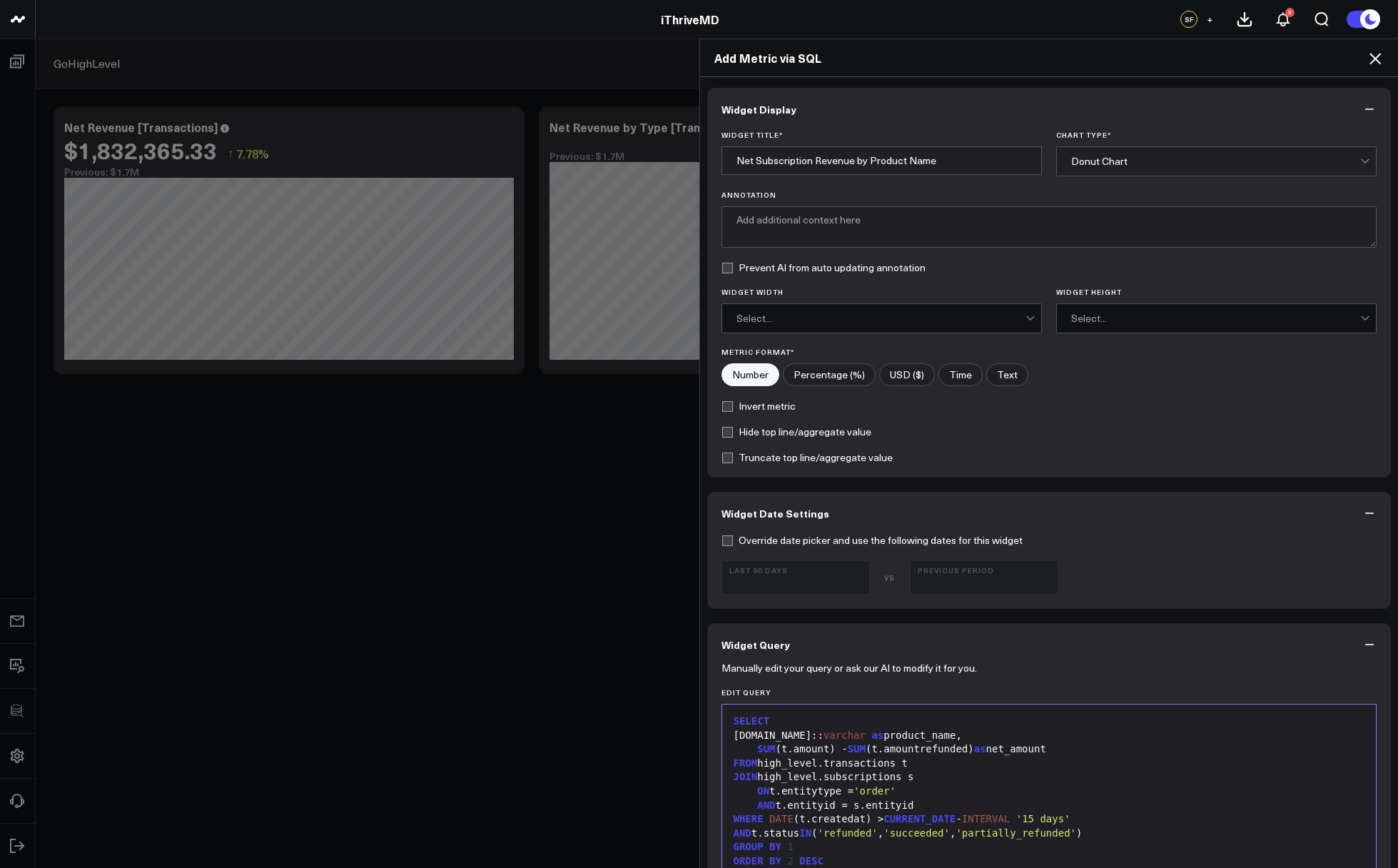
click at [896, 373] on input"] "USD ($)" at bounding box center [907, 375] width 54 height 21
radio input"] "true"
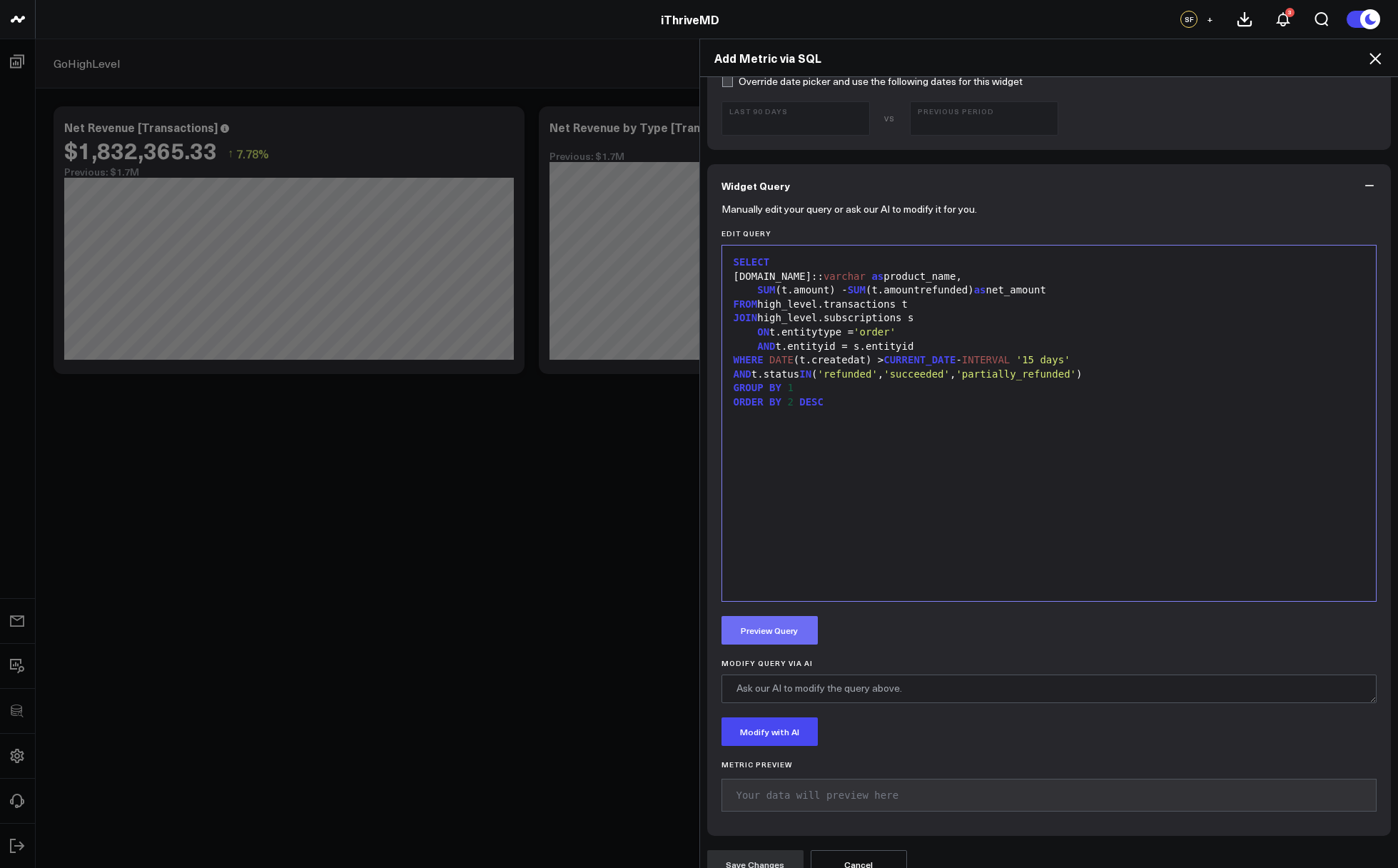
click at [794, 621] on button "Preview Query" at bounding box center [770, 630] width 97 height 28
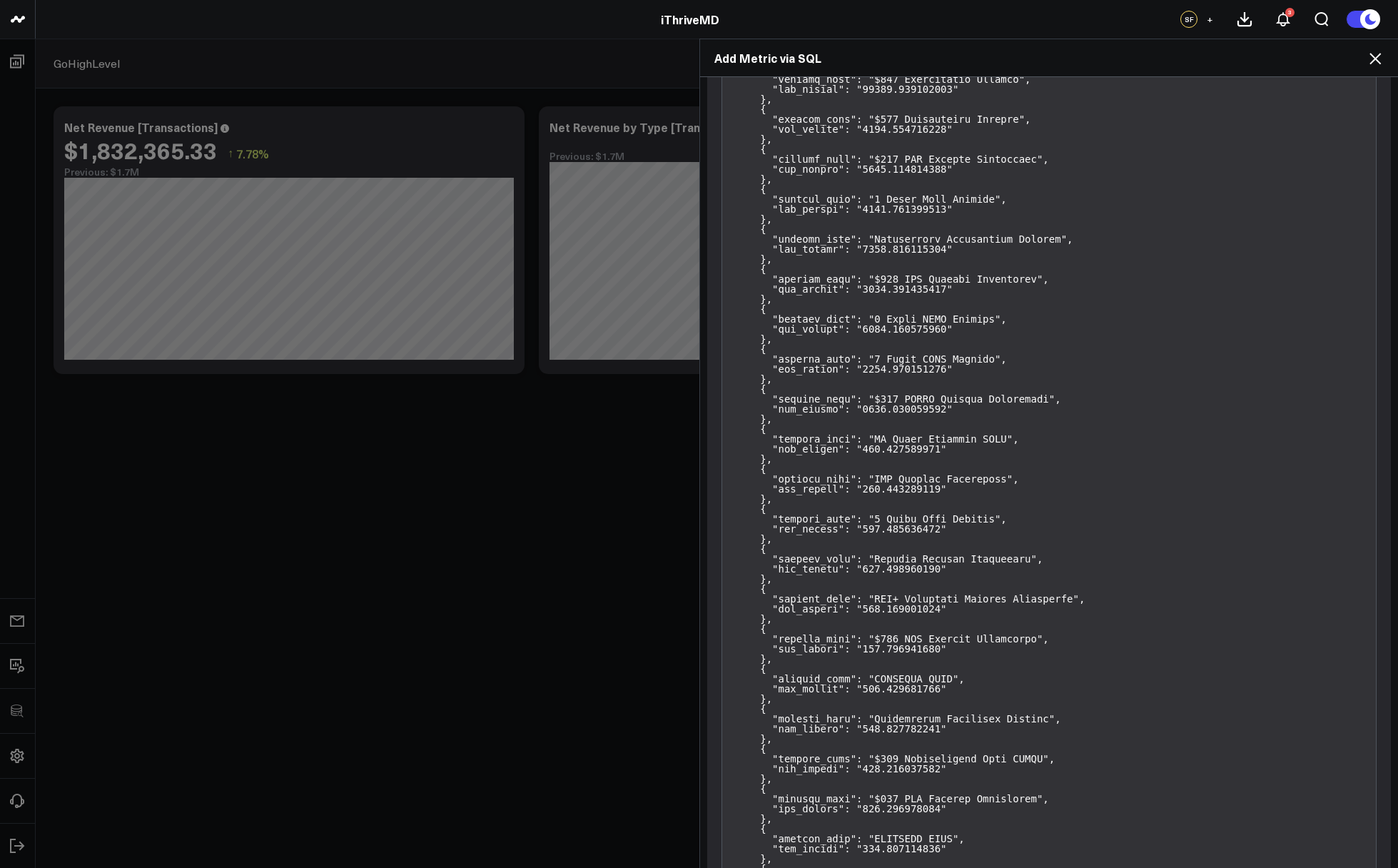
scroll to position [1429, 0]
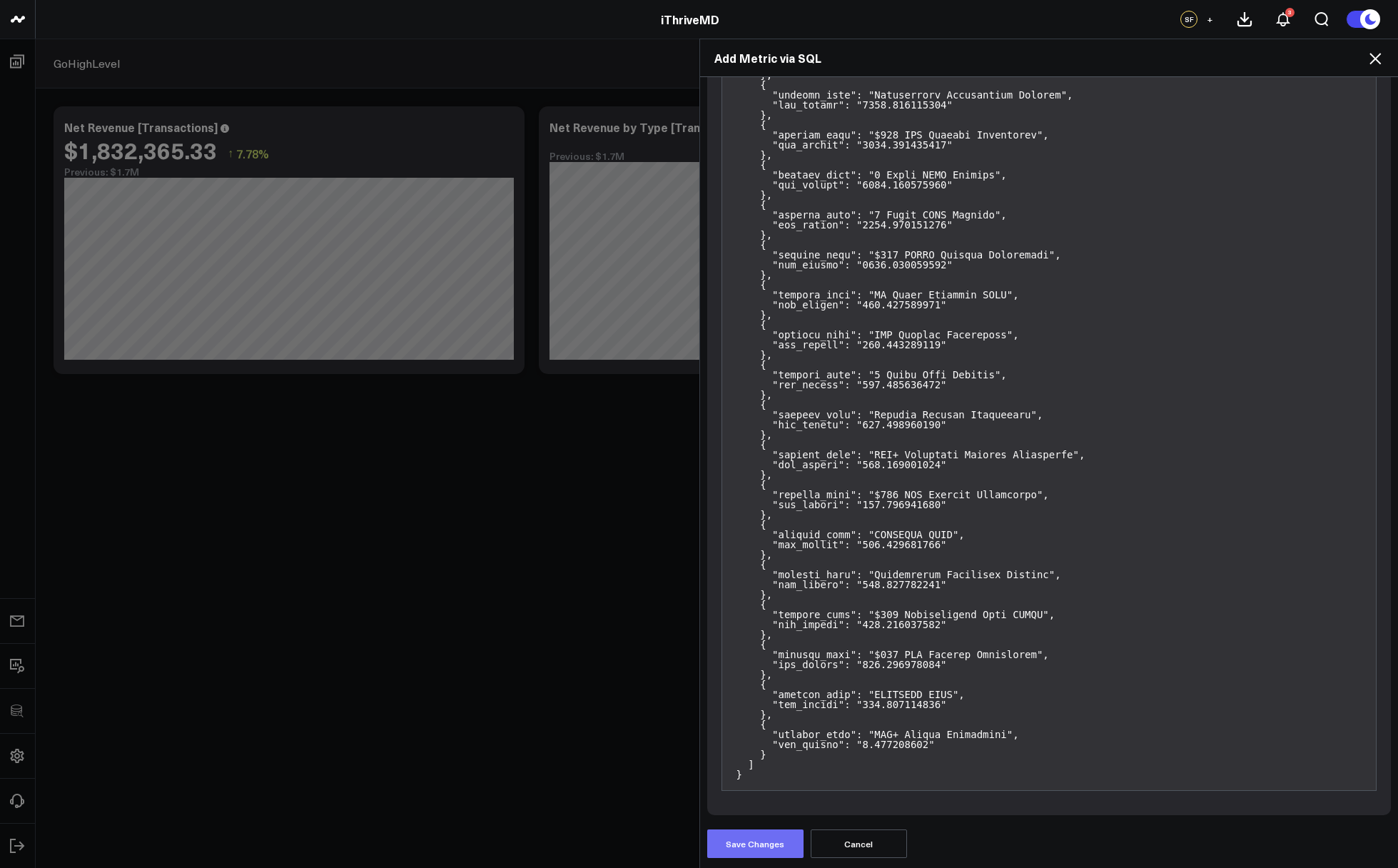
click at [755, 850] on button "Save Changes" at bounding box center [755, 843] width 97 height 28
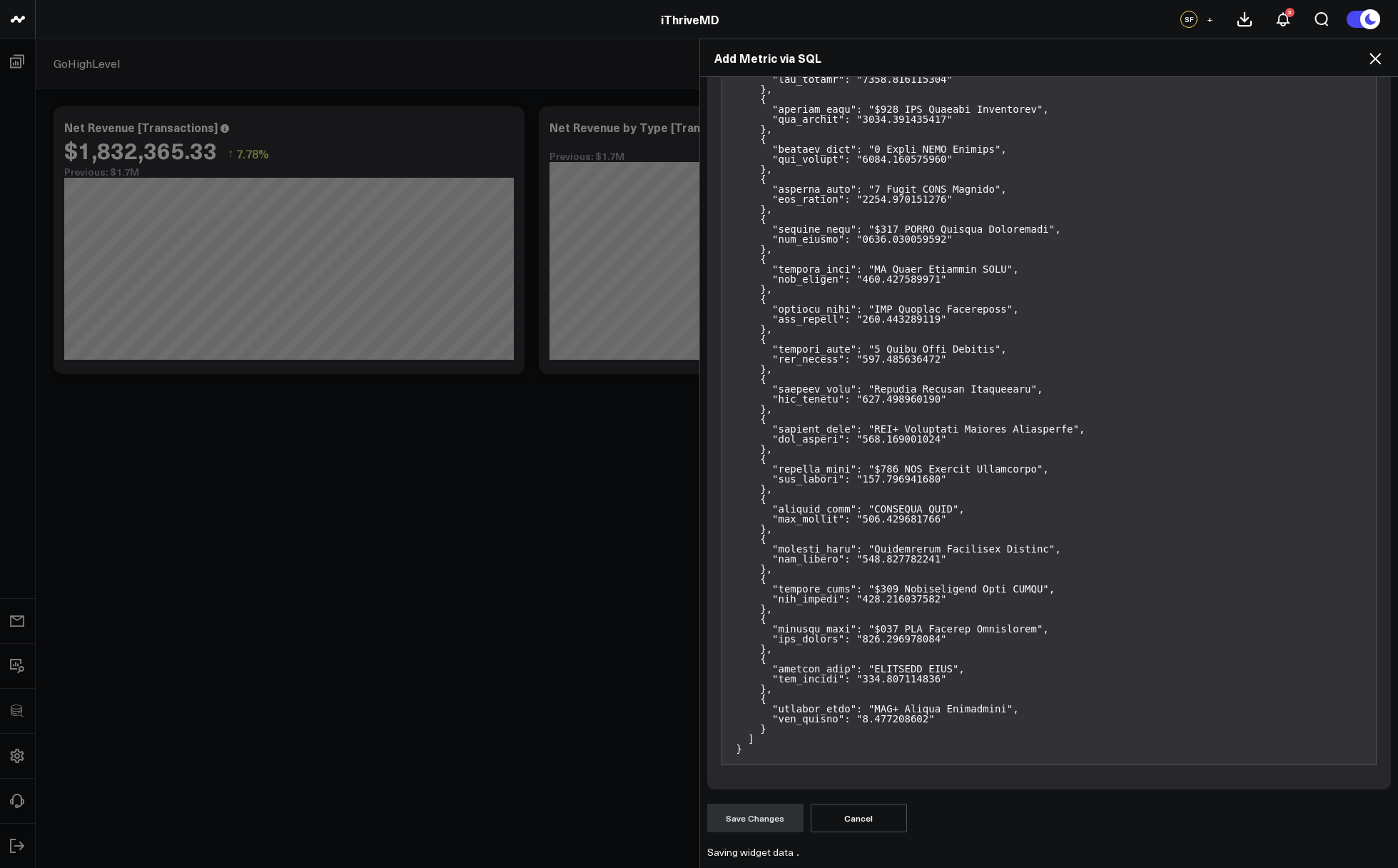
scroll to position [0, 0]
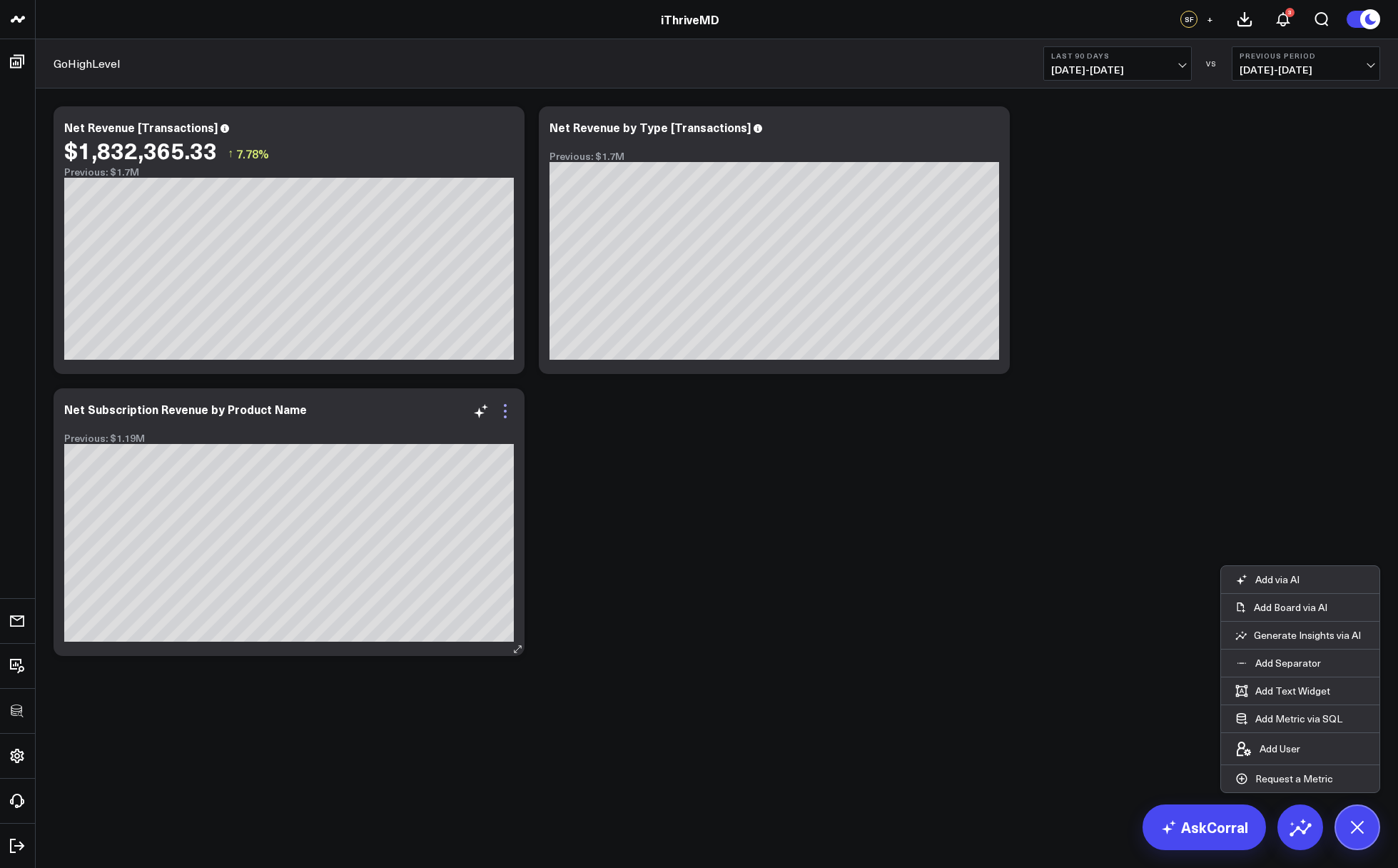
click at [500, 406] on icon at bounding box center [505, 411] width 17 height 17
click at [623, 737] on div "Modify via AI Copy link to widget Ask support Remove Create linked copy Executi…" at bounding box center [717, 418] width 1363 height 660
click at [1368, 834] on button at bounding box center [1358, 827] width 46 height 46
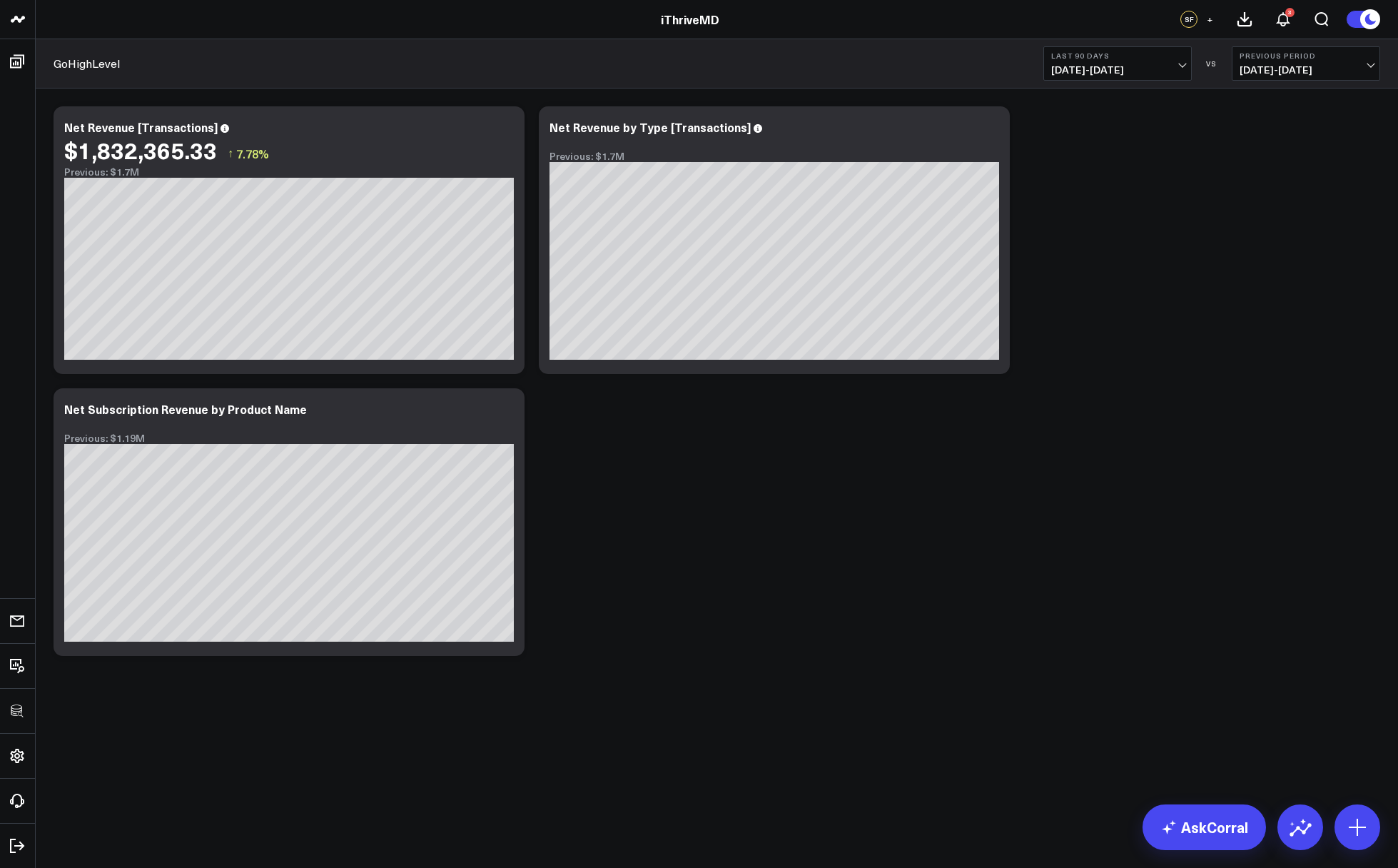
click at [785, 653] on div "Modify via AI Copy link to widget Ask support Remove Create linked copy Executi…" at bounding box center [717, 380] width 1341 height 564
click at [150, 405] on div "Net Subscription Revenue by Product Name" at bounding box center [192, 409] width 255 height 15
click at [958, 584] on div "Modify via AI Copy link to widget Ask support Remove Create linked copy Executi…" at bounding box center [717, 380] width 1341 height 564
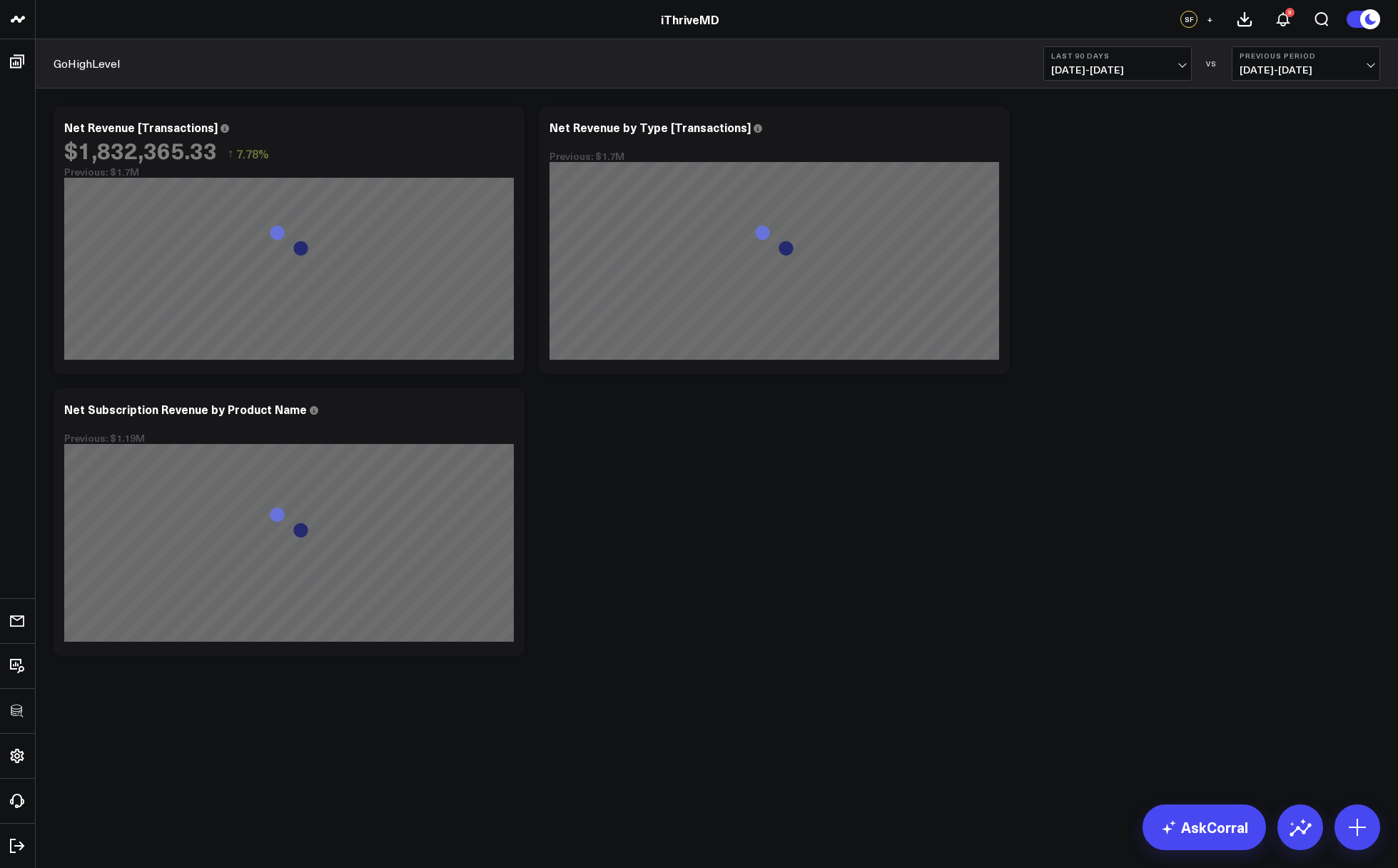
click at [1117, 57] on b "Last 90 Days" at bounding box center [1117, 55] width 133 height 8
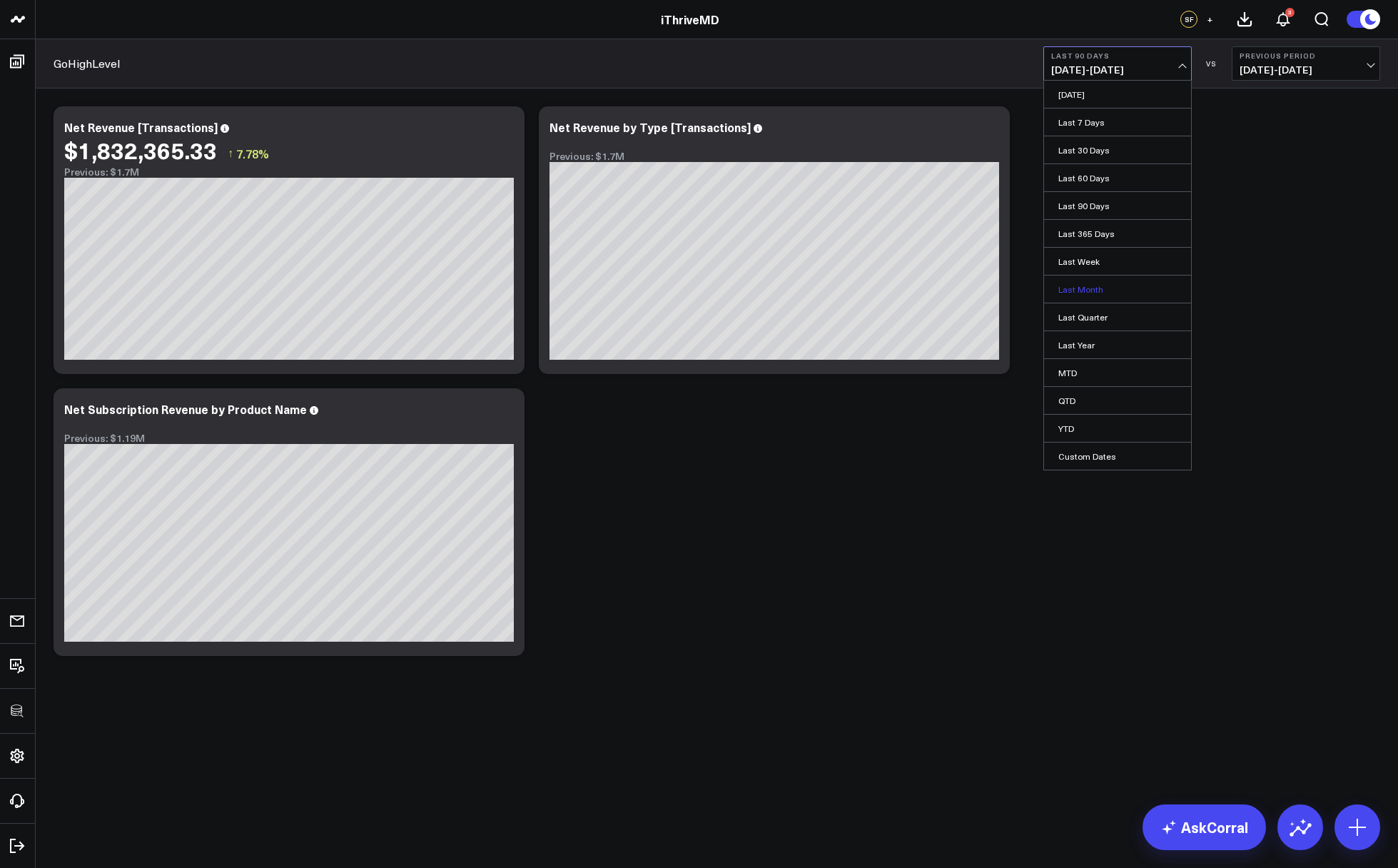
click at [1112, 278] on link "Last Month" at bounding box center [1118, 288] width 147 height 27
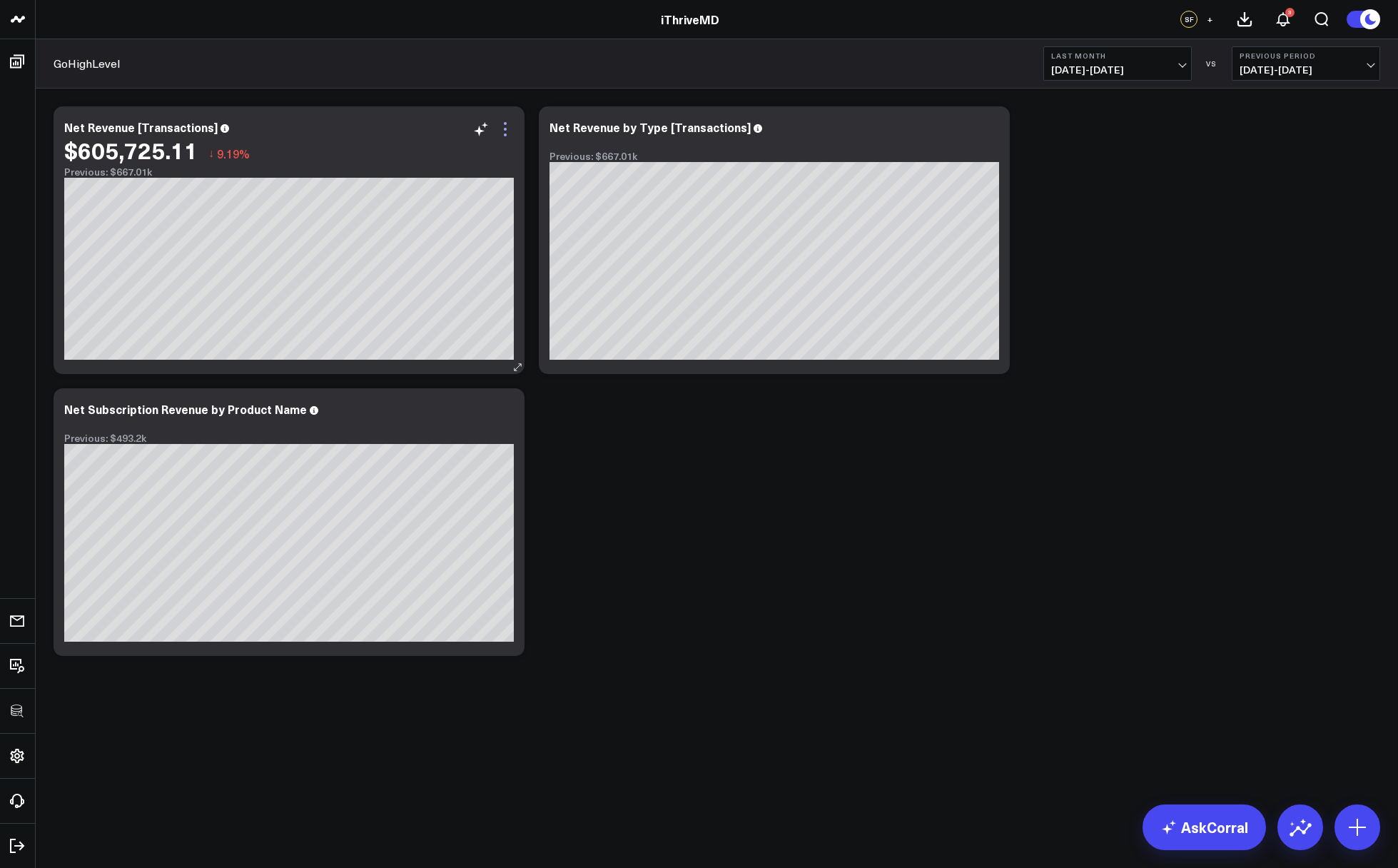
click at [500, 128] on icon at bounding box center [505, 129] width 17 height 17
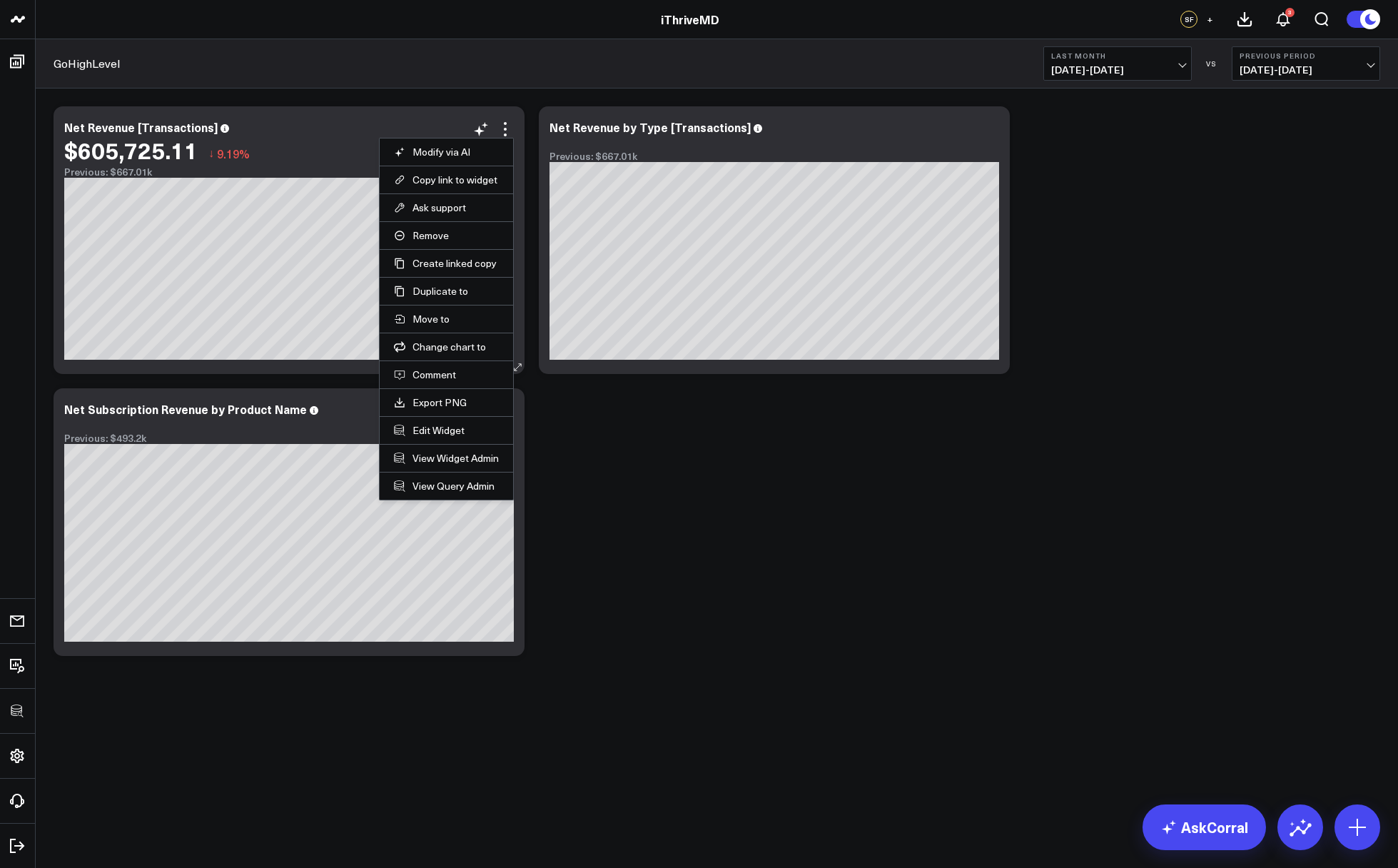
click at [433, 422] on li "Edit Widget" at bounding box center [446, 430] width 133 height 28
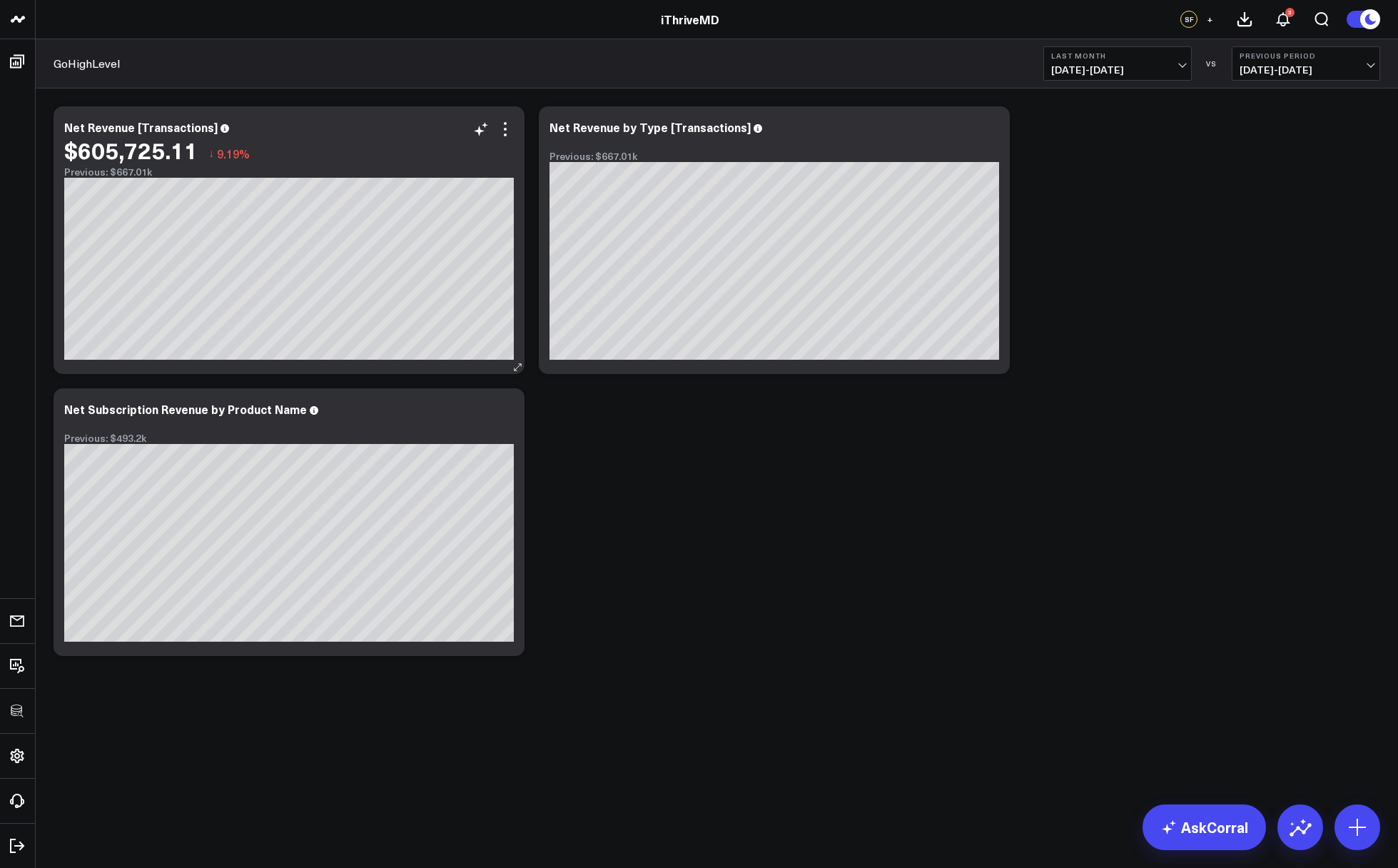
click at [504, 139] on div "$605,725.11 ↓ 9.19%" at bounding box center [289, 150] width 449 height 26
click at [504, 131] on icon at bounding box center [505, 129] width 17 height 17
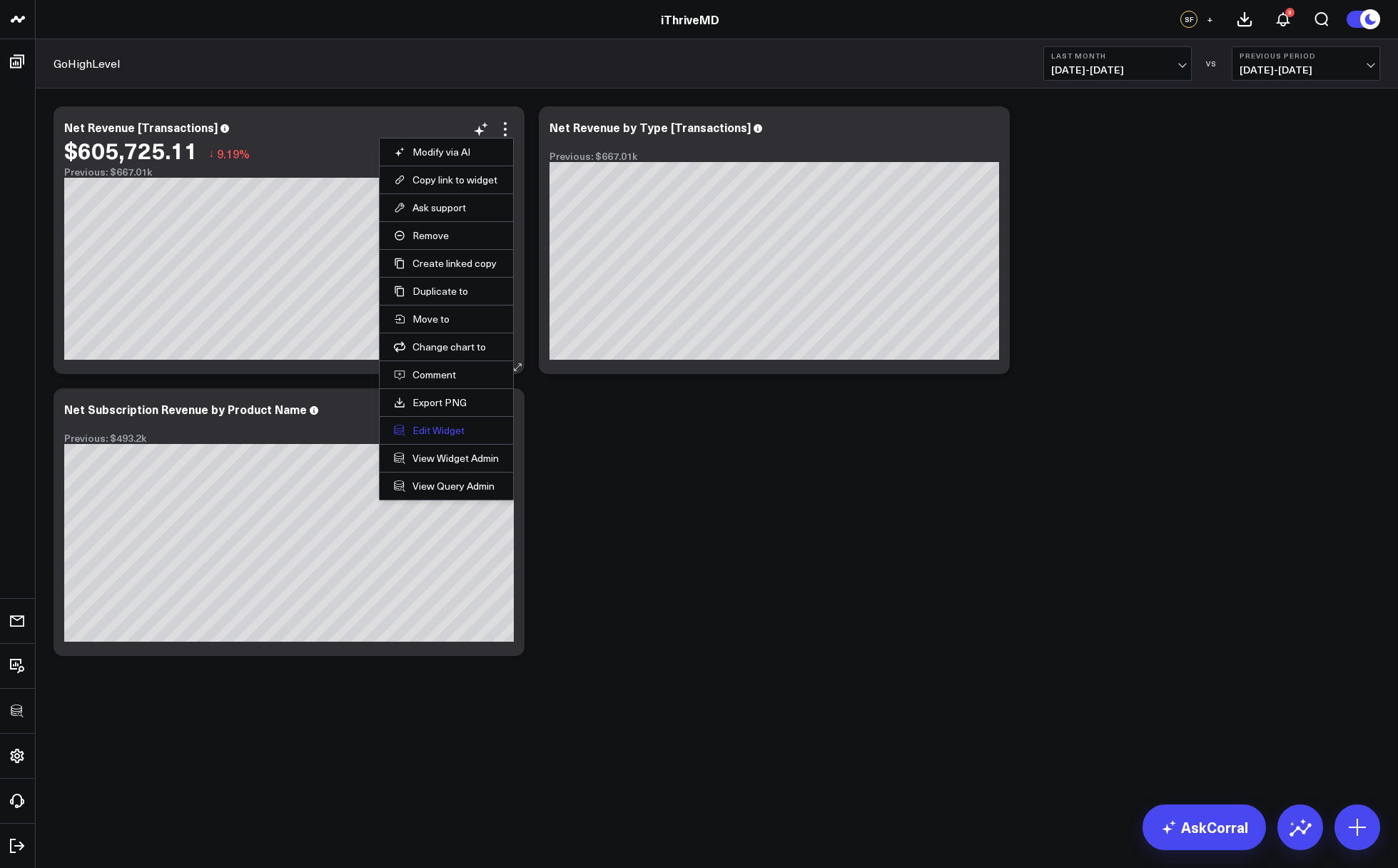
click at [436, 430] on button "Edit Widget" at bounding box center [446, 430] width 105 height 13
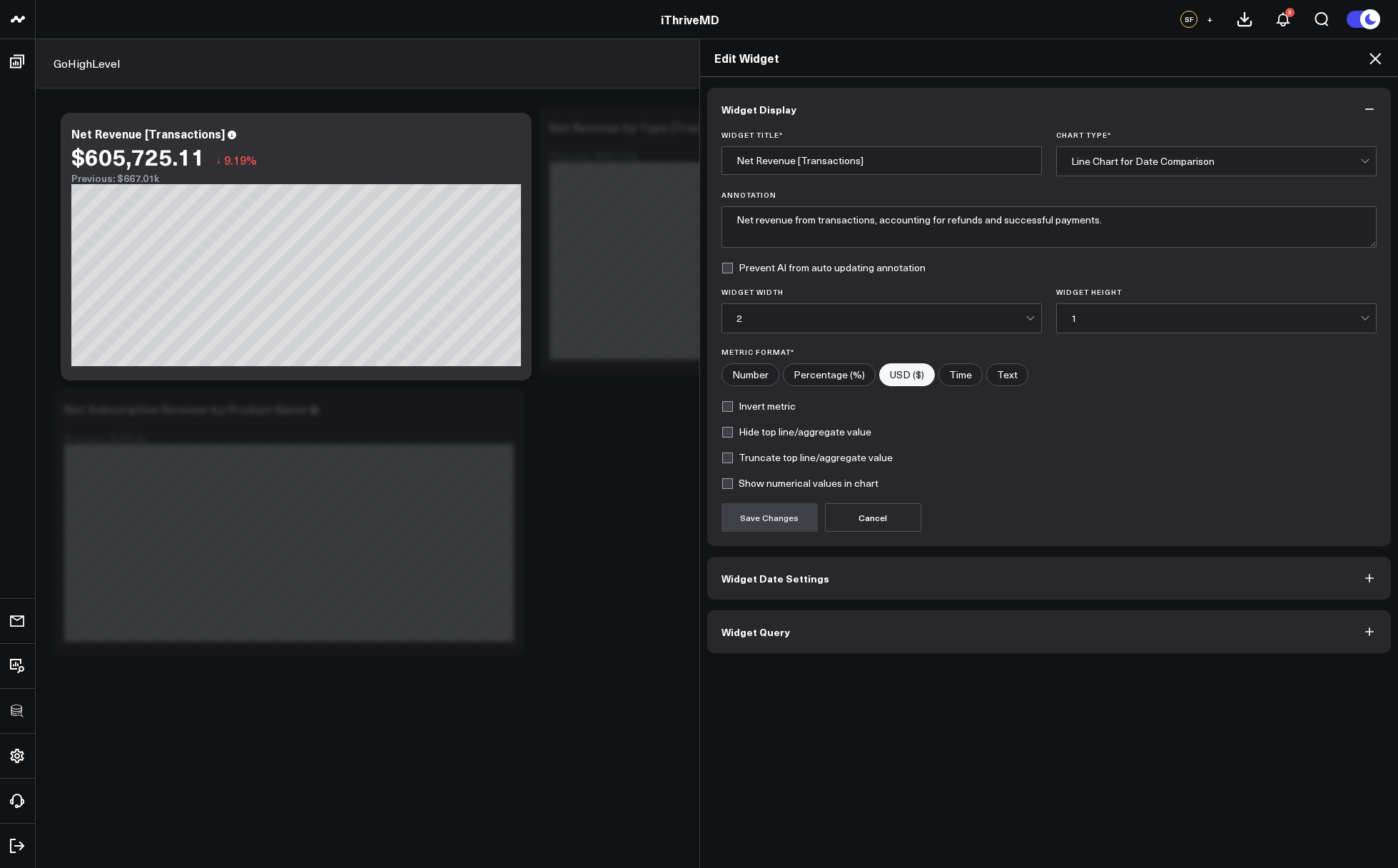
click at [814, 628] on button "Widget Query" at bounding box center [1049, 632] width 685 height 43
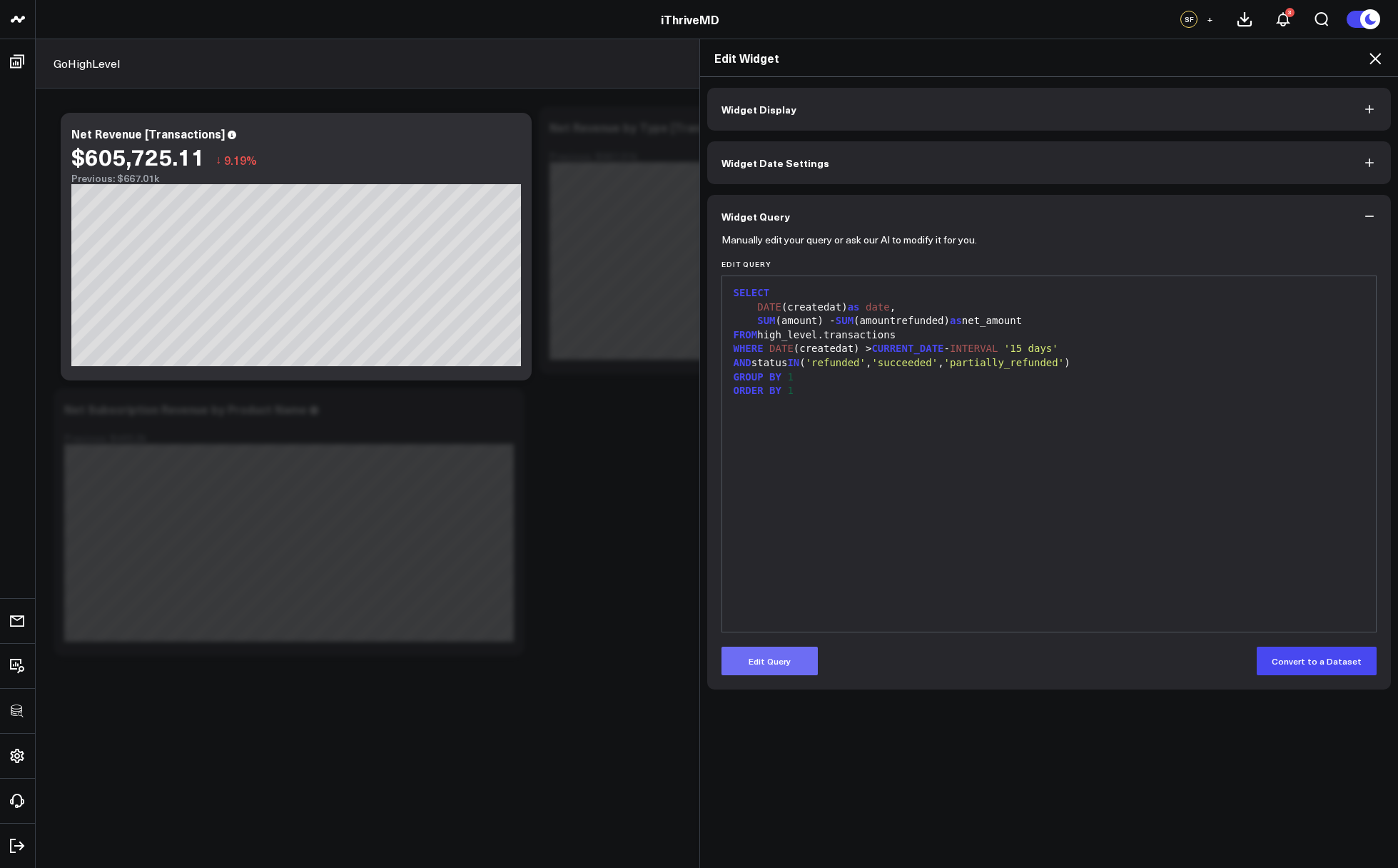
click at [785, 668] on button "Edit Query" at bounding box center [770, 660] width 97 height 28
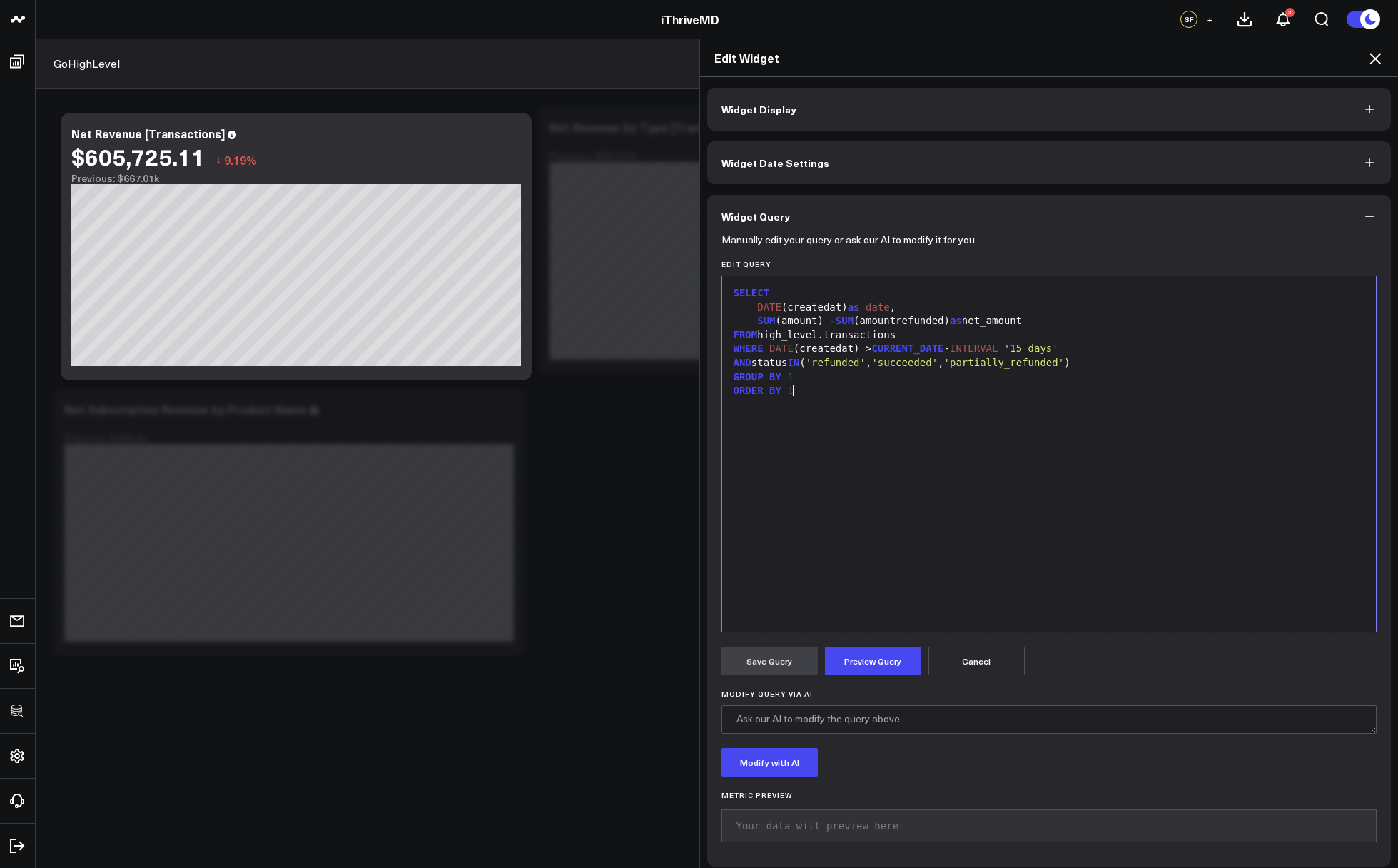
click at [831, 547] on div "SELECT DATE (createdat) as date , SUM (amount) - SUM (amountrefunded) as net_am…" at bounding box center [1049, 454] width 640 height 341
click at [1131, 357] on div "AND status IN ( 'refunded' , 'succeeded' , 'partially_refunded' )" at bounding box center [1049, 363] width 640 height 15
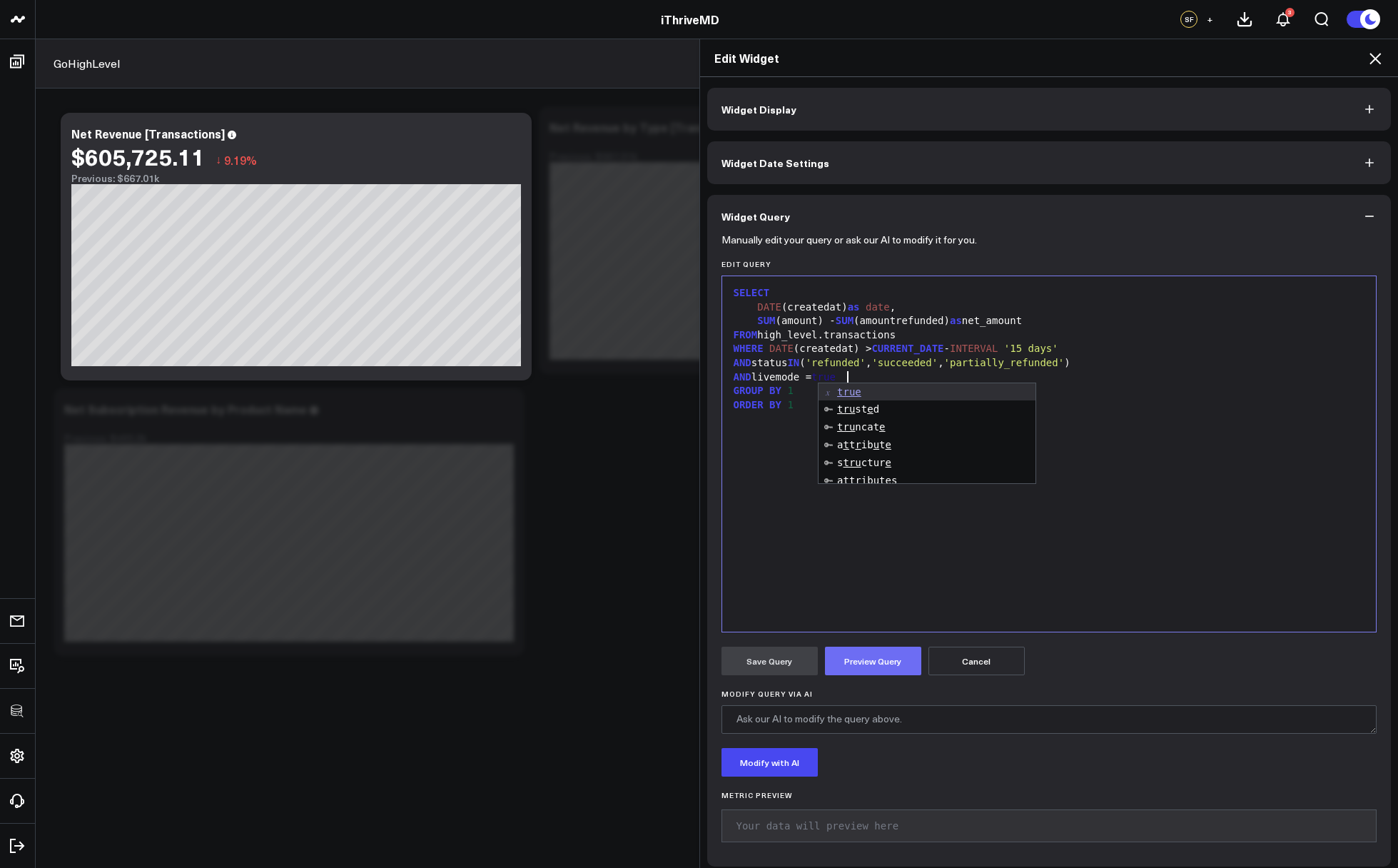
click at [896, 642] on form "Manually edit your query or ask our AI to modify it for you. Edit Query 9 1 2 3…" at bounding box center [1049, 544] width 656 height 614
click at [888, 663] on button "Preview Query" at bounding box center [873, 660] width 97 height 28
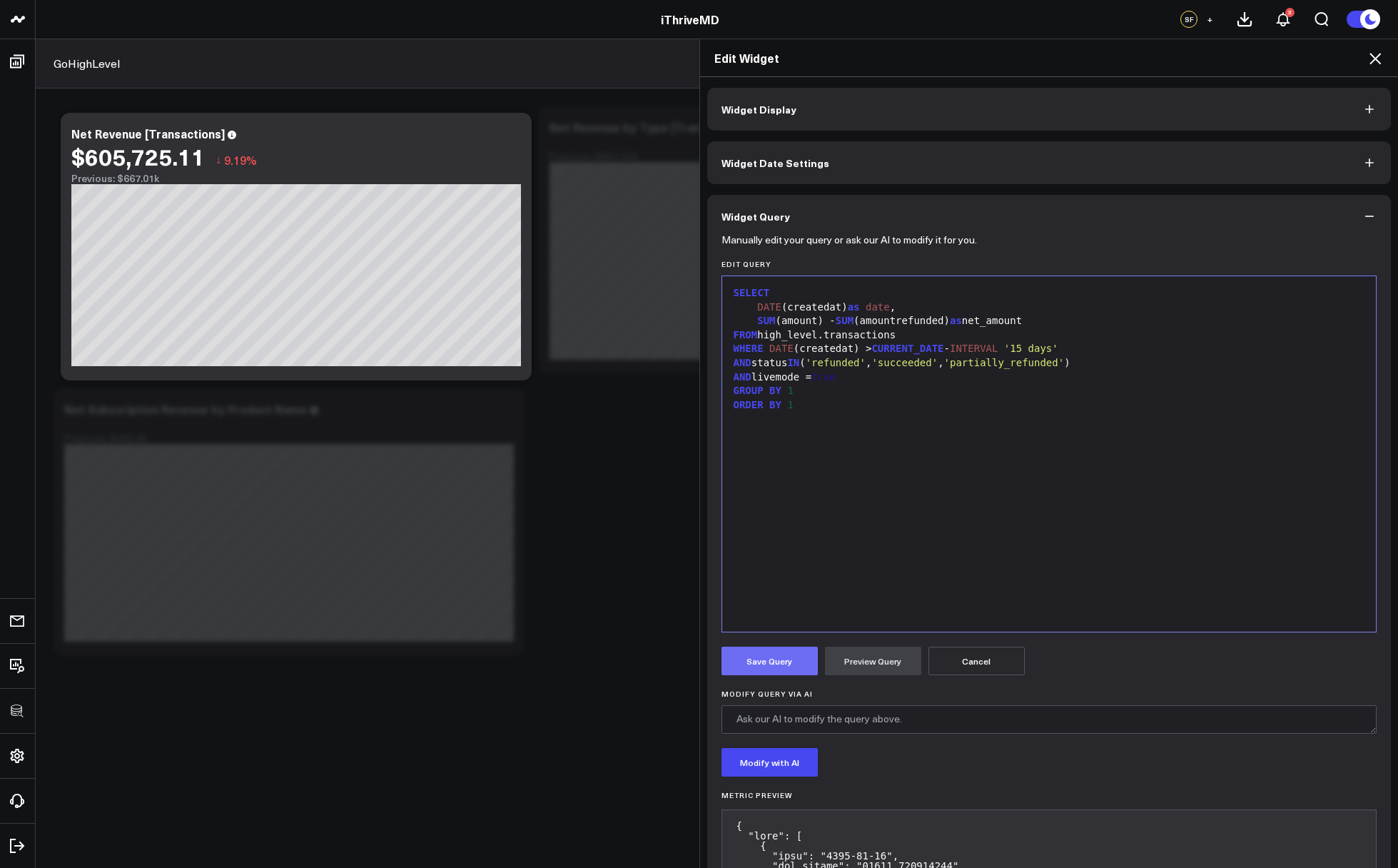
click at [750, 666] on button "Save Query" at bounding box center [770, 660] width 97 height 28
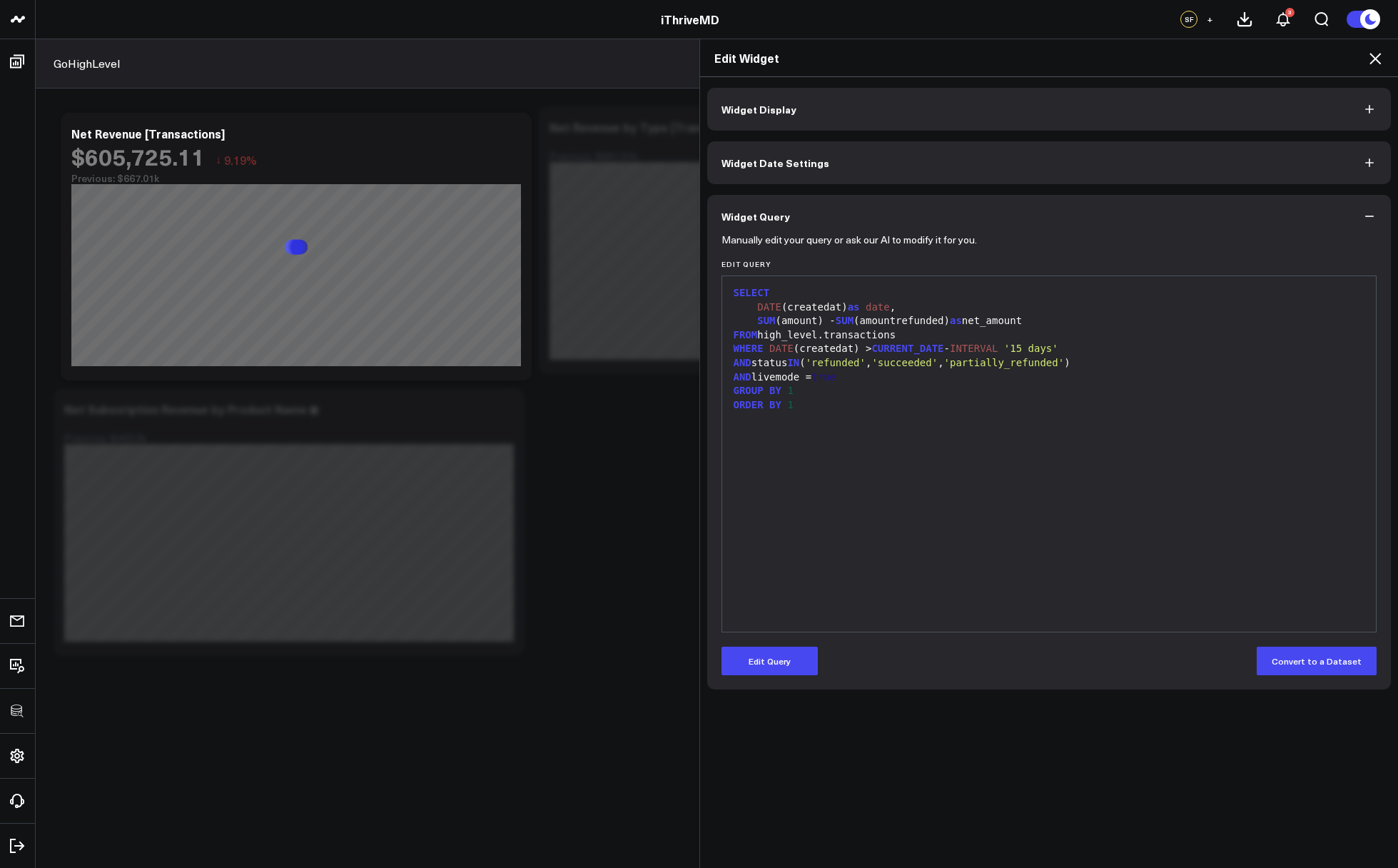
click at [896, 367] on span "'succeeded'" at bounding box center [904, 362] width 67 height 12
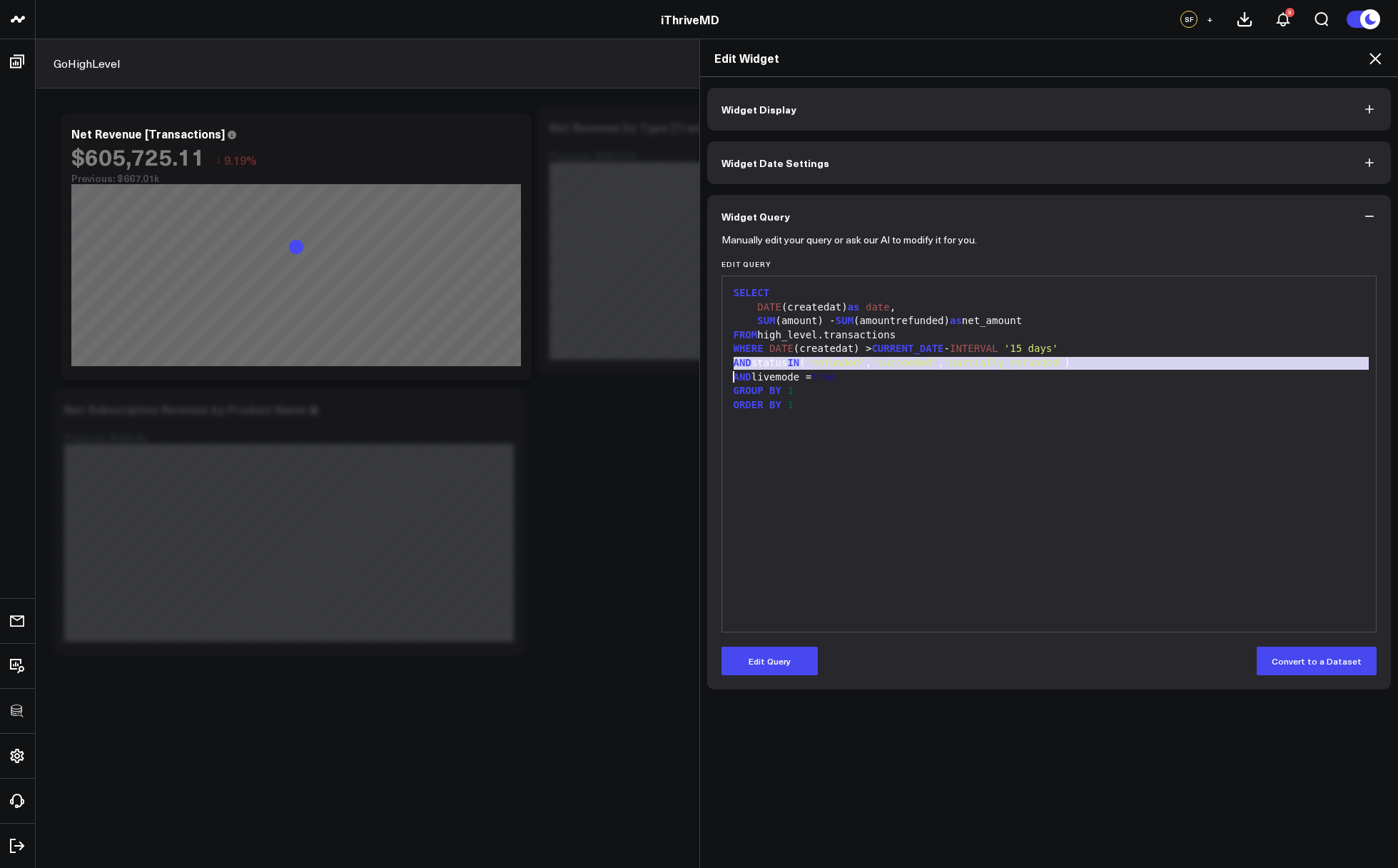
click at [882, 377] on div "AND livemode = true" at bounding box center [1049, 377] width 640 height 15
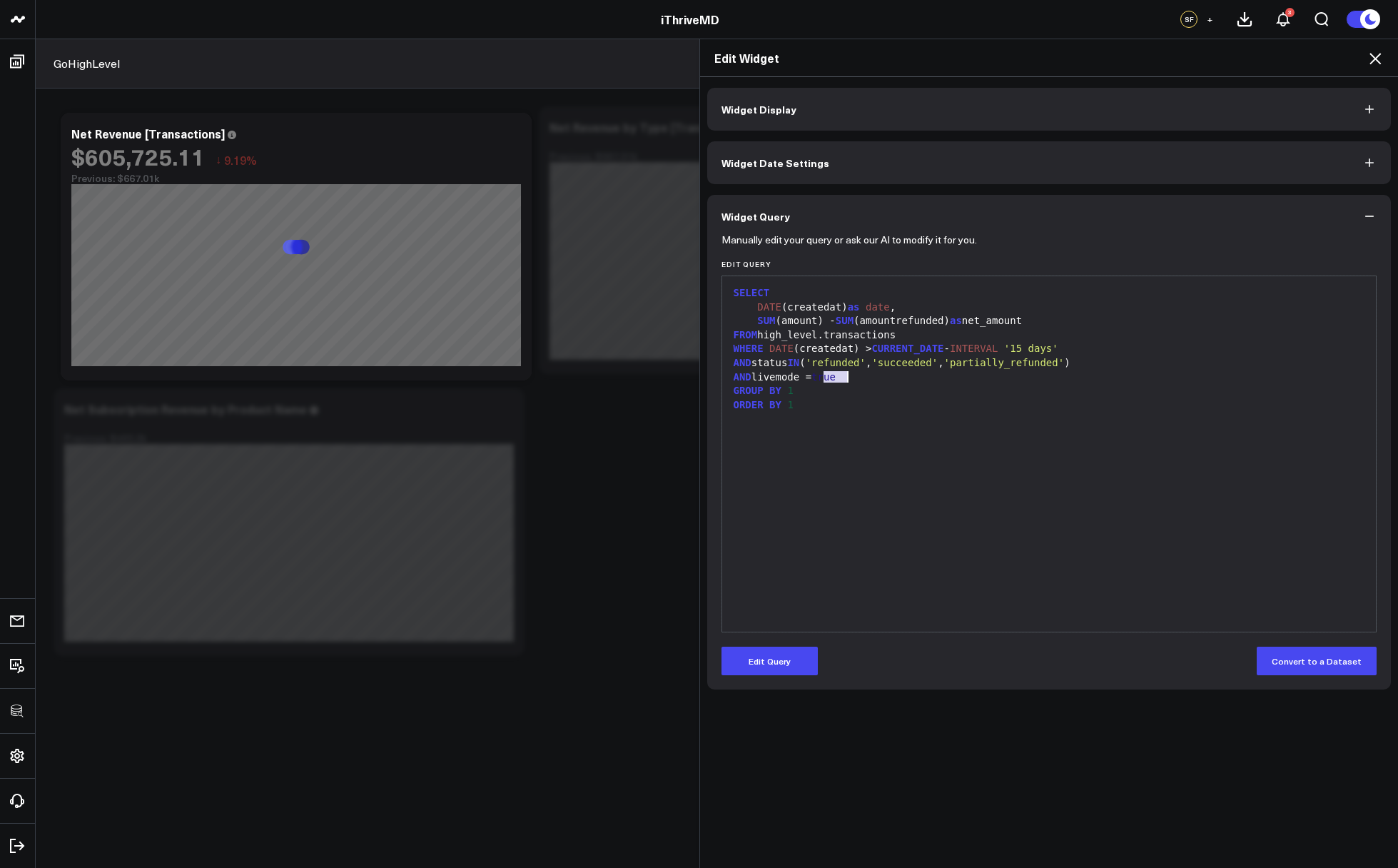
click at [882, 377] on div "AND livemode = true" at bounding box center [1049, 377] width 640 height 15
copy div "AND livemode = true"
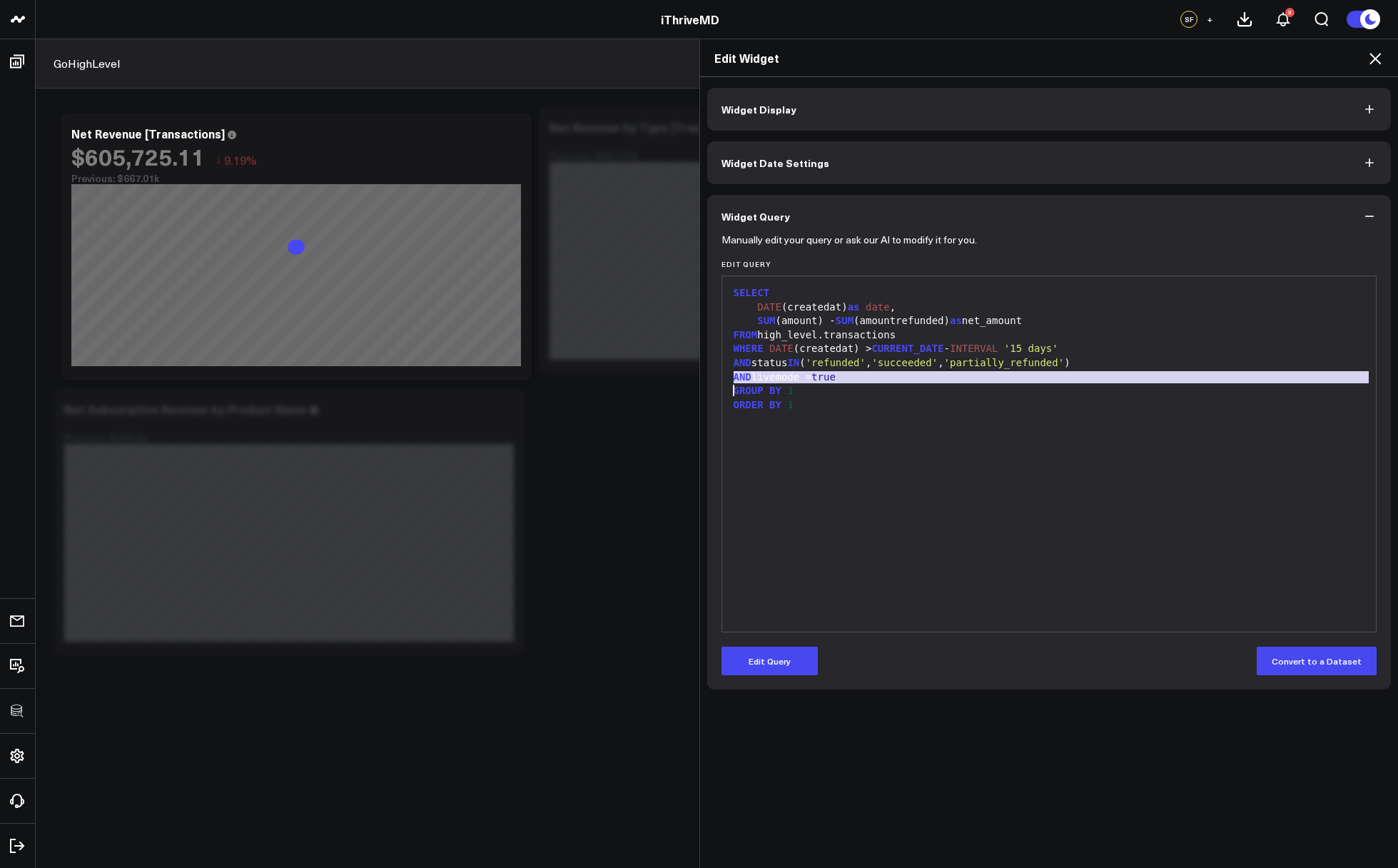
click at [1051, 429] on div "SELECT DATE (createdat) as date , SUM (amount) - SUM (amountrefunded) as net_am…" at bounding box center [1049, 454] width 640 height 341
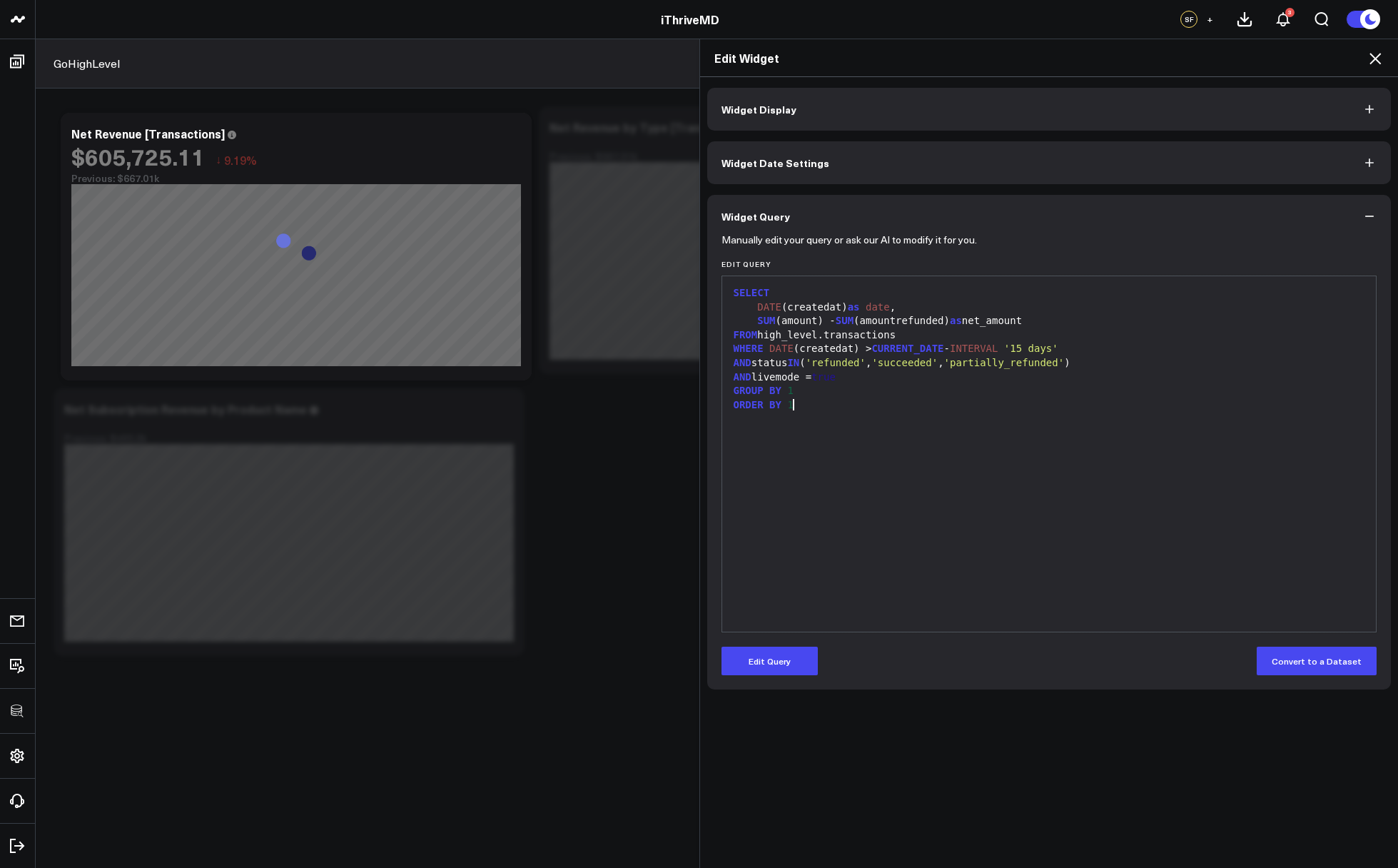
click at [1377, 63] on icon at bounding box center [1375, 58] width 17 height 17
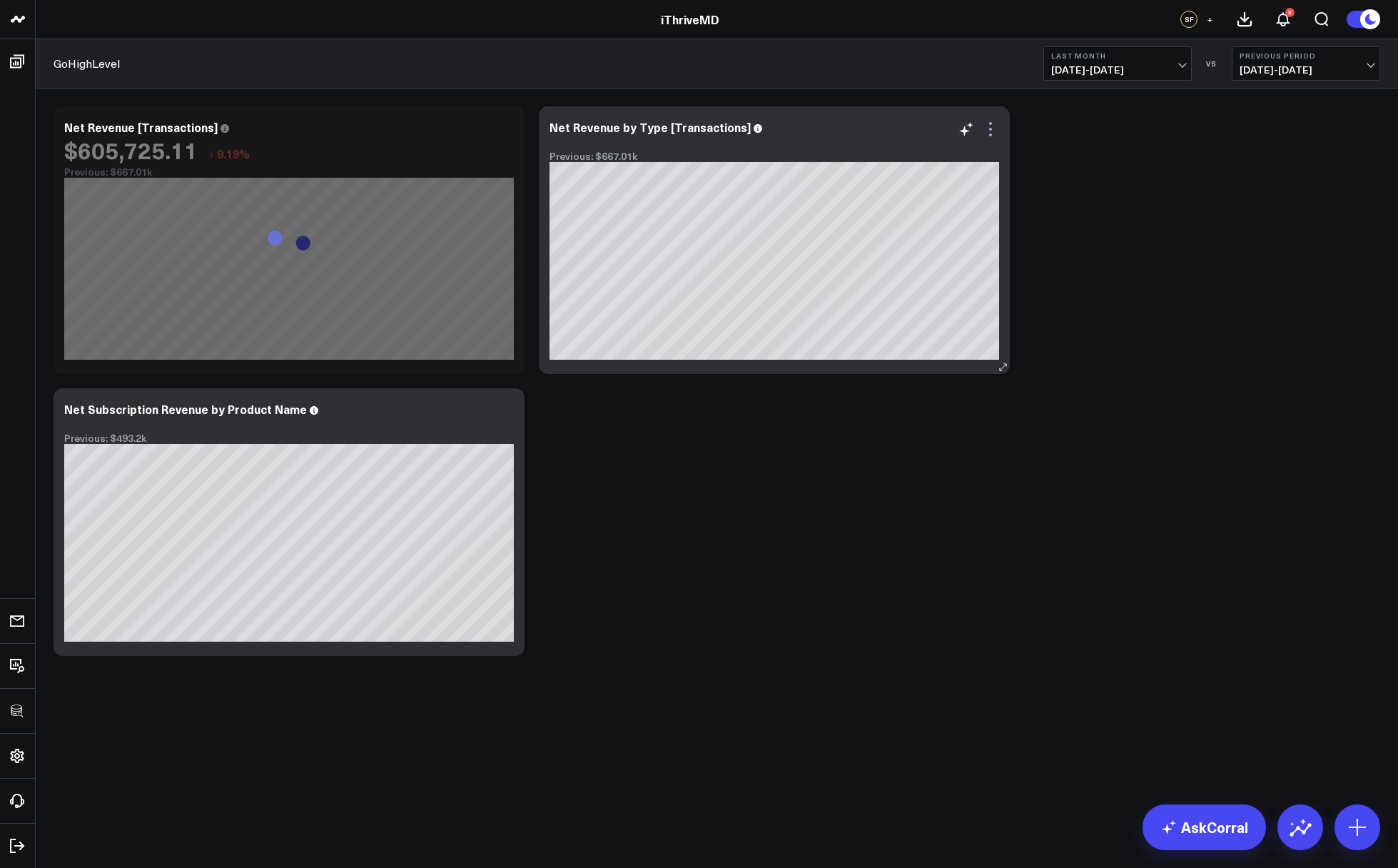
click at [995, 125] on icon at bounding box center [991, 129] width 17 height 17
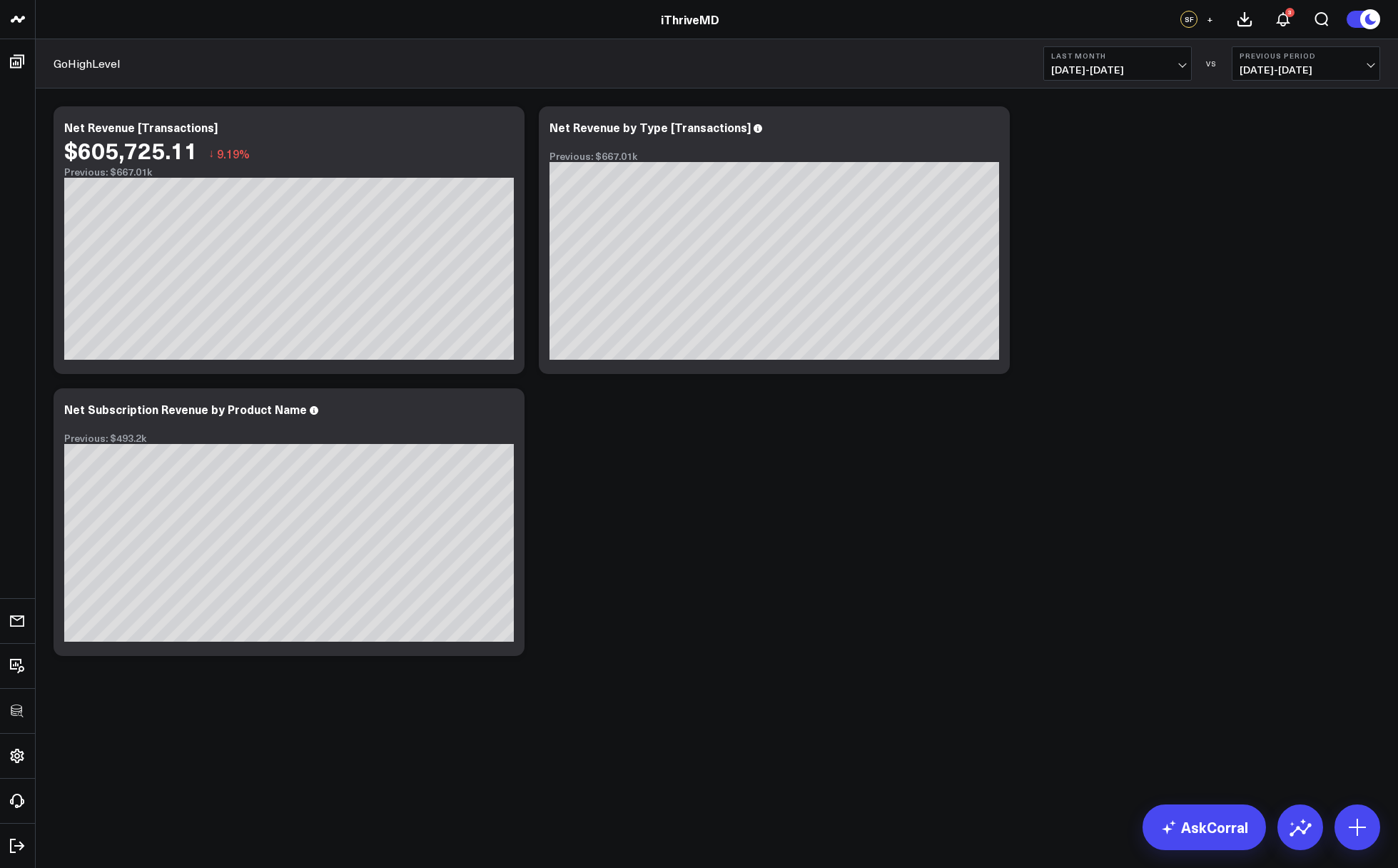
click at [790, 428] on div "Modify via AI Copy link to widget Ask support Remove Create linked copy Executi…" at bounding box center [717, 380] width 1341 height 564
click at [725, 513] on div "Modify via AI Copy link to widget Ask support Remove Create linked copy Executi…" at bounding box center [717, 380] width 1341 height 564
click at [718, 479] on div "Modify via AI Copy link to widget Ask support Remove Create linked copy Executi…" at bounding box center [717, 380] width 1341 height 564
click at [505, 125] on icon at bounding box center [505, 129] width 17 height 17
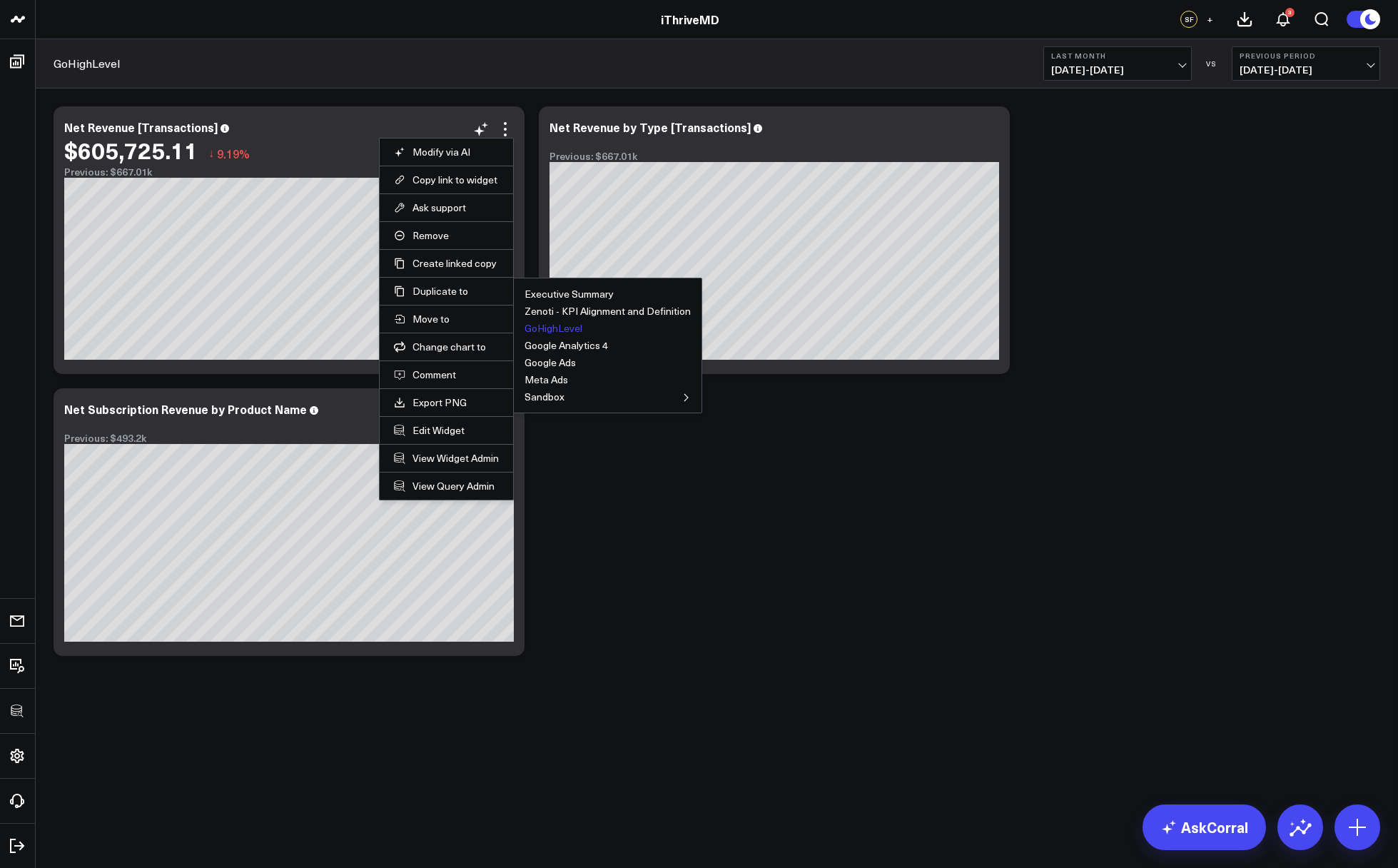
click at [561, 325] on button "GoHighLevel" at bounding box center [553, 328] width 58 height 10
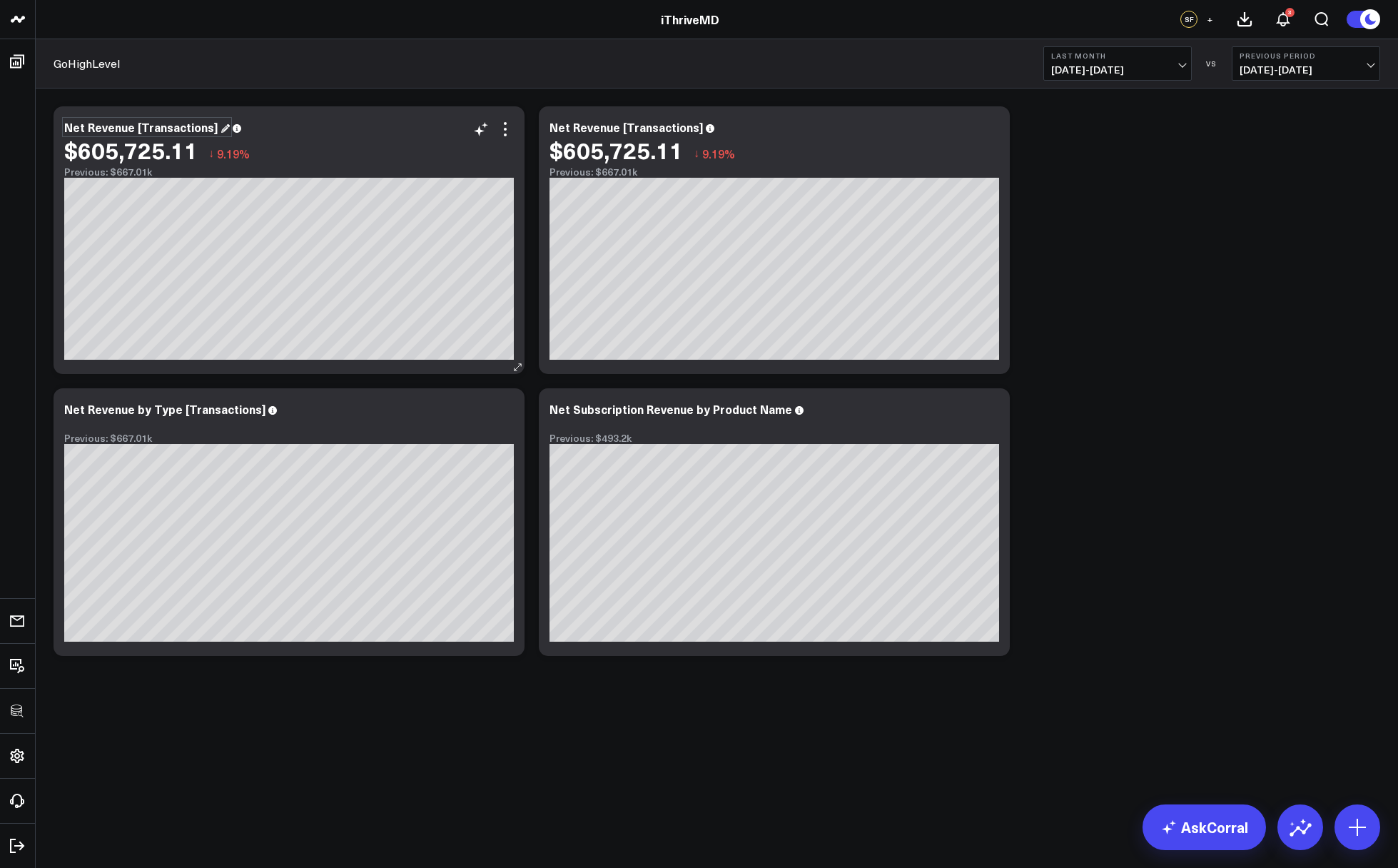
click at [108, 127] on div "Net Revenue [Transactions]" at bounding box center [147, 127] width 166 height 15
click at [87, 127] on div "Net Revenue [Transactions]" at bounding box center [147, 127] width 166 height 15
drag, startPoint x: 84, startPoint y: 128, endPoint x: 54, endPoint y: 128, distance: 30.0
click at [54, 128] on div "Net Revenue [Transactions] $605,725.11 ↓ 9.19% Previous: $667.01k [#fff fontSiz…" at bounding box center [289, 240] width 471 height 268
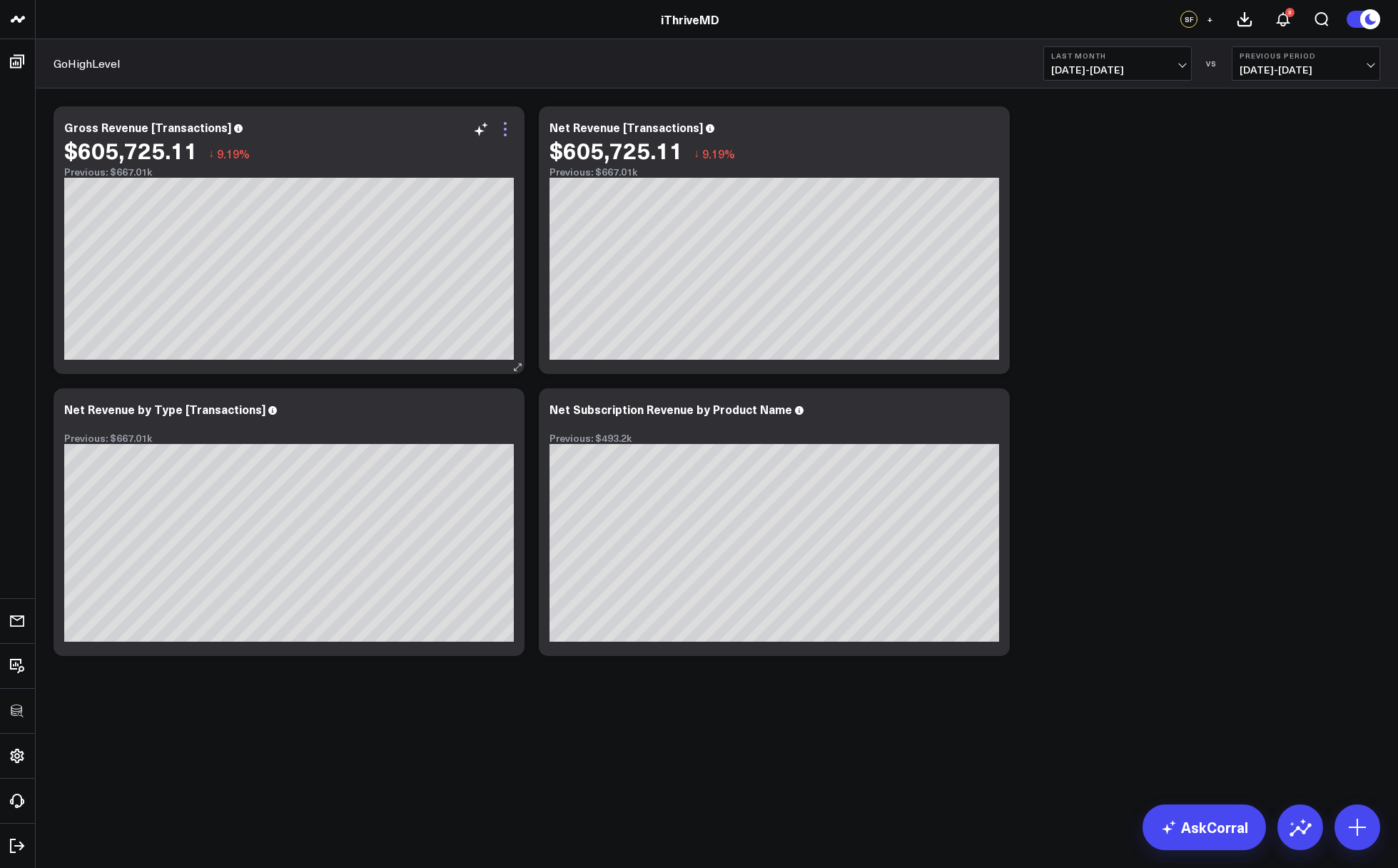
click at [499, 136] on icon at bounding box center [505, 129] width 17 height 17
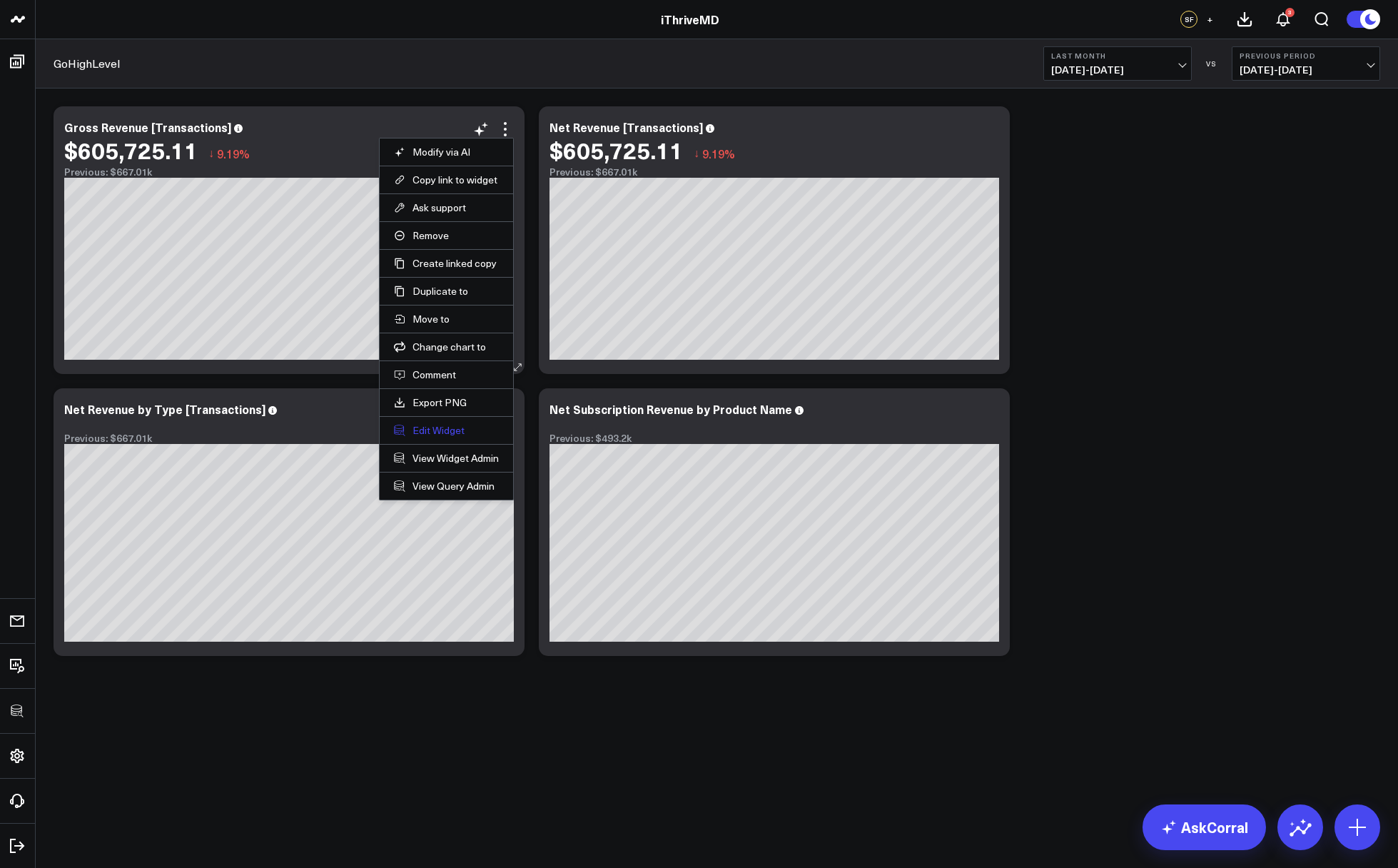
click at [418, 428] on button "Edit Widget" at bounding box center [446, 430] width 105 height 13
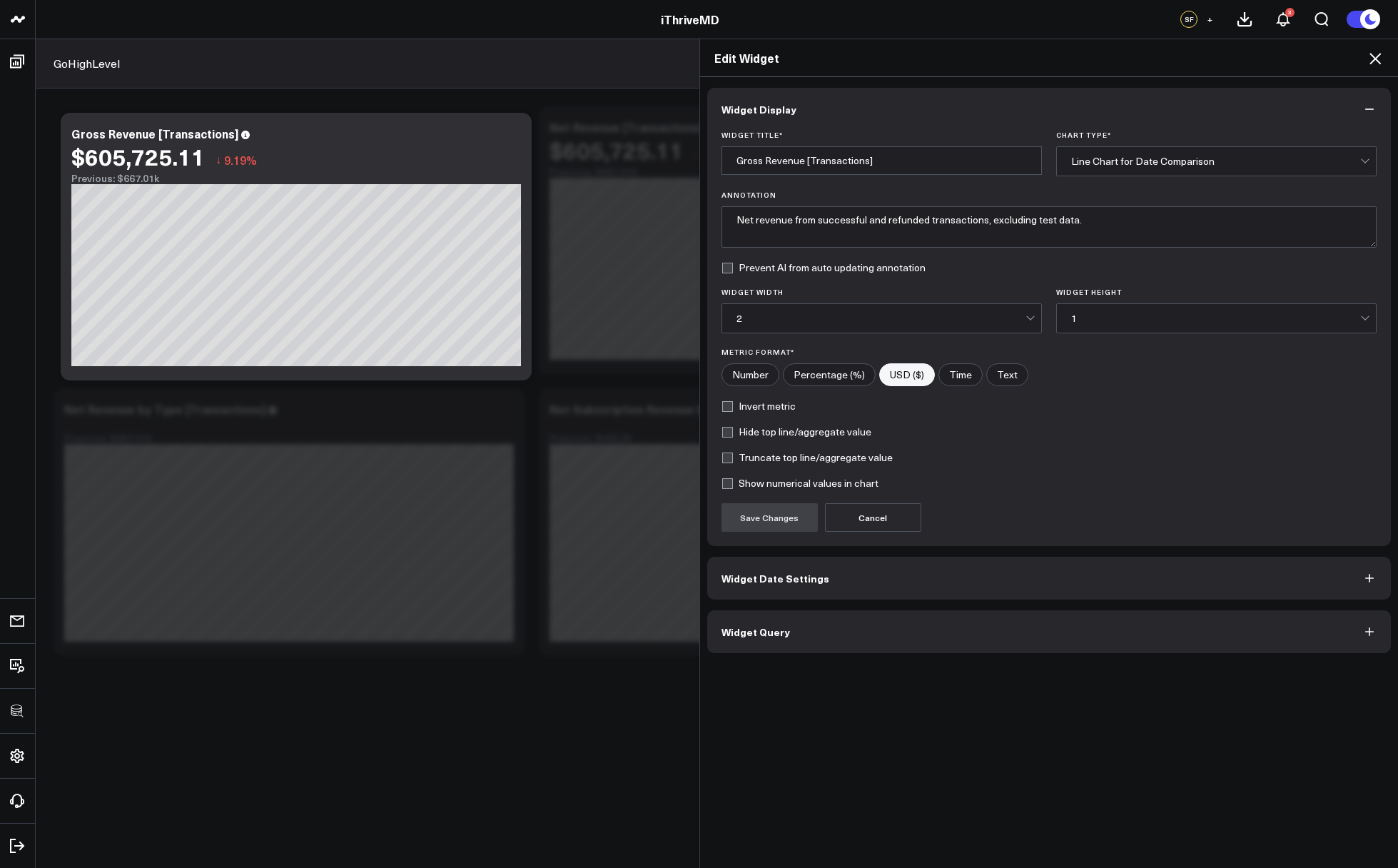
click at [849, 614] on button "Widget Query" at bounding box center [1049, 632] width 685 height 43
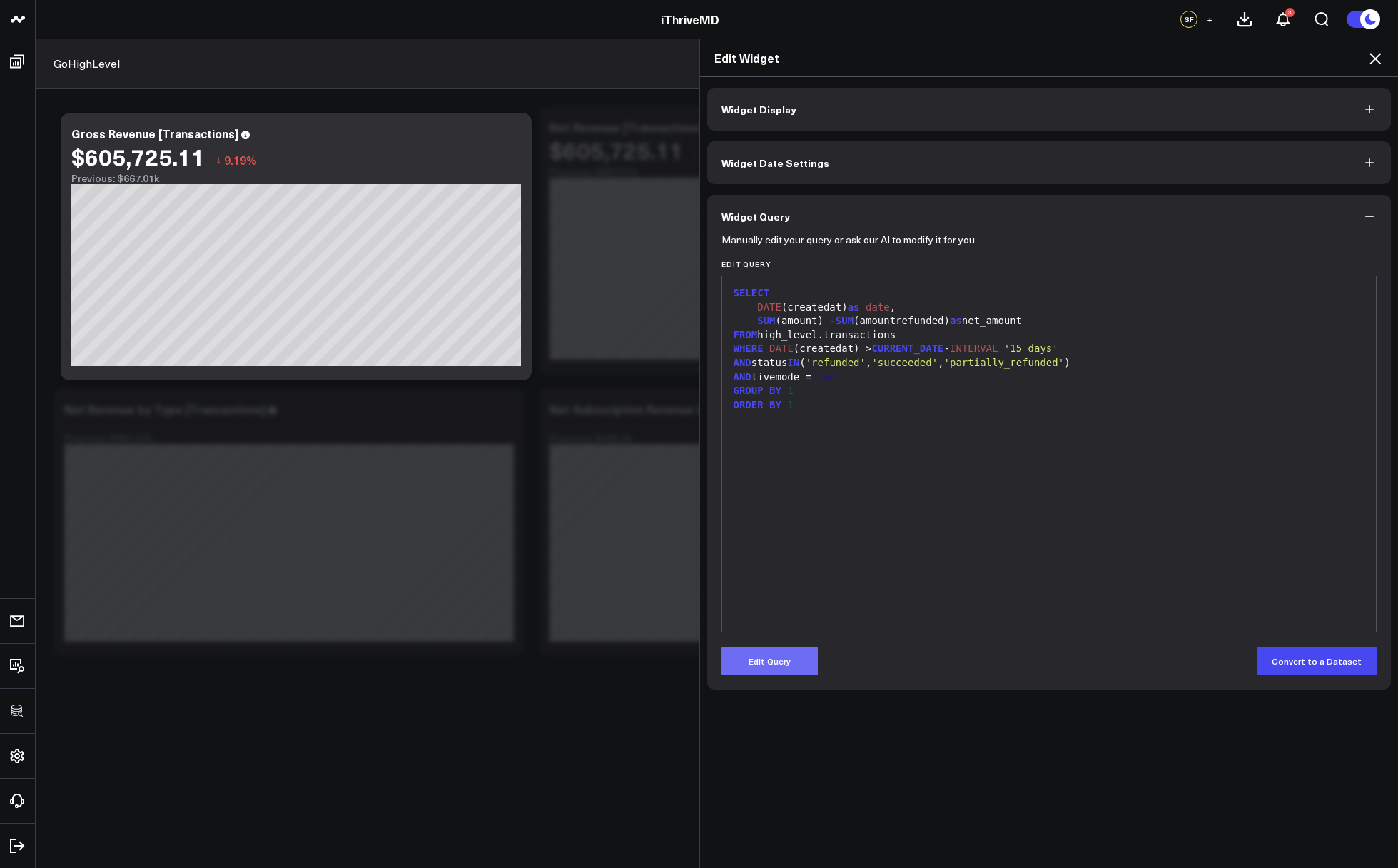
click at [781, 662] on button "Edit Query" at bounding box center [770, 660] width 97 height 28
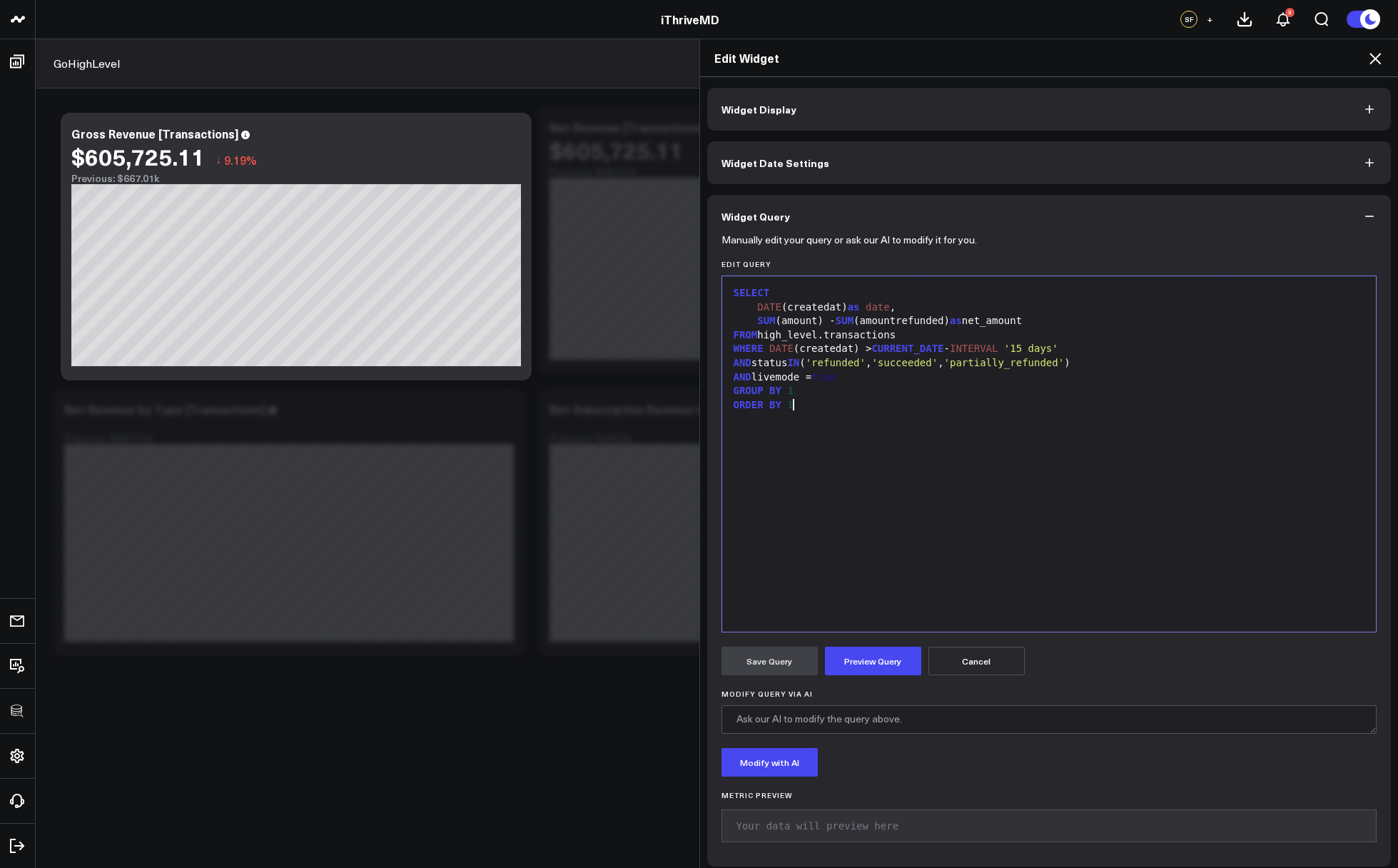
click at [855, 551] on div "SELECT DATE (createdat) as date , SUM (amount) - SUM (amountrefunded) as net_am…" at bounding box center [1049, 454] width 640 height 341
drag, startPoint x: 1090, startPoint y: 361, endPoint x: 821, endPoint y: 357, distance: 269.0
click at [821, 357] on div "AND status IN ( 'refunded' , 'succeeded' , 'partially_refunded' )" at bounding box center [1049, 363] width 640 height 15
click at [854, 646] on button "Preview Query" at bounding box center [873, 660] width 97 height 28
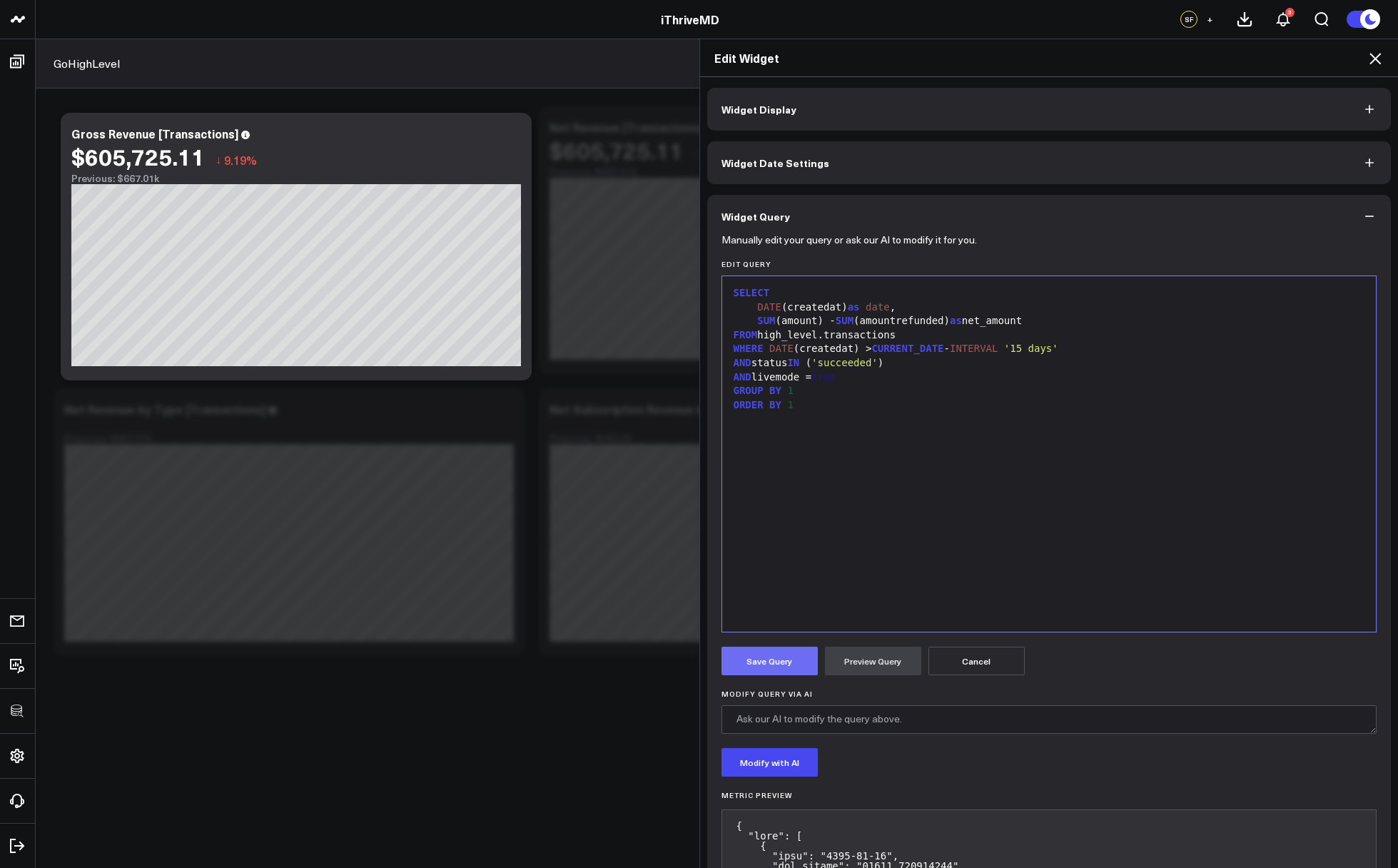
click at [766, 657] on button "Save Query" at bounding box center [770, 660] width 97 height 28
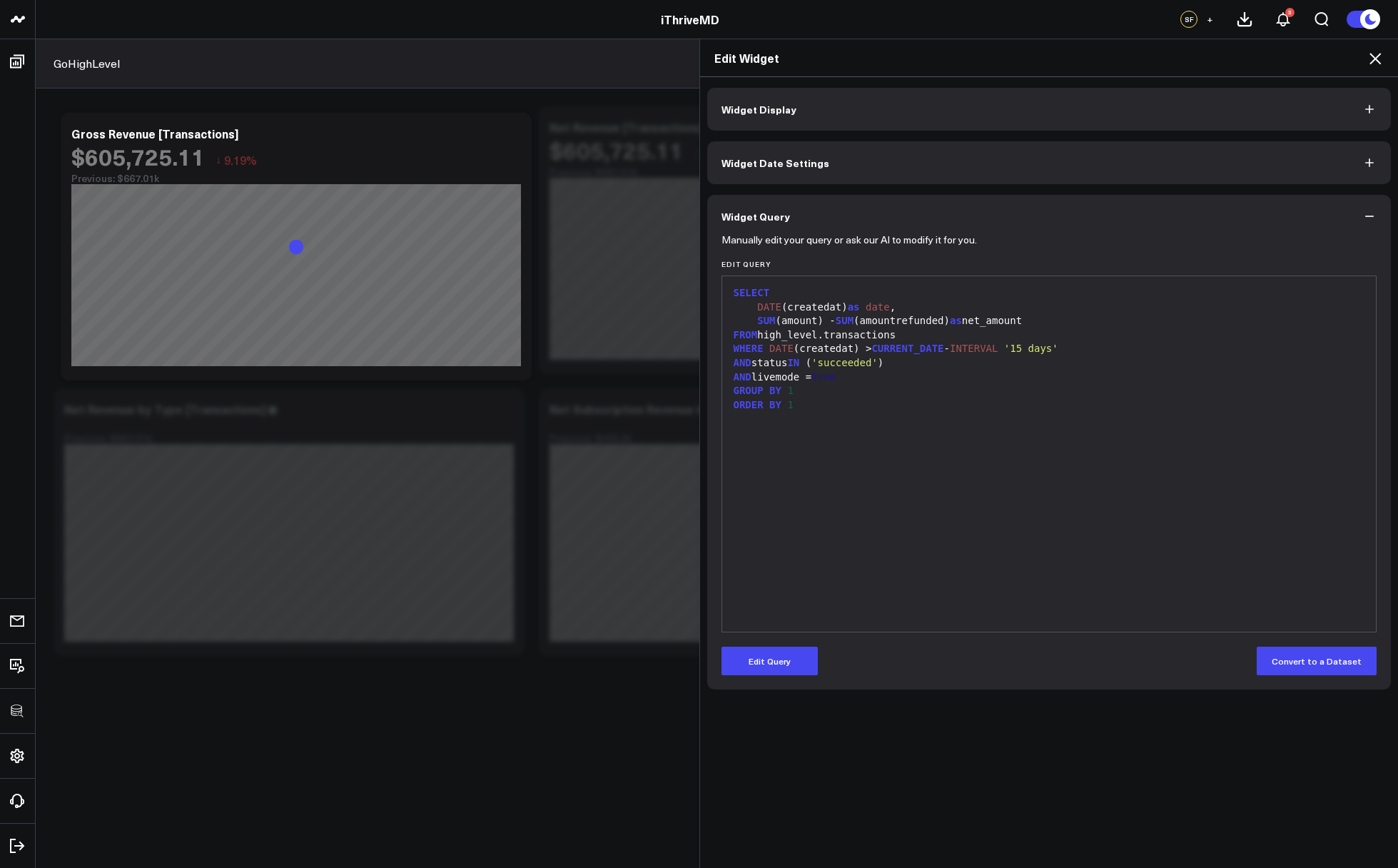
click at [1379, 62] on icon at bounding box center [1375, 58] width 12 height 12
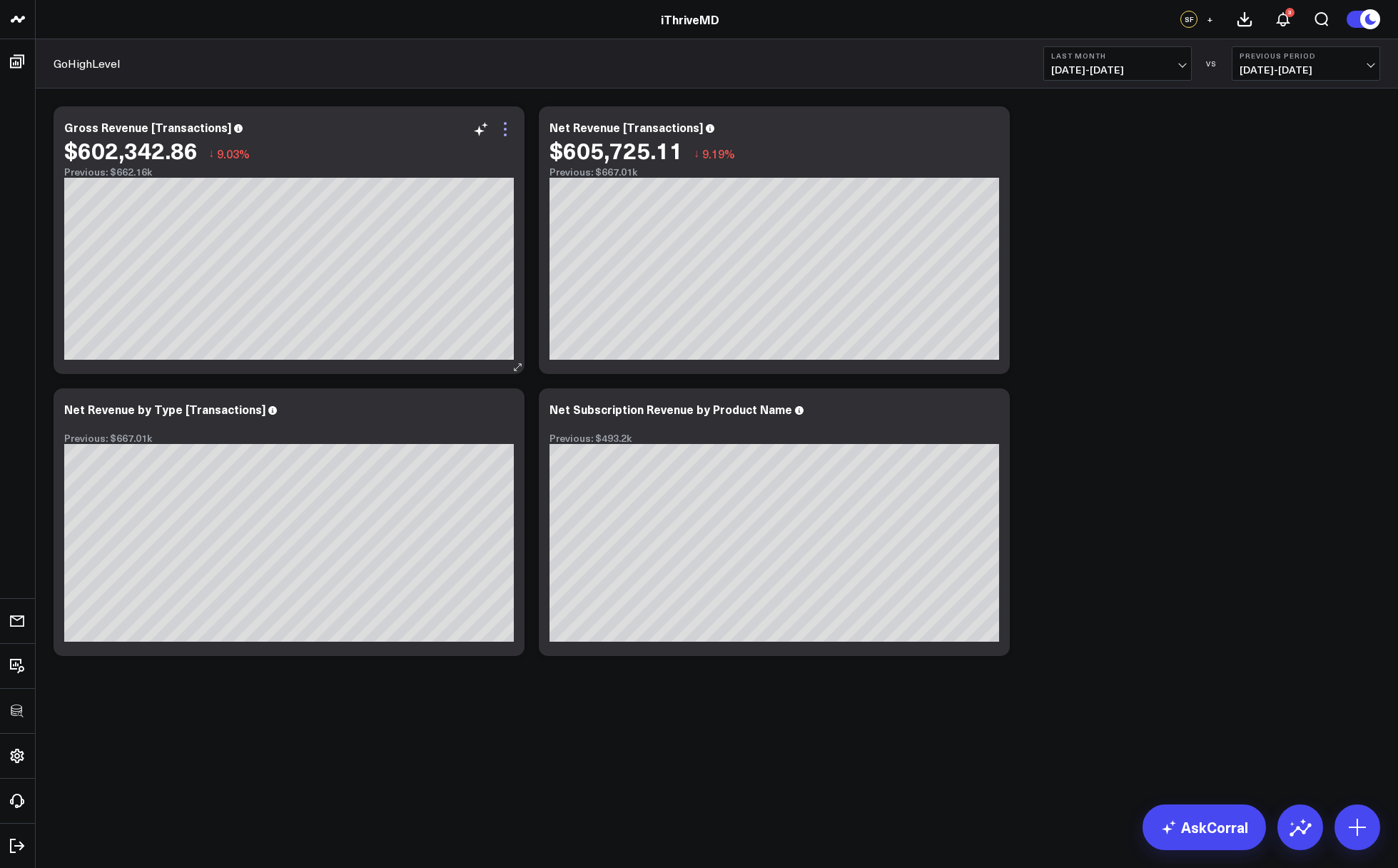
click at [511, 130] on icon at bounding box center [505, 129] width 17 height 17
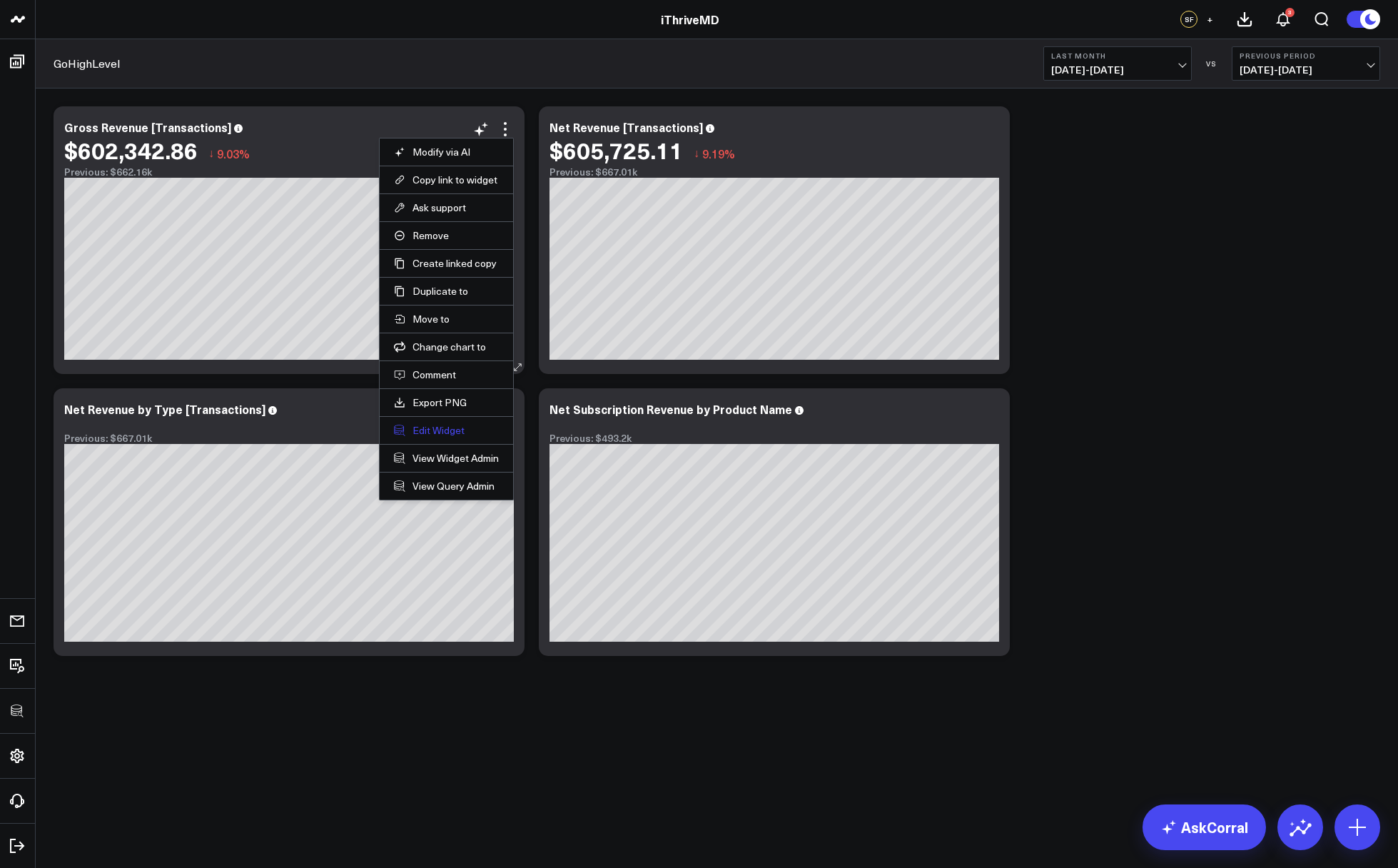
click at [421, 427] on button "Edit Widget" at bounding box center [446, 430] width 105 height 13
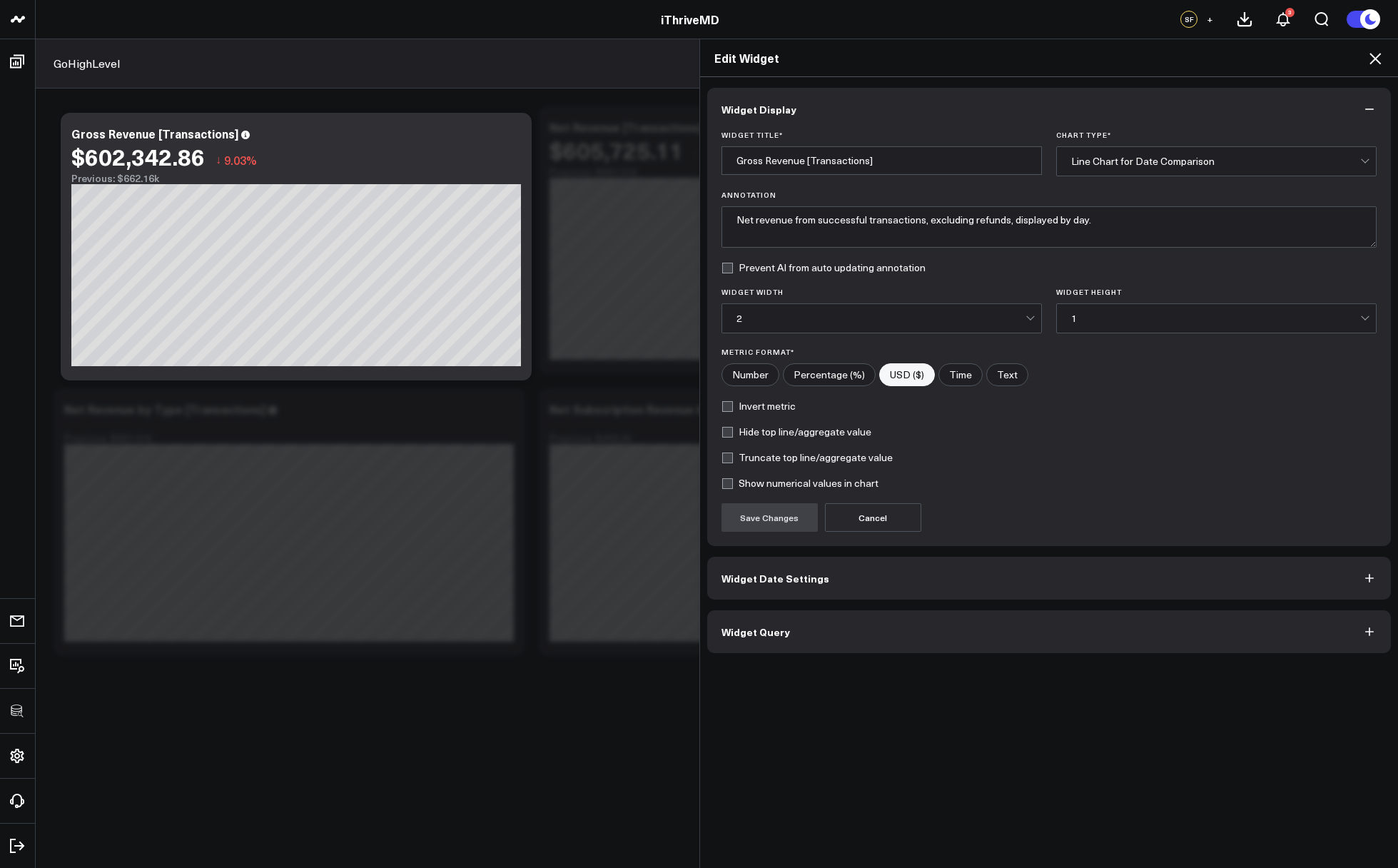
click at [926, 645] on button "Widget Query" at bounding box center [1049, 632] width 685 height 43
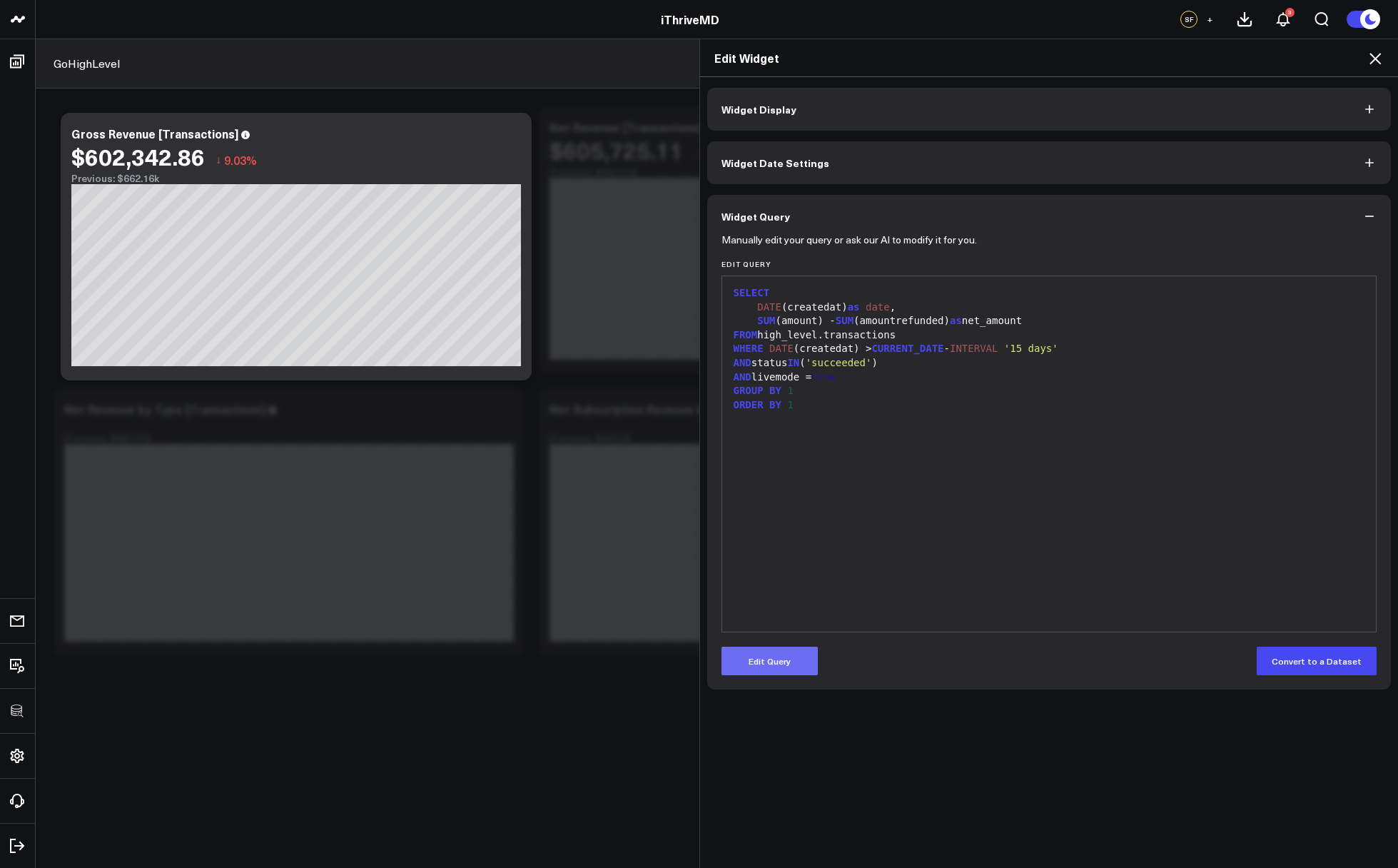
click at [801, 652] on button "Edit Query" at bounding box center [770, 660] width 97 height 28
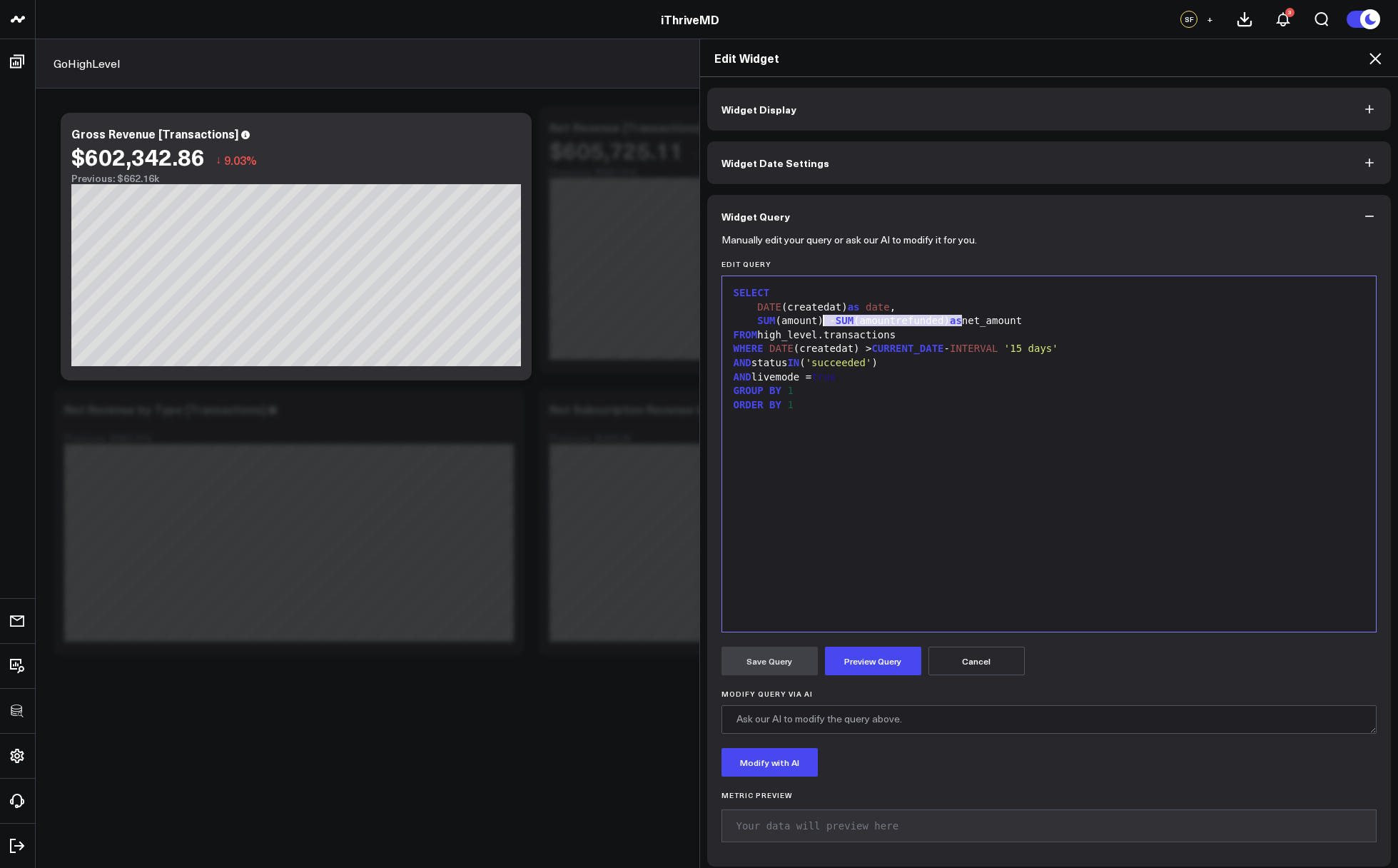
drag, startPoint x: 955, startPoint y: 319, endPoint x: 820, endPoint y: 323, distance: 135.1
click at [820, 323] on div "SUM (amount) - SUM (amountrefunded) as net_amount" at bounding box center [1049, 321] width 640 height 15
click at [863, 663] on button "Preview Query" at bounding box center [873, 660] width 97 height 28
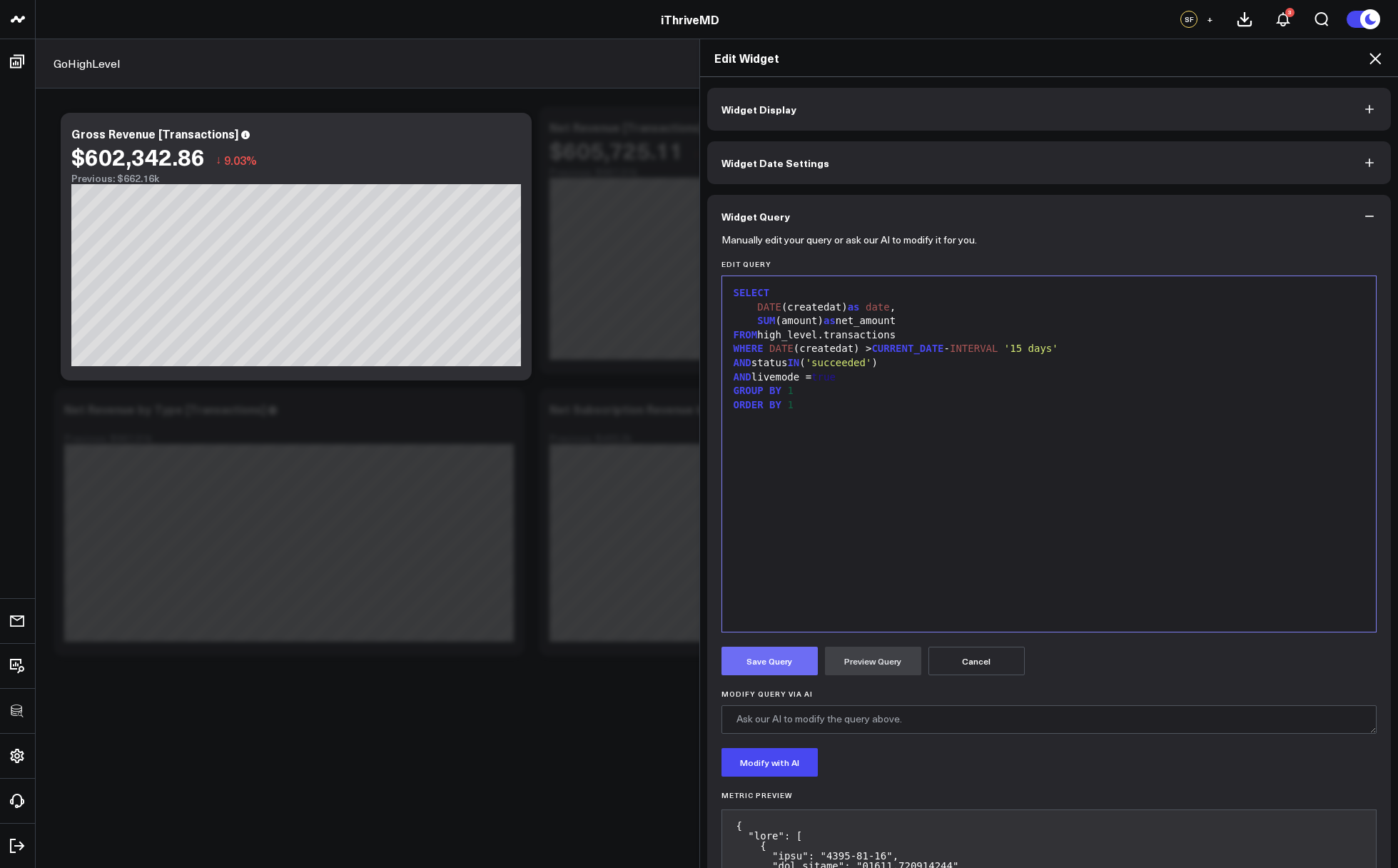
click at [773, 656] on button "Save Query" at bounding box center [770, 660] width 97 height 28
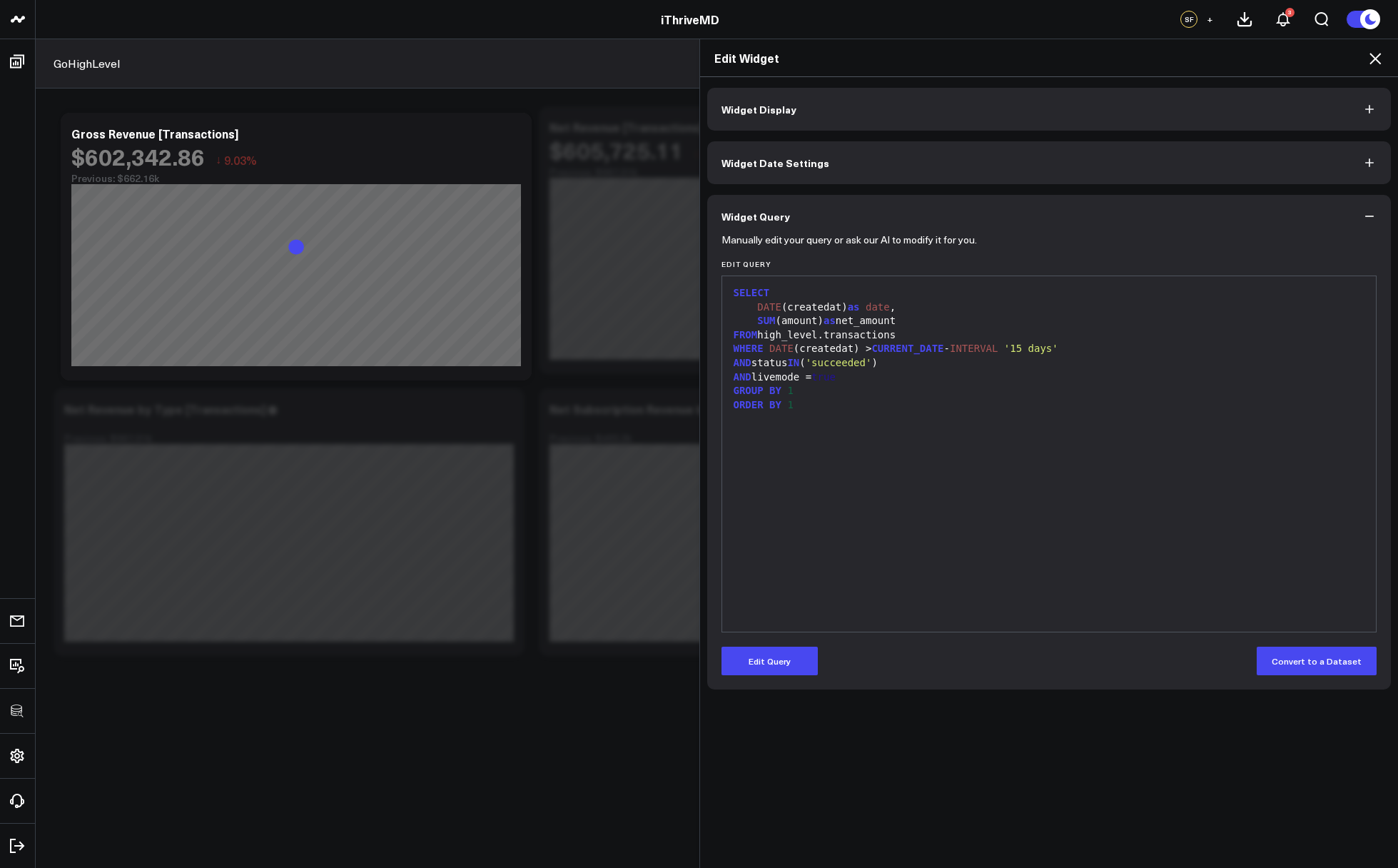
click at [1376, 55] on icon at bounding box center [1375, 58] width 17 height 17
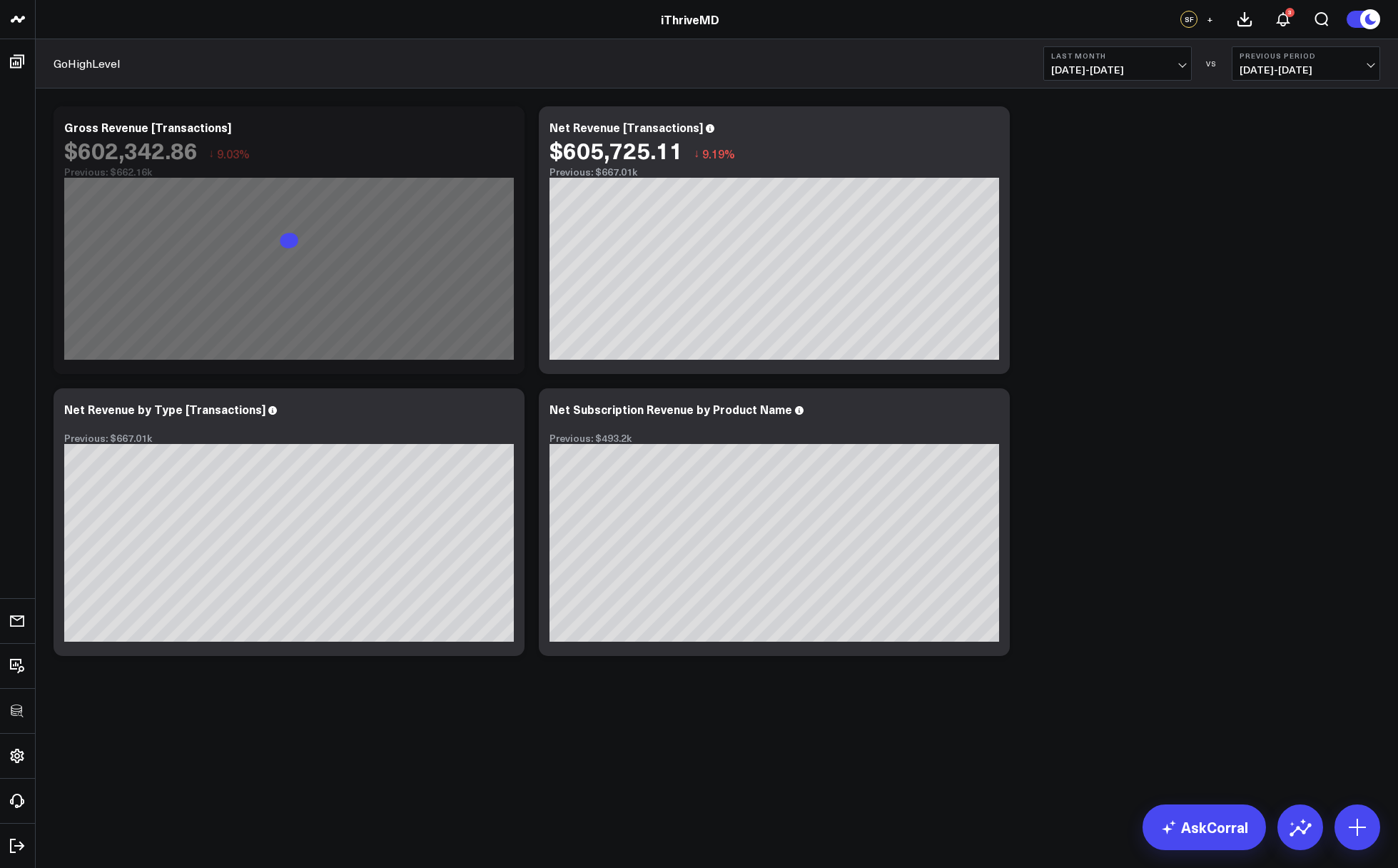
click at [1163, 260] on div "Modify via AI Copy link to widget Ask support Remove Create linked copy Executi…" at bounding box center [717, 380] width 1341 height 564
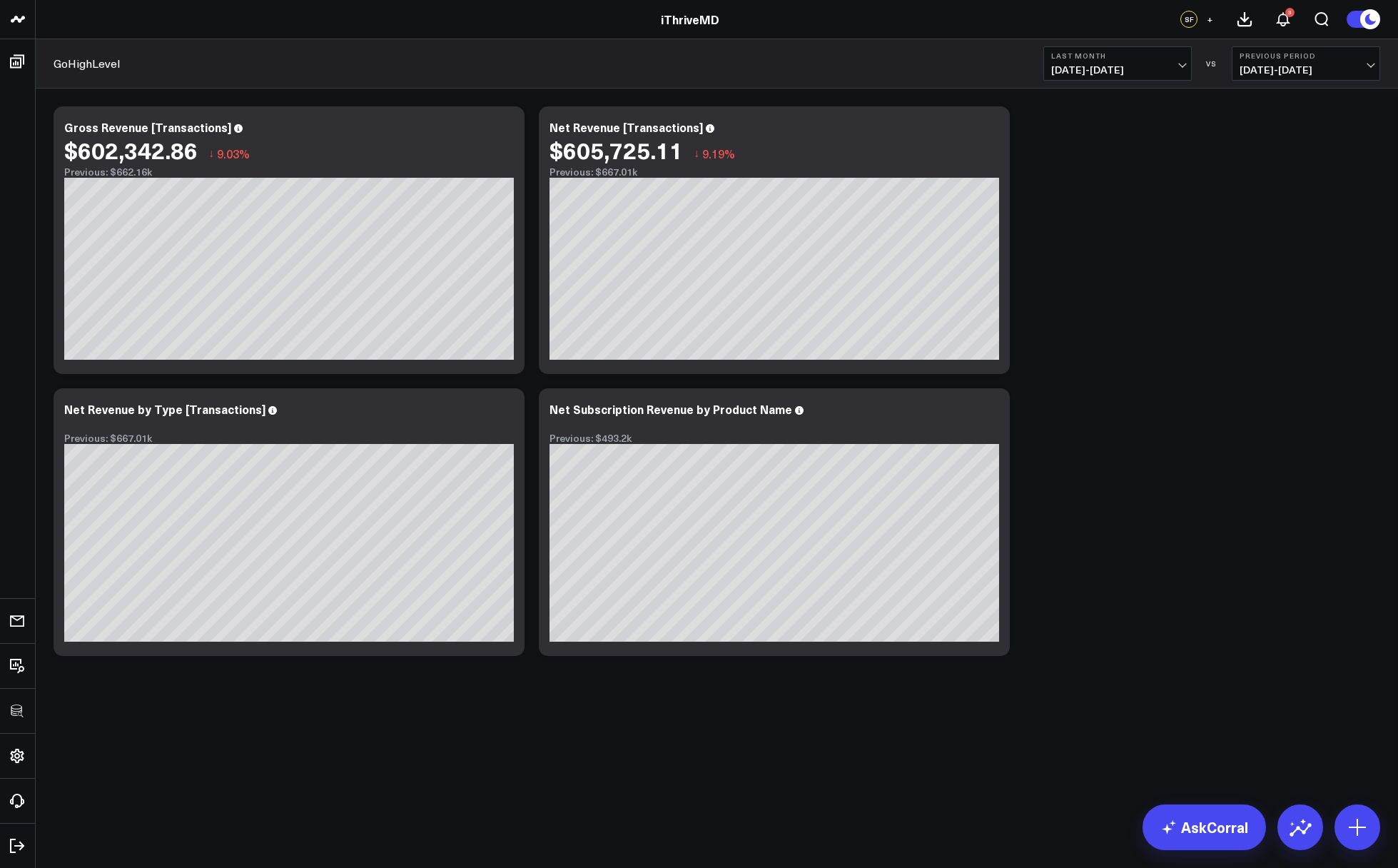
click at [1104, 58] on b "Last Month" at bounding box center [1117, 55] width 133 height 8
click at [1080, 84] on link "[DATE]" at bounding box center [1118, 94] width 147 height 27
click at [1140, 73] on span "[DATE] - [DATE]" at bounding box center [1117, 70] width 133 height 12
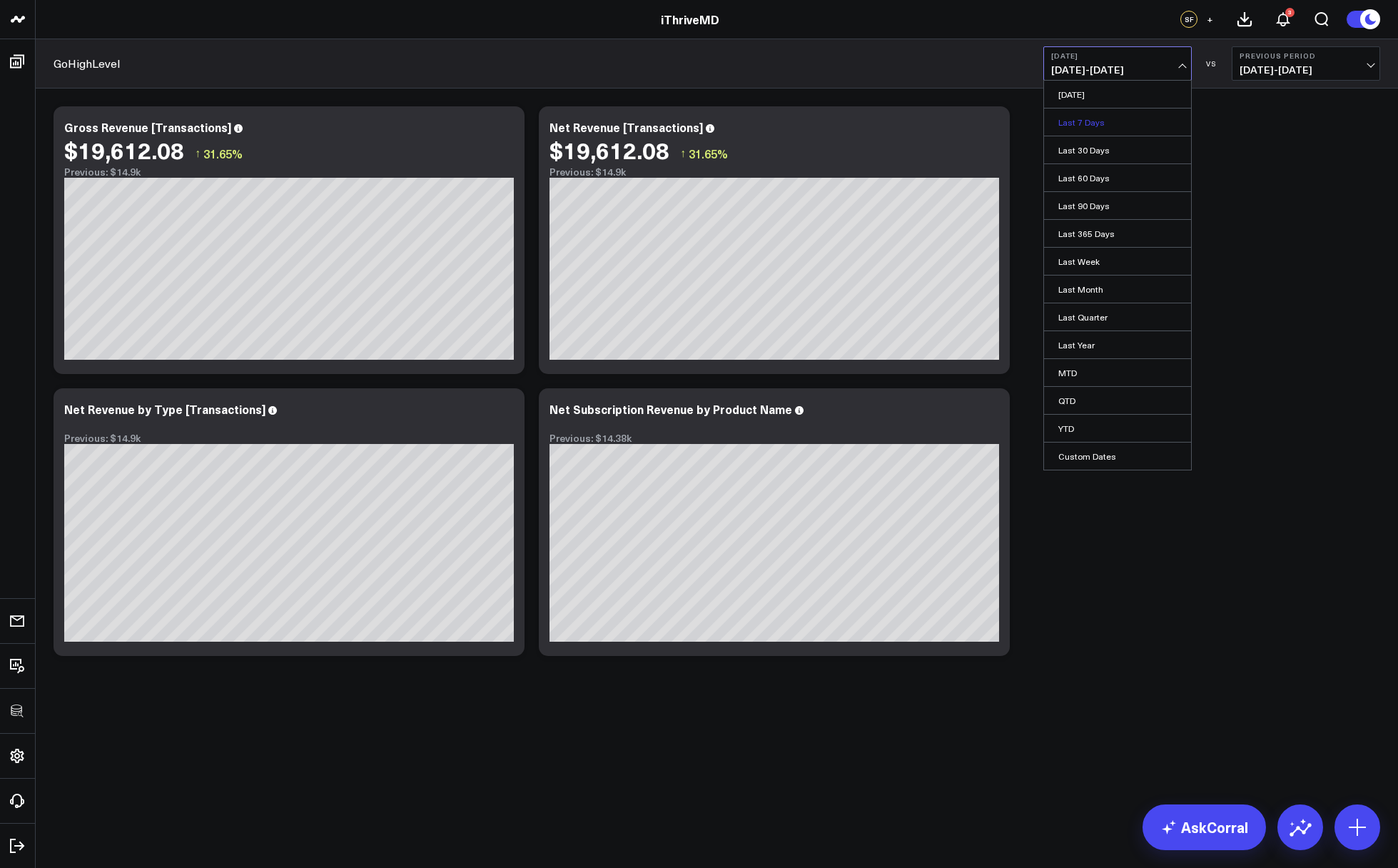
click at [1110, 135] on link "Last 7 Days" at bounding box center [1118, 121] width 147 height 27
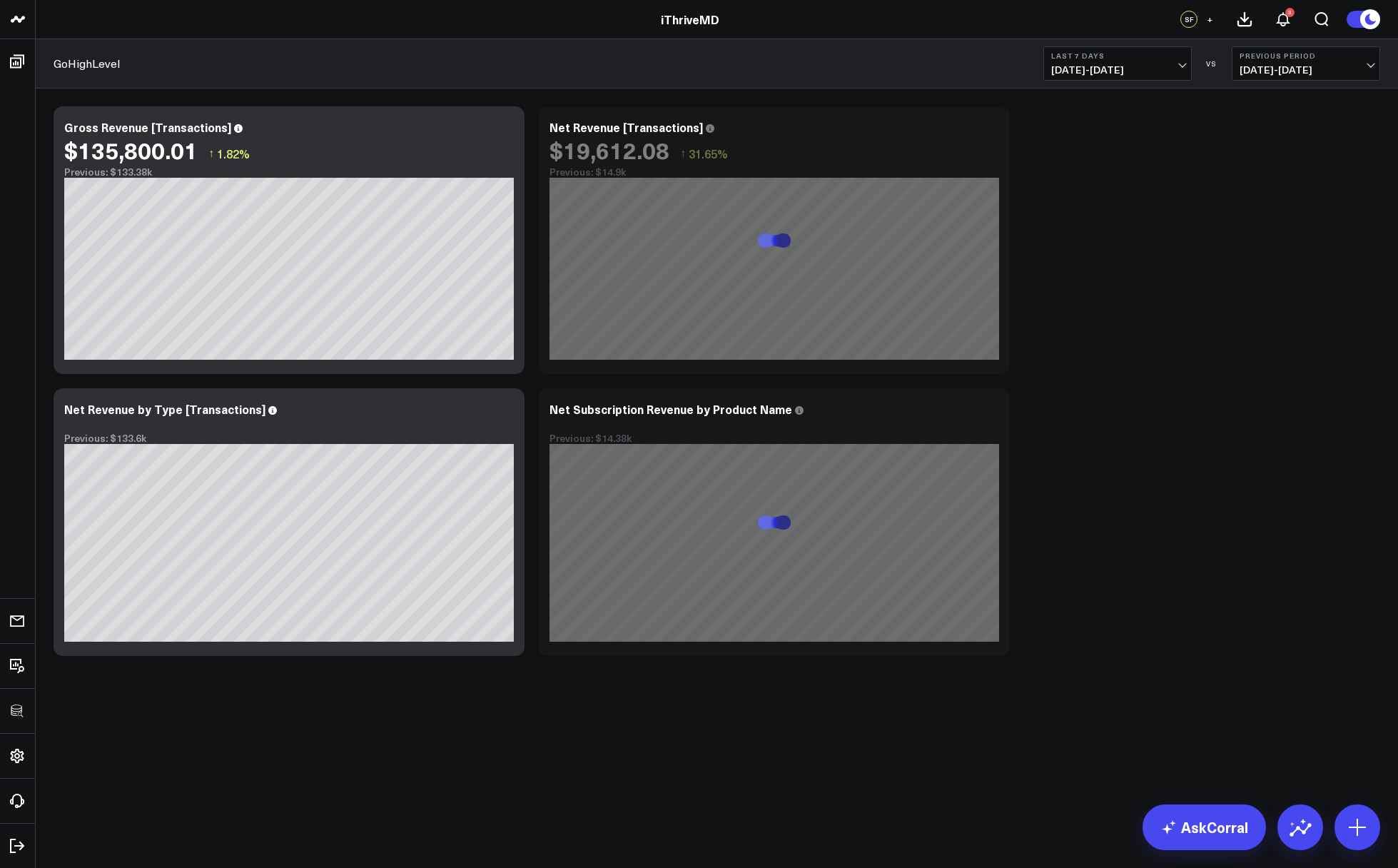
click at [1099, 64] on span "[DATE] - [DATE]" at bounding box center [1117, 70] width 133 height 12
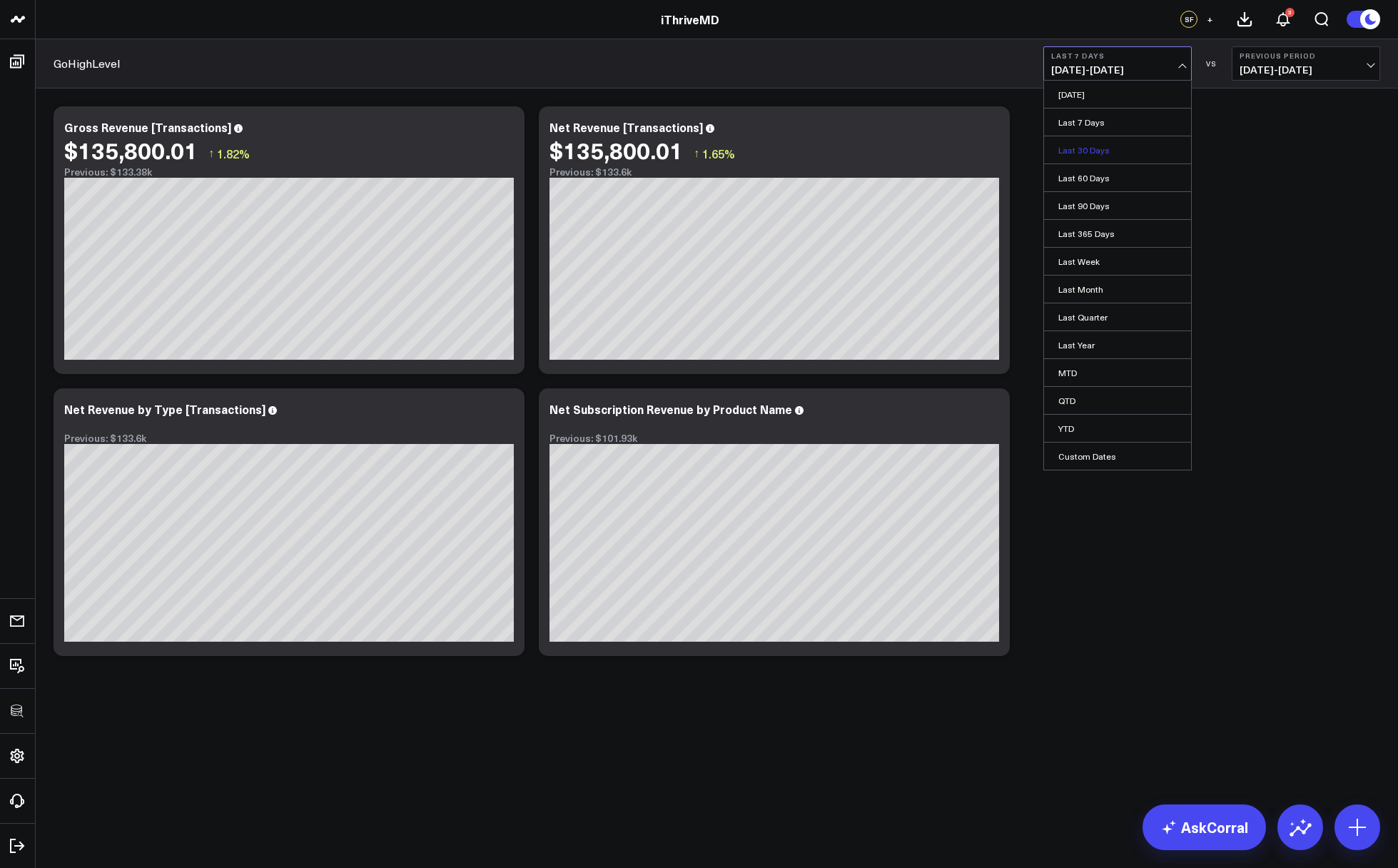
click at [1097, 153] on link "Last 30 Days" at bounding box center [1118, 150] width 147 height 27
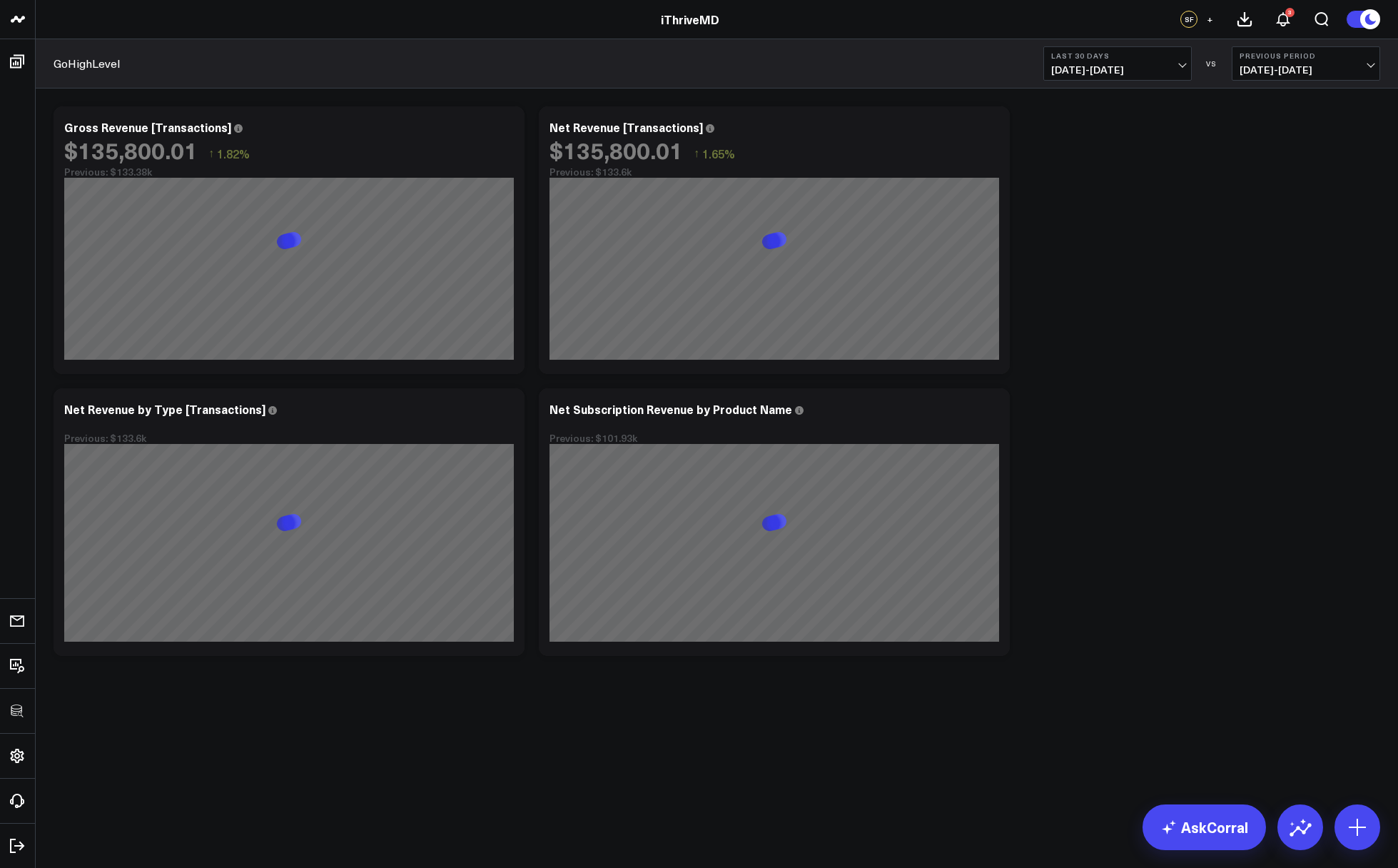
click at [1125, 284] on div "Modify via AI Copy link to widget Ask support Remove Create linked copy Executi…" at bounding box center [717, 380] width 1341 height 564
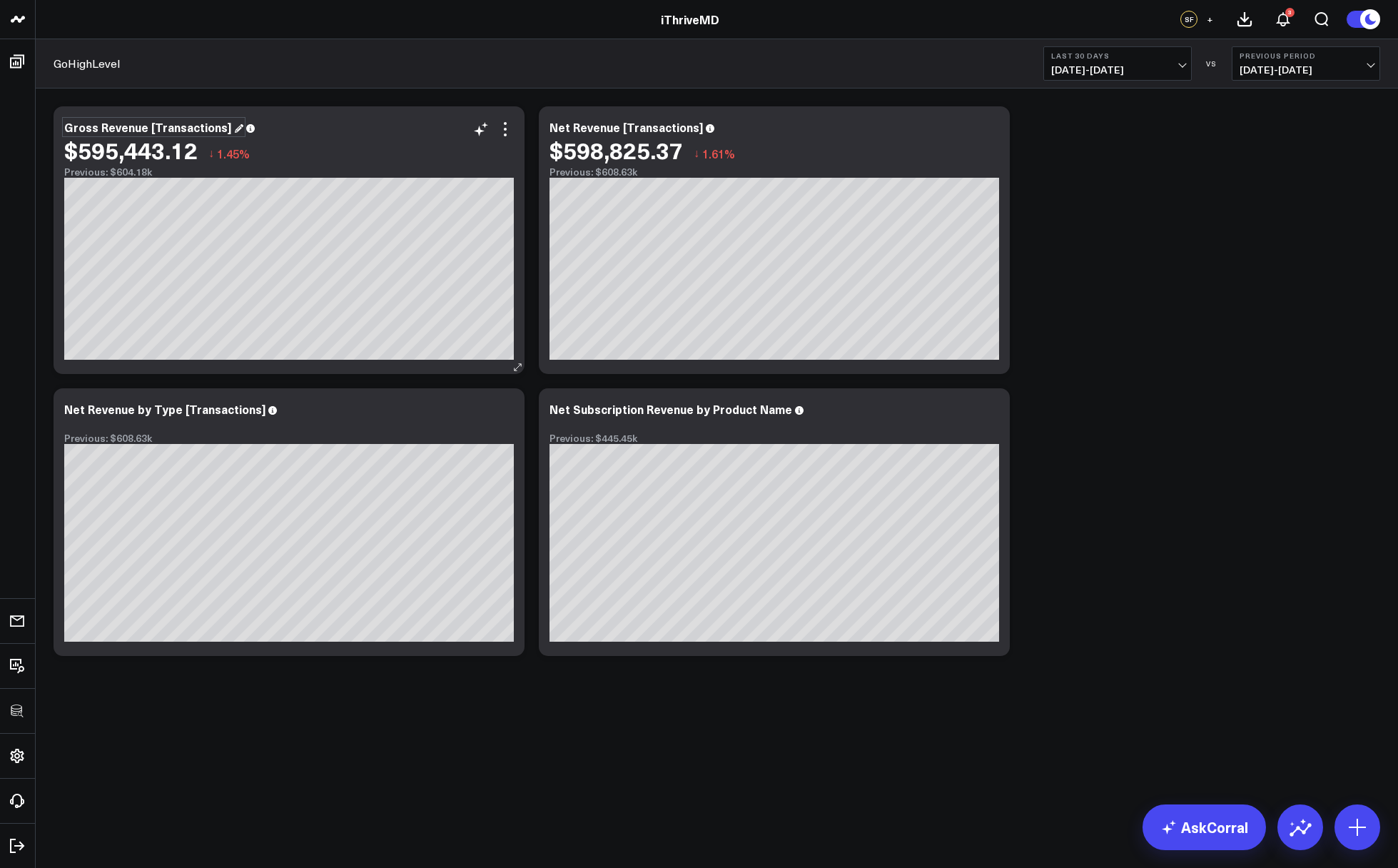
click at [186, 129] on div "Gross Revenue [Transactions]" at bounding box center [154, 127] width 179 height 15
click at [185, 129] on div "Gross Revenue [Transactions]" at bounding box center [154, 127] width 179 height 15
click at [995, 124] on icon at bounding box center [991, 129] width 17 height 17
click at [980, 131] on div "Modify via AI Copy link to widget Ask support Remove Create linked copy Executi…" at bounding box center [979, 129] width 41 height 17
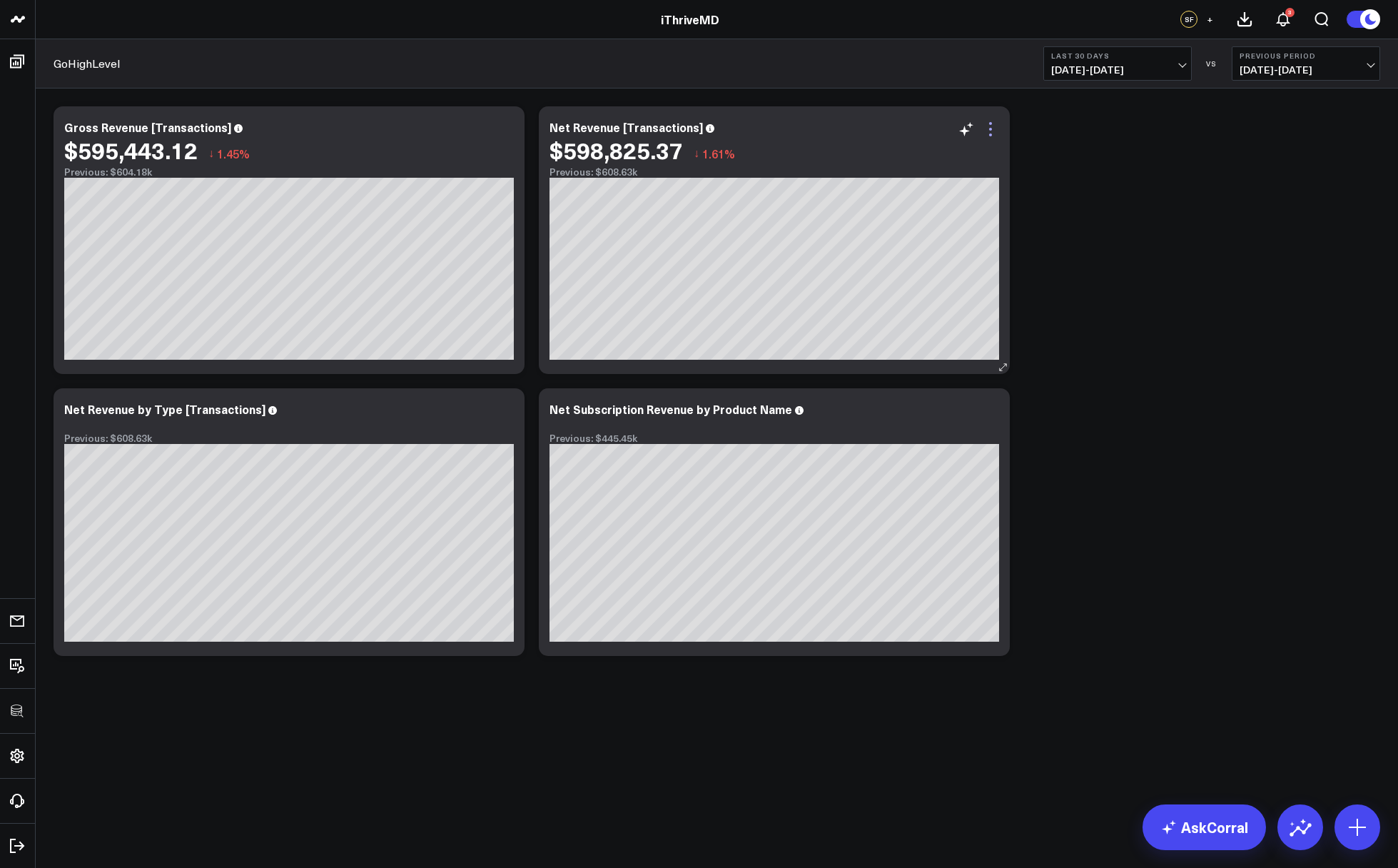
click at [987, 129] on icon at bounding box center [991, 129] width 17 height 17
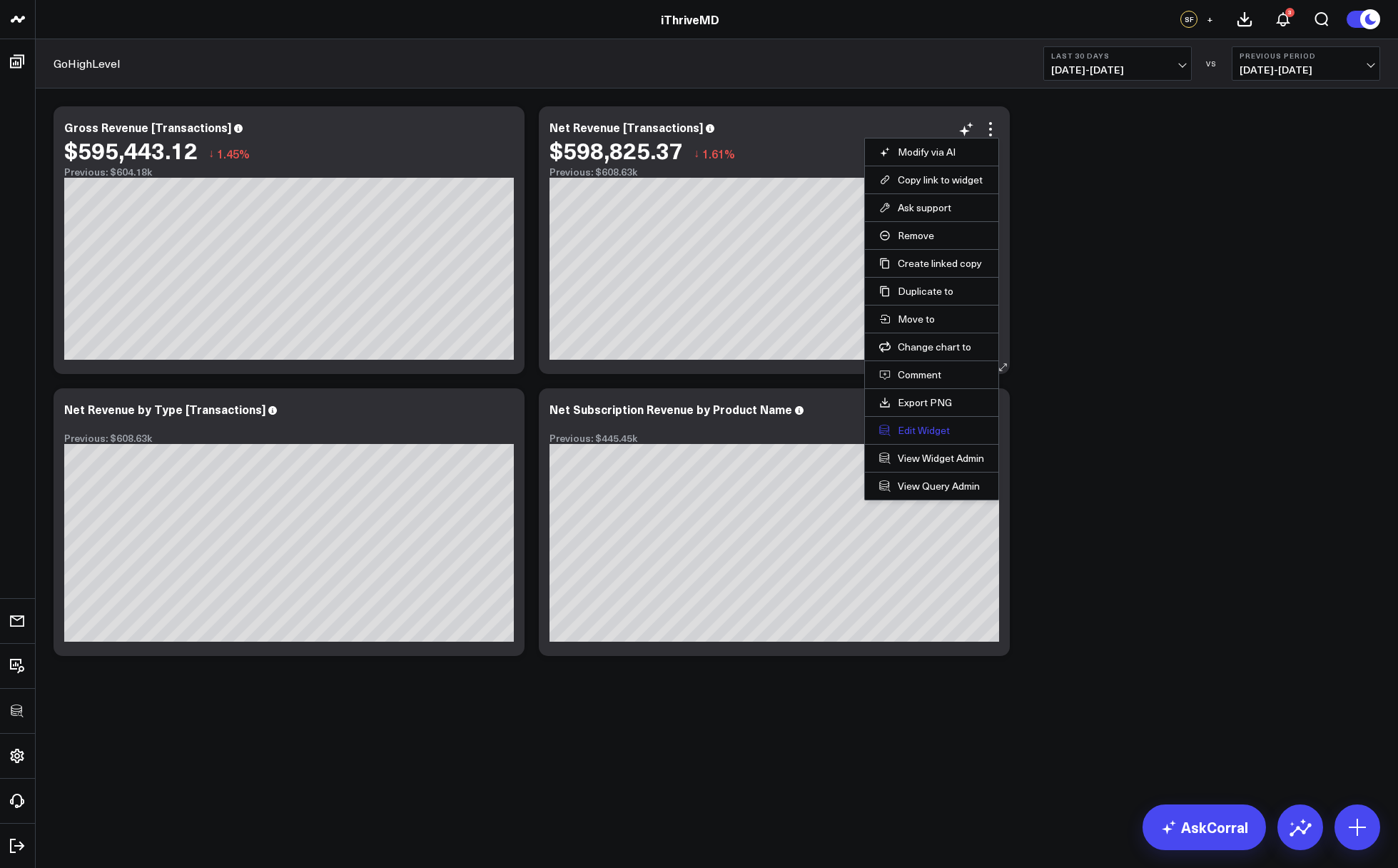
click at [918, 426] on button "Edit Widget" at bounding box center [932, 430] width 105 height 13
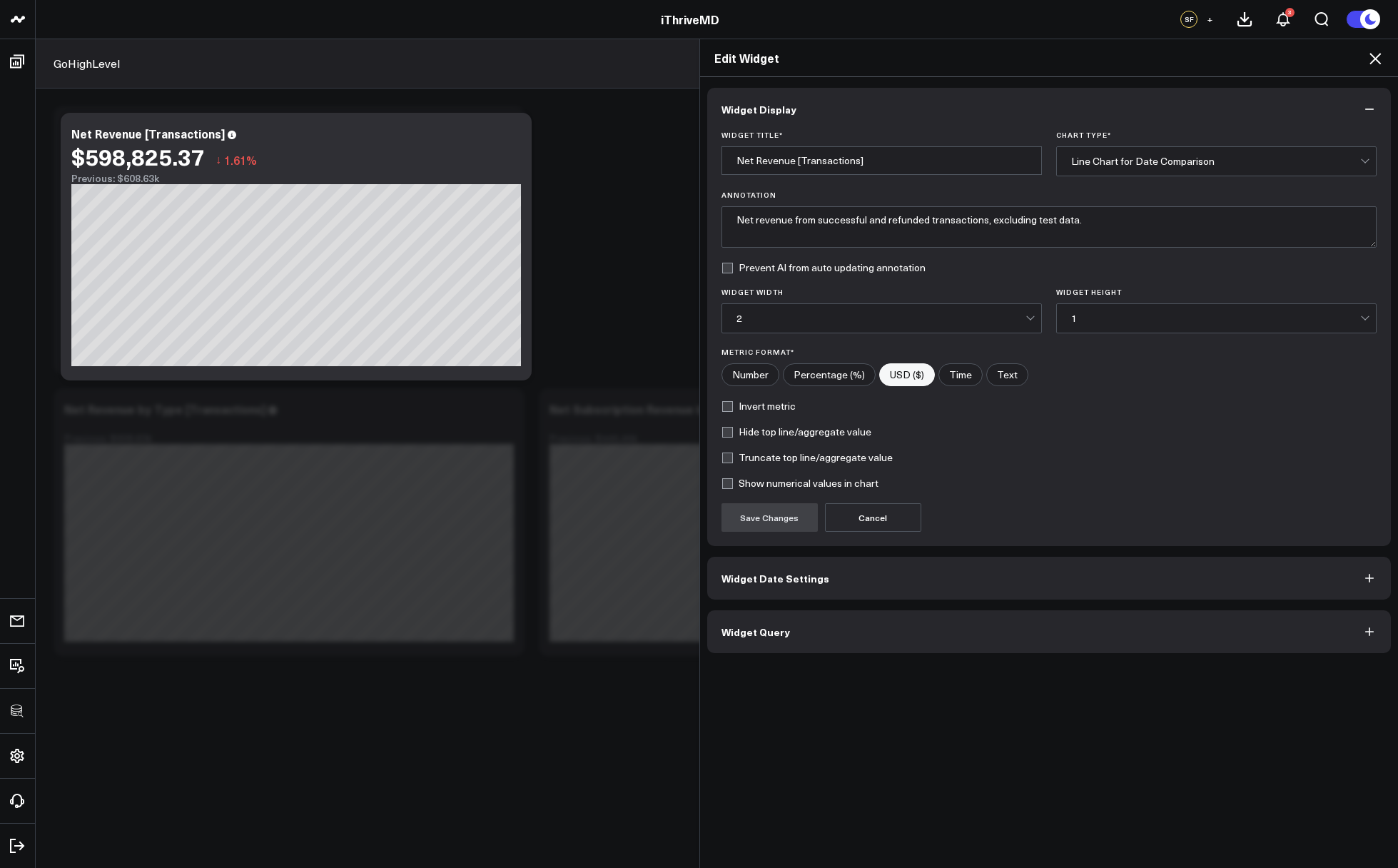
click at [863, 626] on button "Widget Query" at bounding box center [1049, 632] width 685 height 43
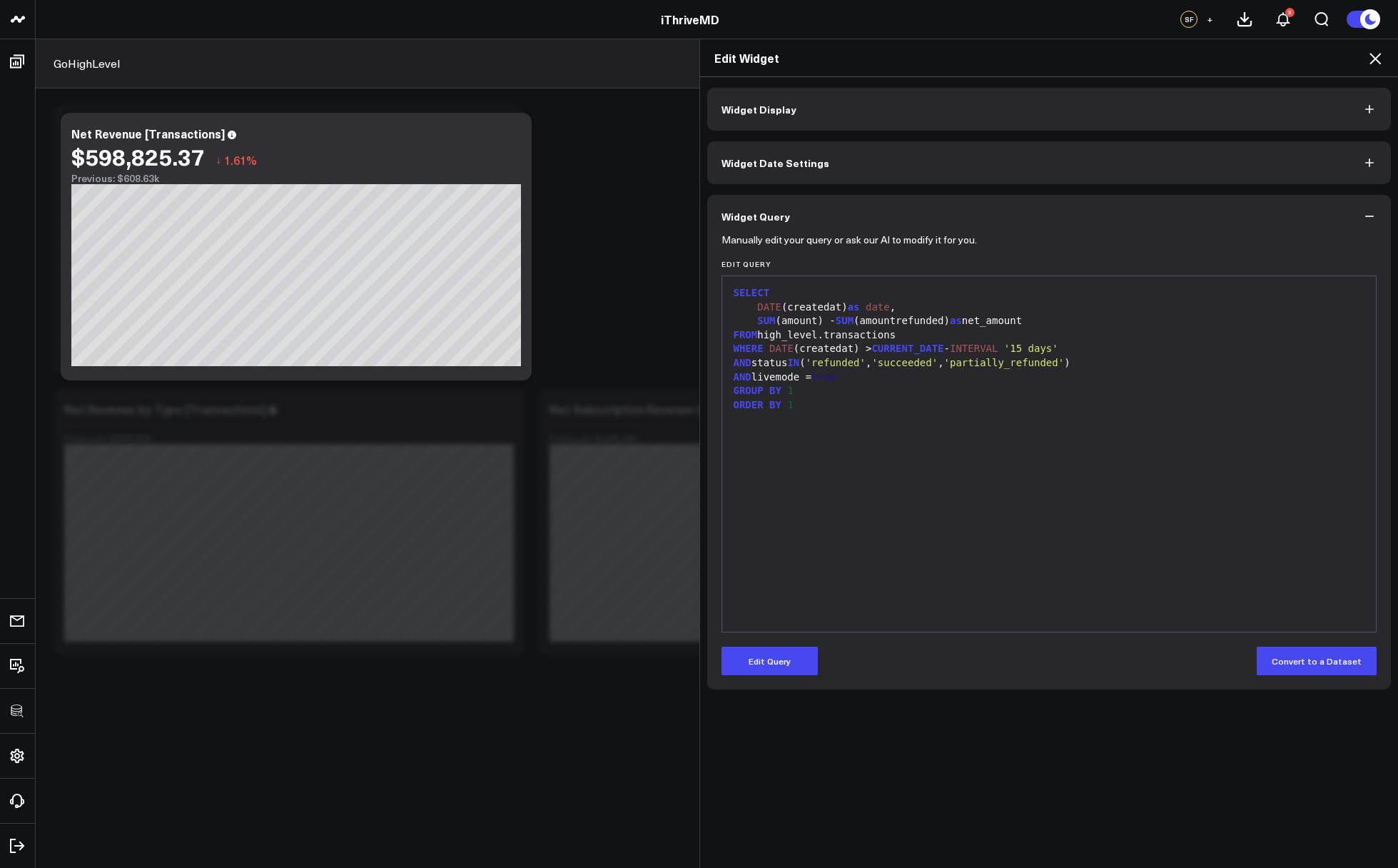
click at [1027, 480] on div "SELECT DATE (createdat) as date , SUM (amount) - SUM (amountrefunded) as net_am…" at bounding box center [1049, 454] width 640 height 341
click at [1378, 45] on div "Edit Widget" at bounding box center [1049, 58] width 699 height 38
click at [1377, 50] on icon at bounding box center [1375, 58] width 17 height 17
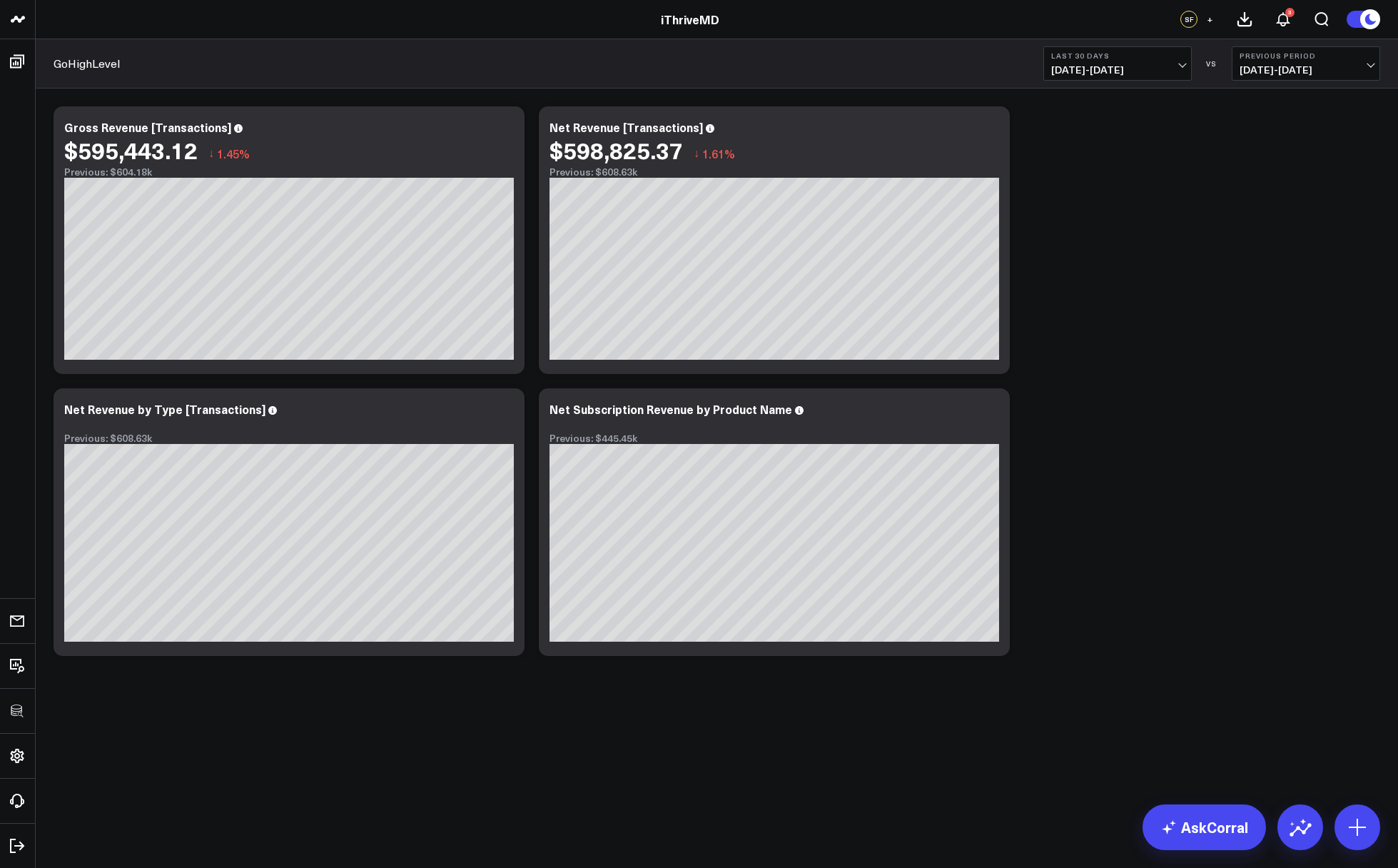
click at [1076, 511] on div "Modify via AI Copy link to widget Ask support Remove Create linked copy Executi…" at bounding box center [717, 380] width 1341 height 564
click at [619, 408] on div "Net Subscription Revenue by Product Name" at bounding box center [677, 409] width 255 height 15
click at [1244, 531] on div "Modify via AI Copy link to widget Ask support Remove Create linked copy Executi…" at bounding box center [717, 380] width 1341 height 564
click at [1108, 412] on div "Modify via AI Copy link to widget Ask support Remove Create linked copy Executi…" at bounding box center [717, 380] width 1341 height 564
